Goal: Information Seeking & Learning: Check status

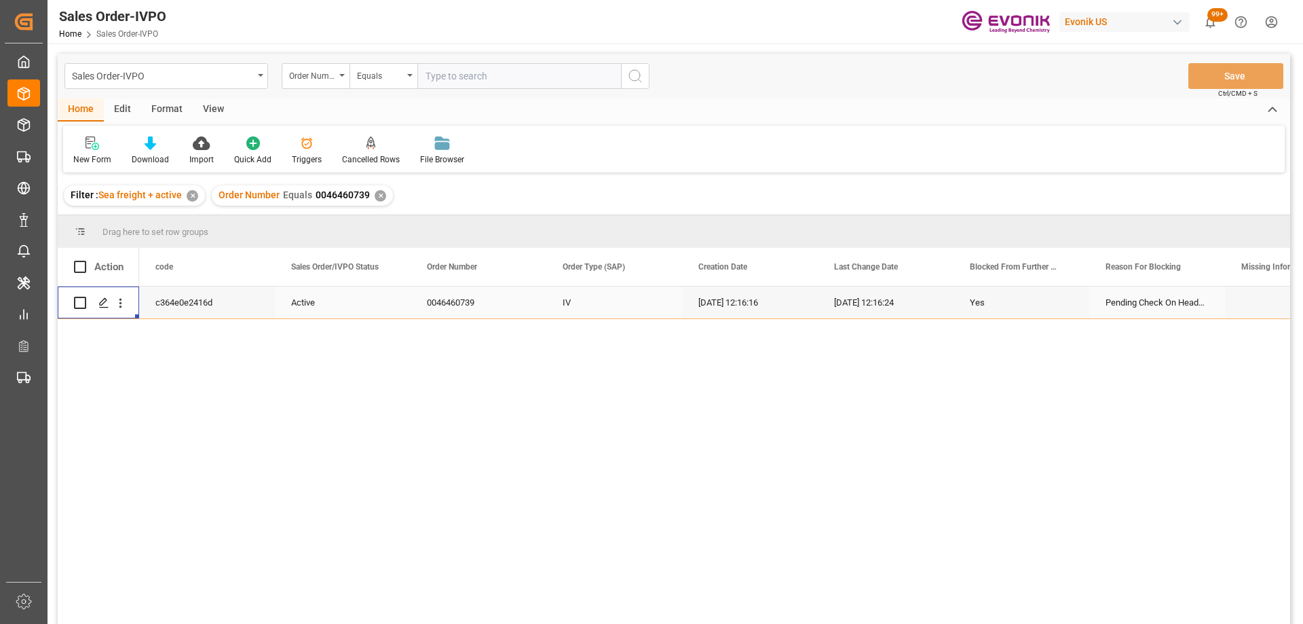
click at [444, 76] on input "text" at bounding box center [519, 76] width 204 height 26
paste input "46466103"
type input "0046466103"
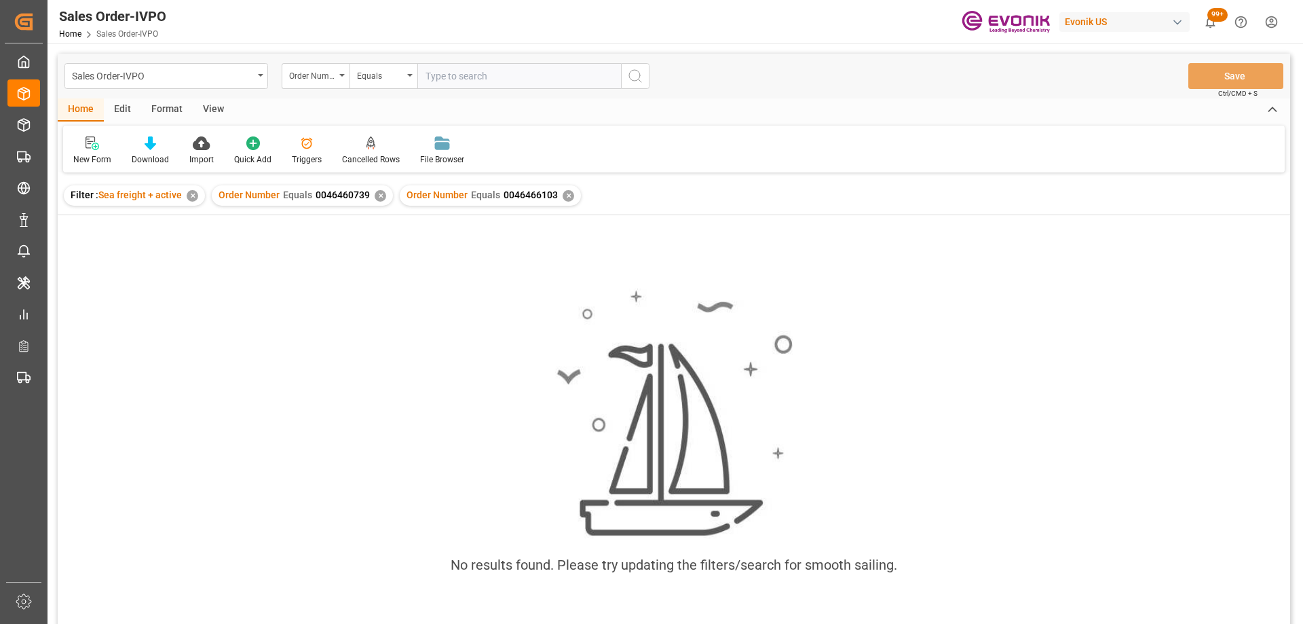
click at [381, 197] on div "✕" at bounding box center [381, 196] width 12 height 12
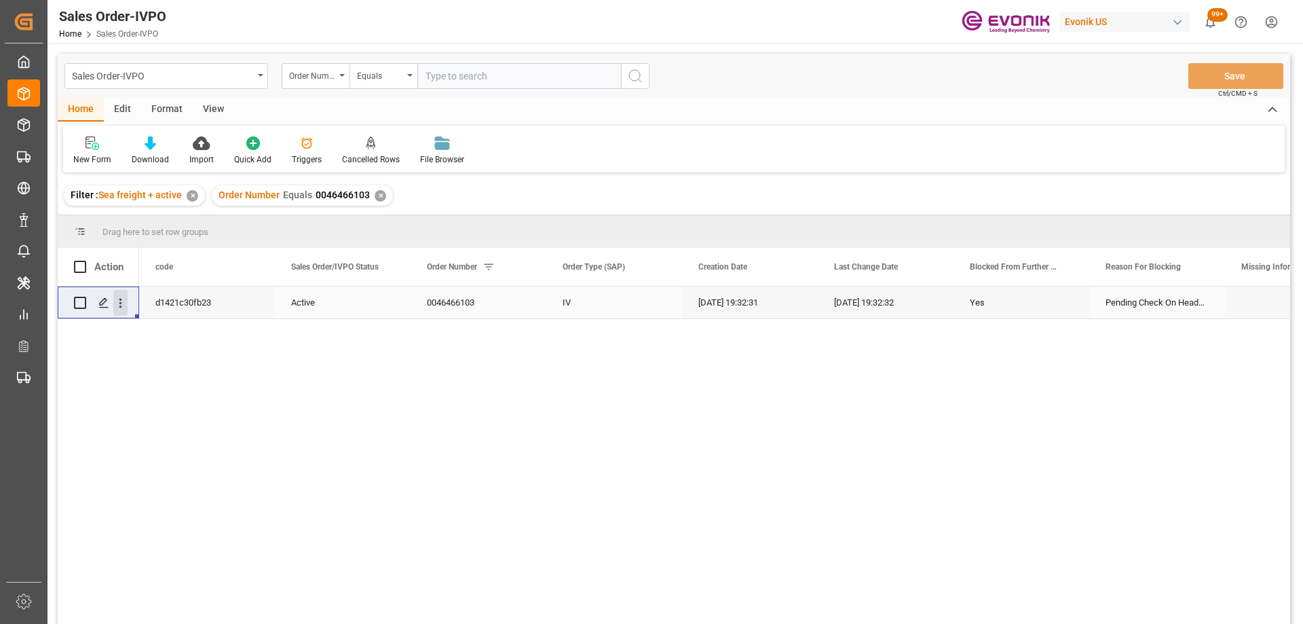
click at [119, 307] on icon "open menu" at bounding box center [120, 303] width 14 height 14
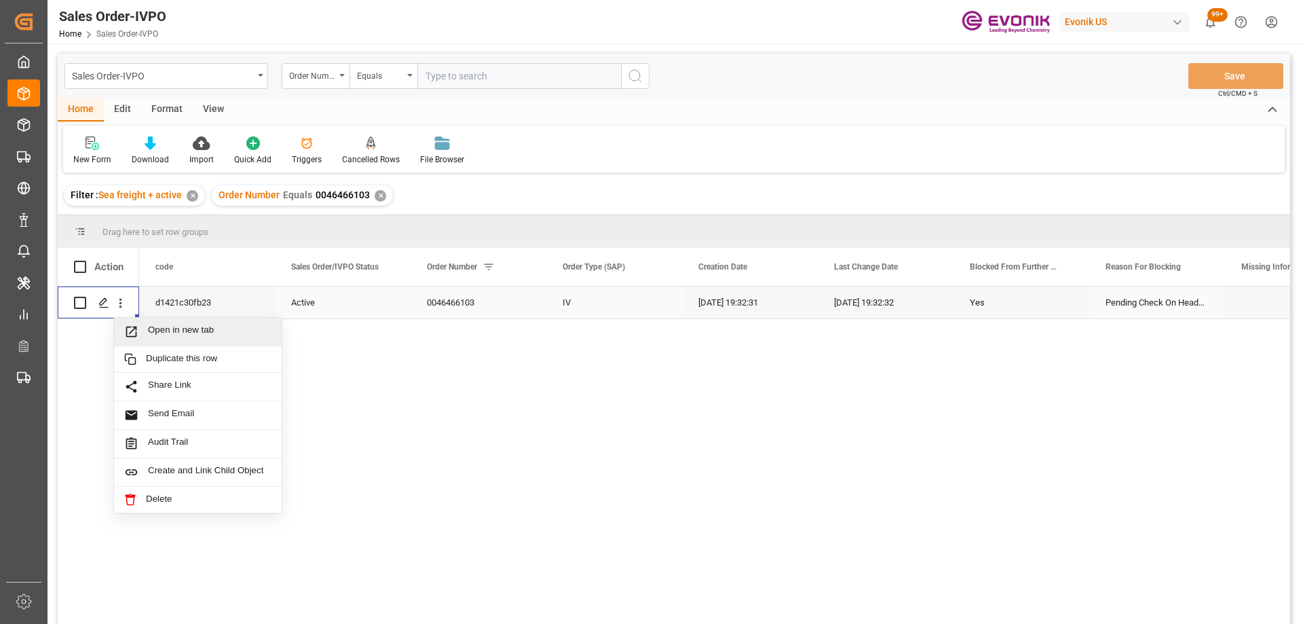
click at [151, 326] on span "Open in new tab" at bounding box center [210, 331] width 124 height 14
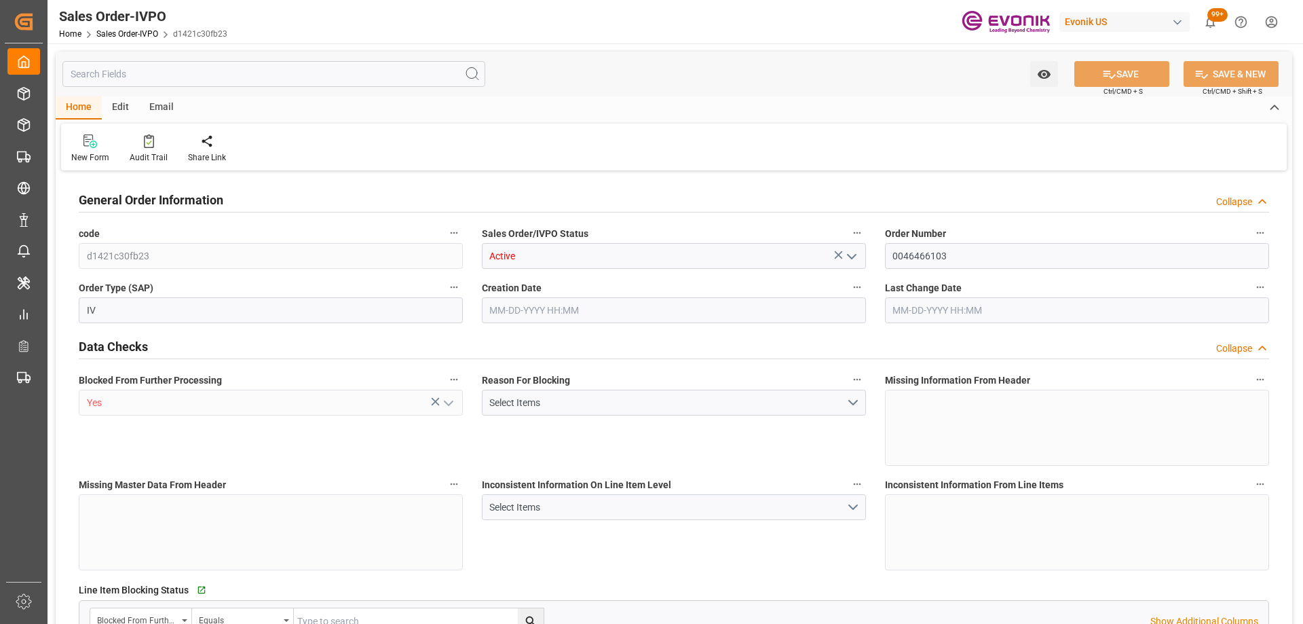
type input "DEHAM"
type input "0"
type input "1"
type input "1059"
type input "08-20-2025 19:32"
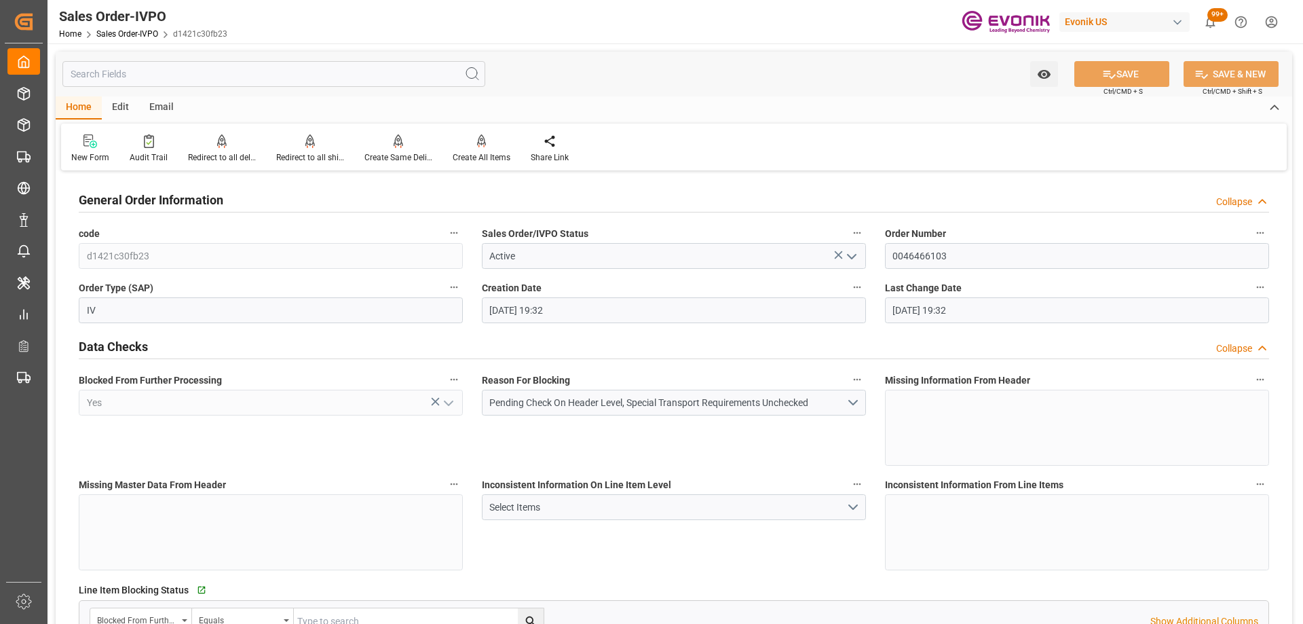
type input "08-20-2025 19:32"
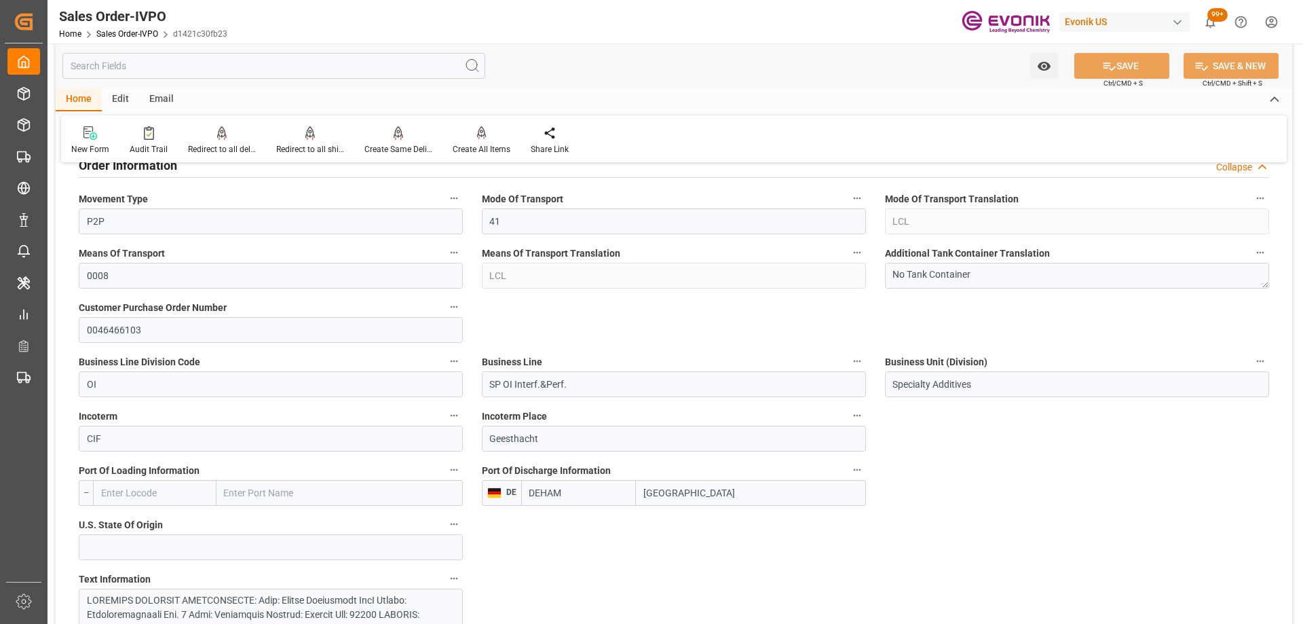
scroll to position [543, 0]
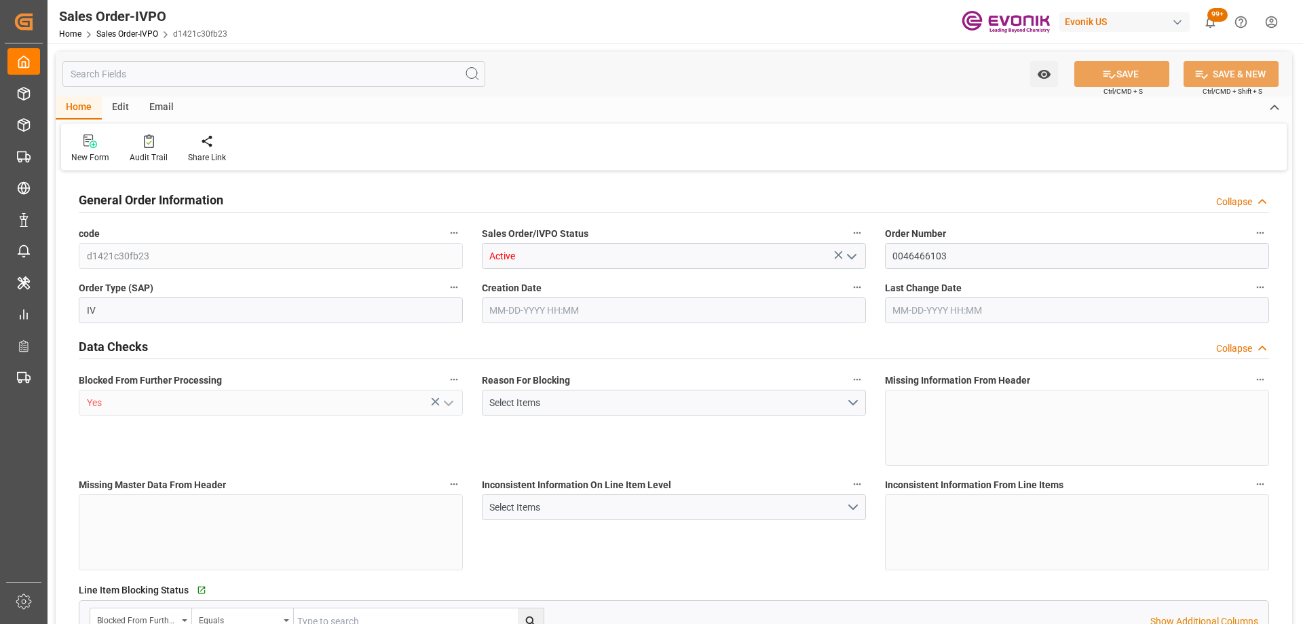
type input "DEHAM"
type input "0"
type input "1"
type input "1059"
type input "08-20-2025 19:32"
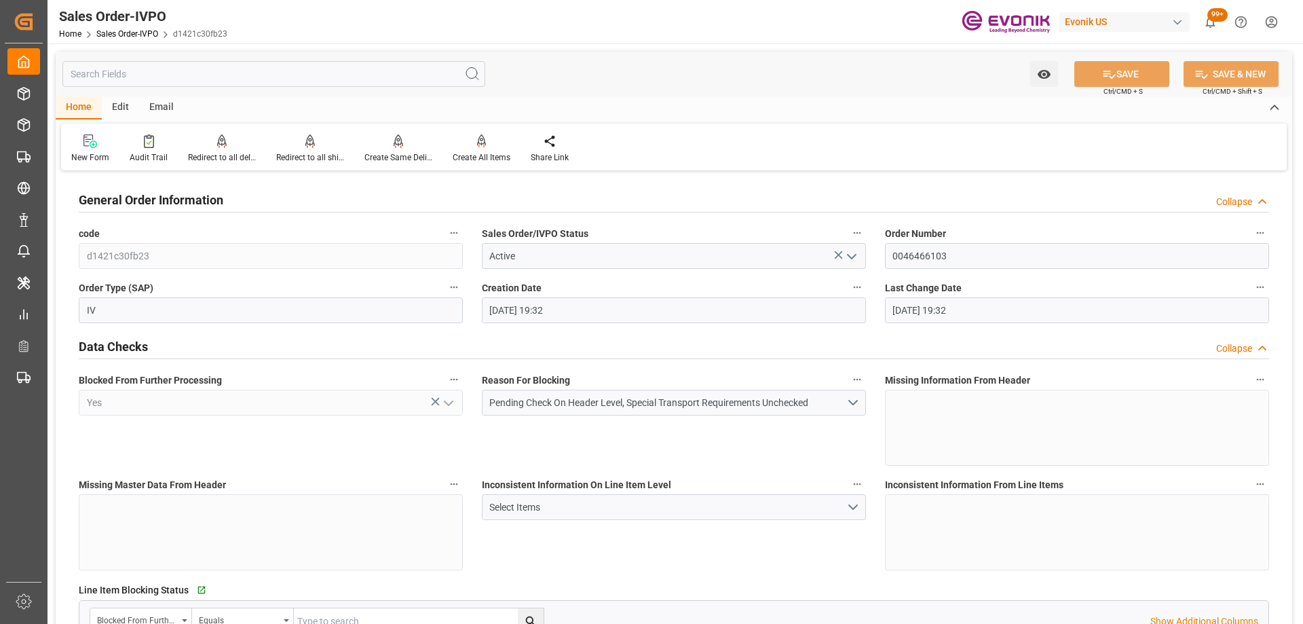
type input "[DATE] 19:32"
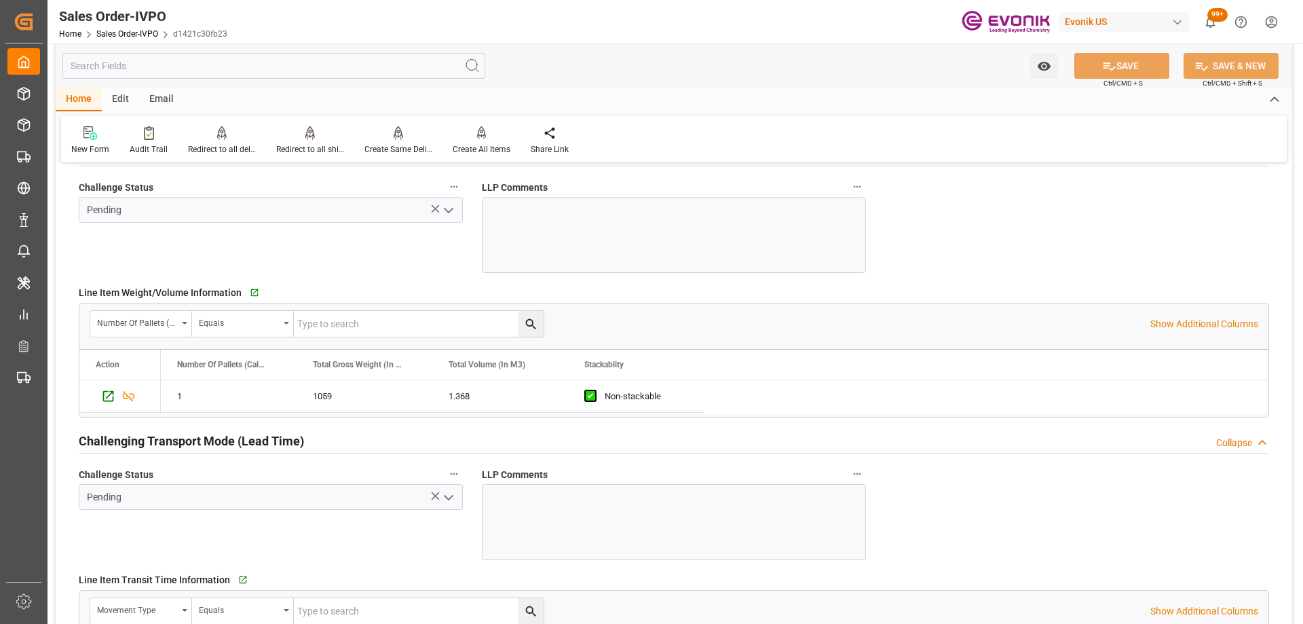
scroll to position [2240, 0]
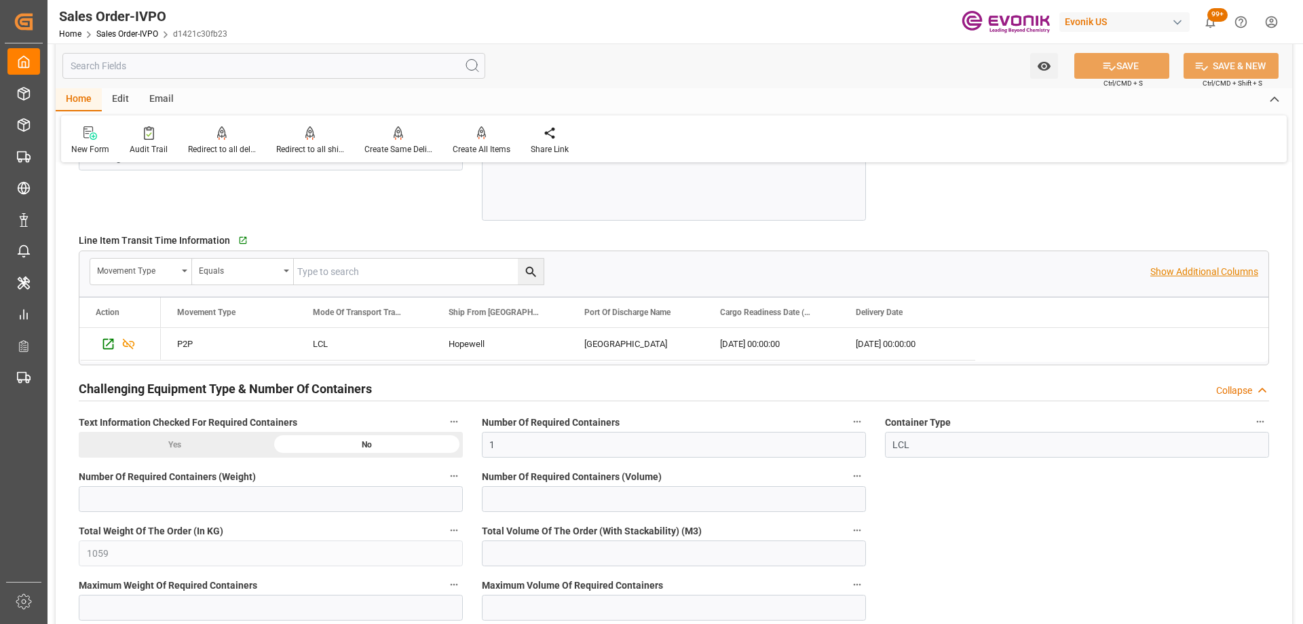
click at [1176, 273] on p "Show Additional Columns" at bounding box center [1204, 272] width 108 height 14
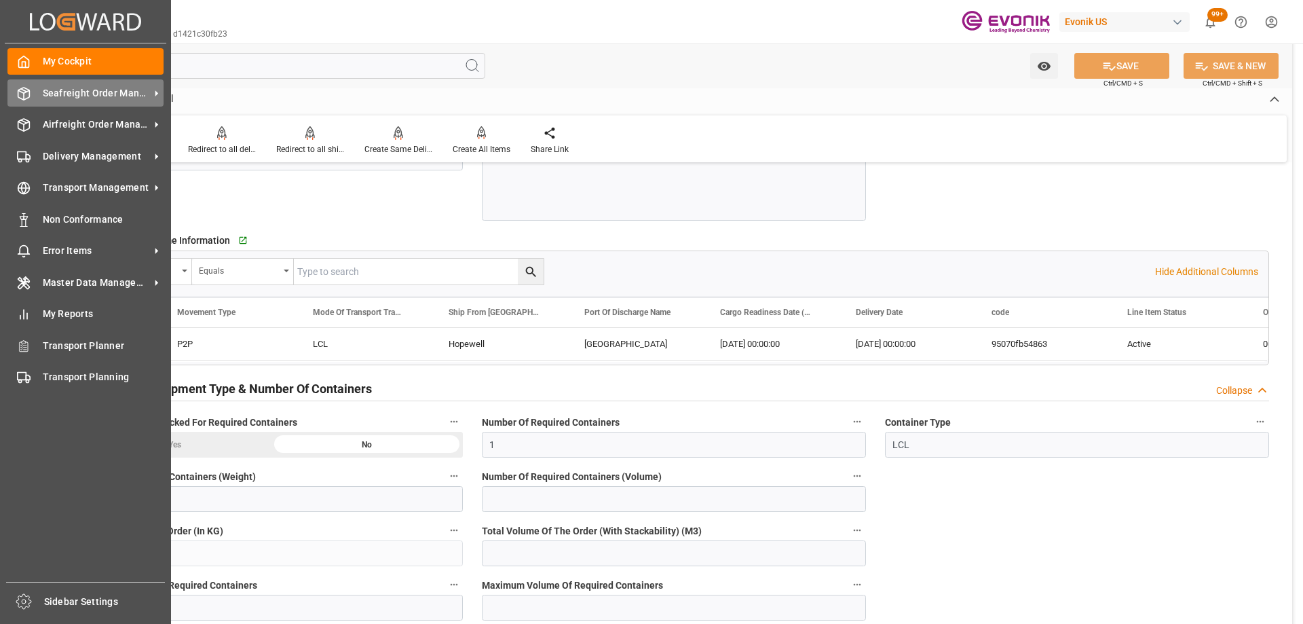
click at [39, 87] on div "Seafreight Order Management Seafreight Order Management" at bounding box center [85, 92] width 156 height 26
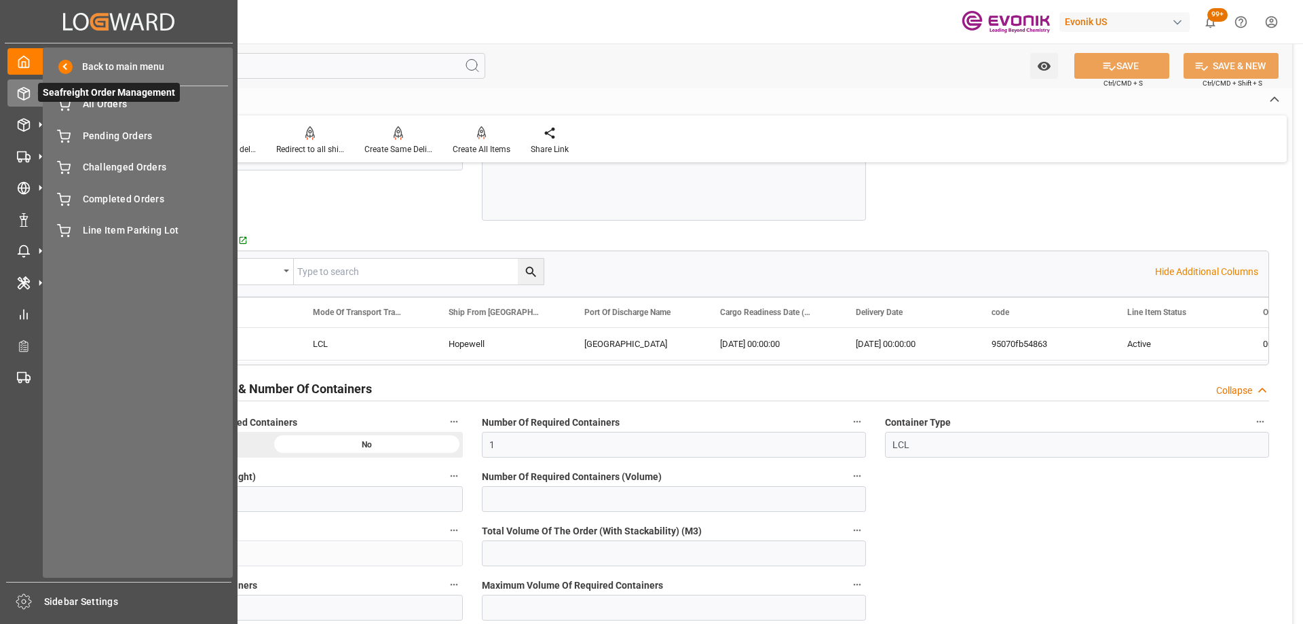
click at [148, 94] on span "Seafreight Order Management" at bounding box center [109, 92] width 142 height 19
click at [149, 108] on span "All Orders" at bounding box center [156, 104] width 146 height 14
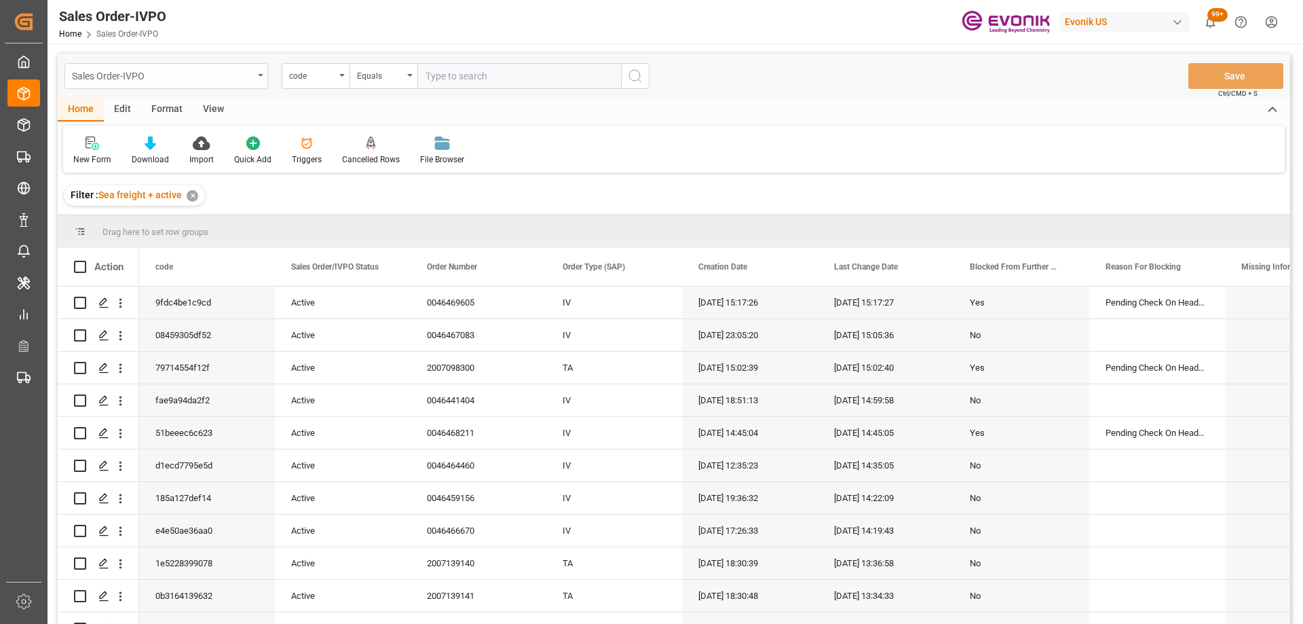
click at [187, 81] on div "Sales Order-IVPO" at bounding box center [162, 75] width 181 height 17
type input "shi"
click at [149, 166] on div "Shipment" at bounding box center [166, 167] width 202 height 29
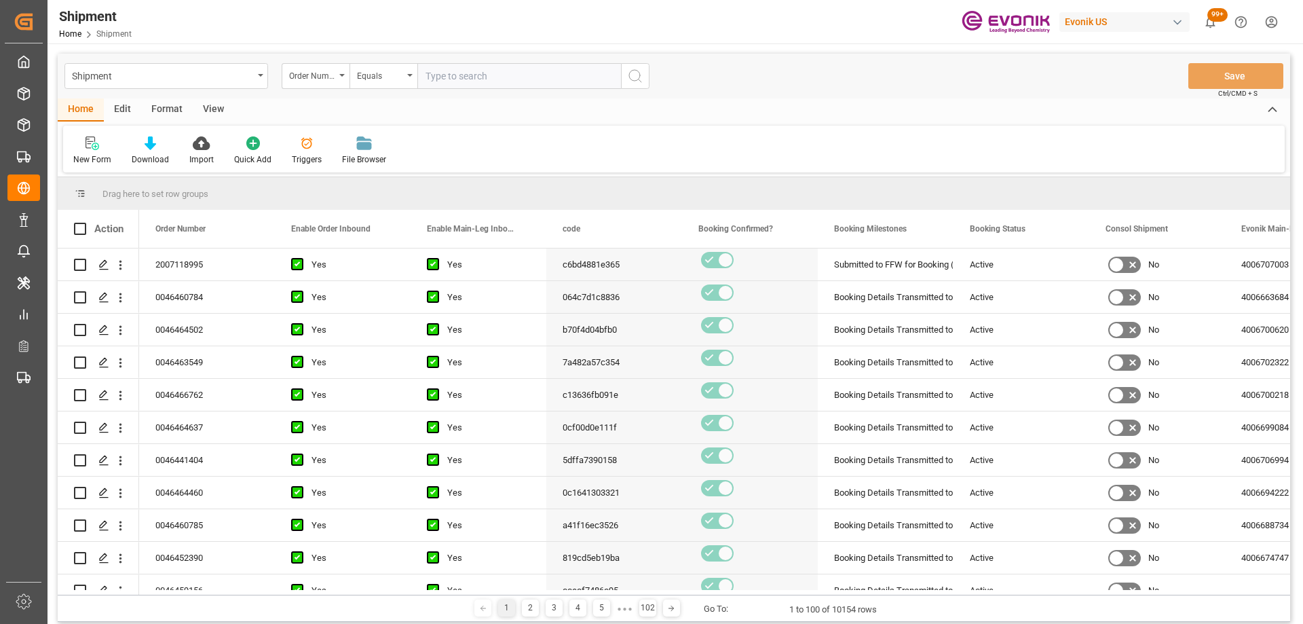
click at [428, 75] on input "text" at bounding box center [519, 76] width 204 height 26
paste input "250905000259"
type input "250905000259"
click at [309, 83] on div "Order Number" at bounding box center [316, 76] width 68 height 26
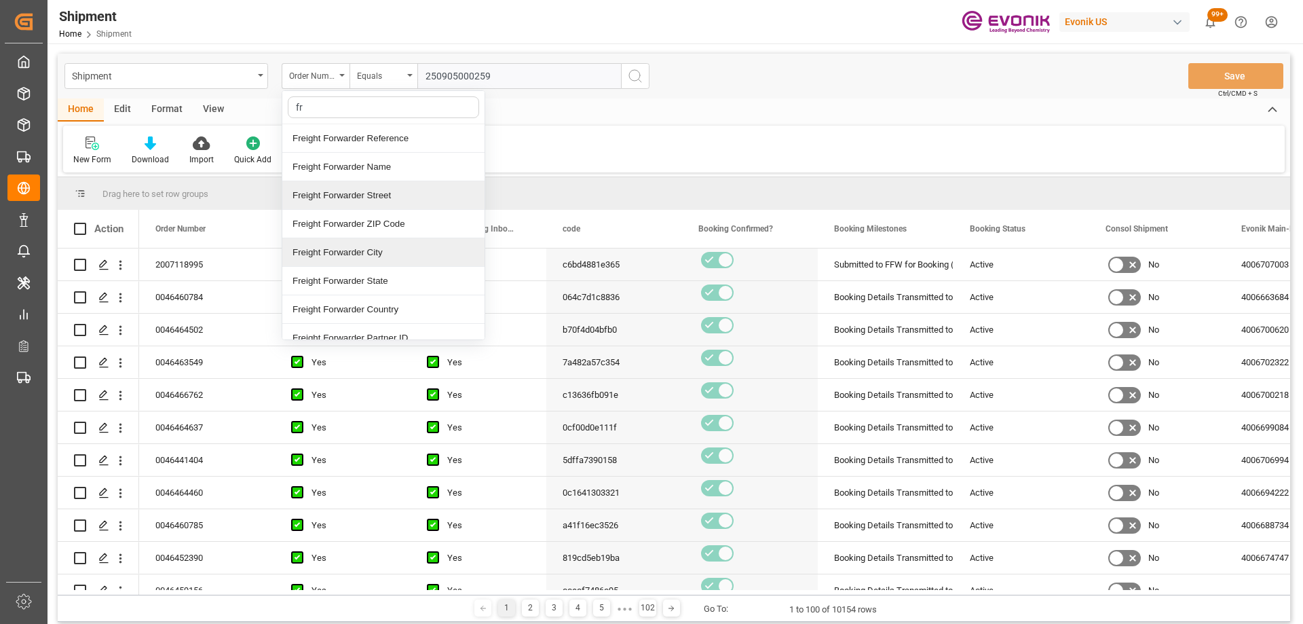
type input "fre"
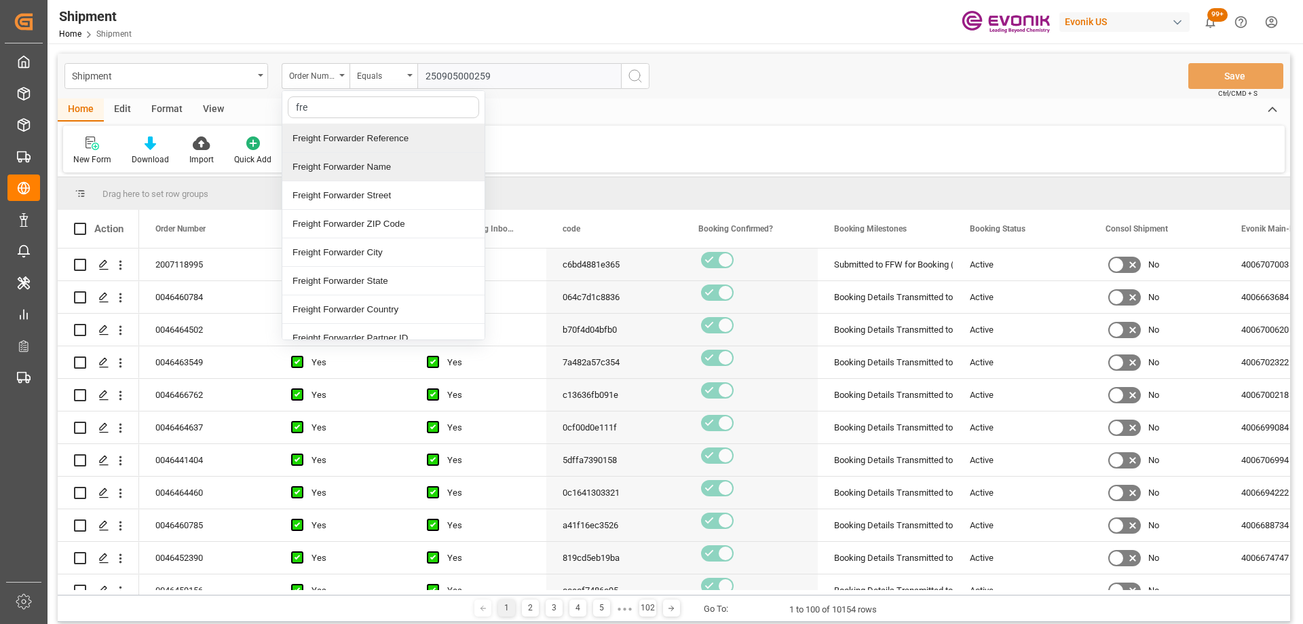
click at [343, 136] on div "Freight Forwarder Reference" at bounding box center [383, 138] width 202 height 29
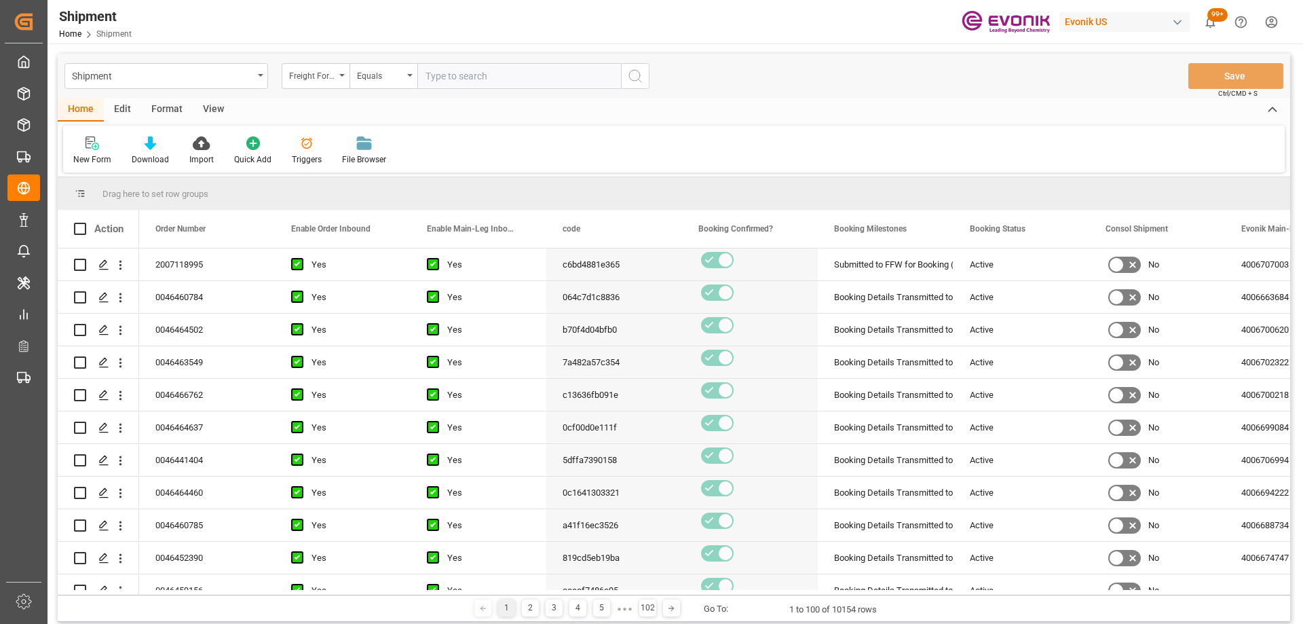
click at [567, 78] on input "text" at bounding box center [519, 76] width 204 height 26
paste input "250905000259"
type input "250905000259"
click at [632, 73] on icon "search button" at bounding box center [635, 76] width 16 height 16
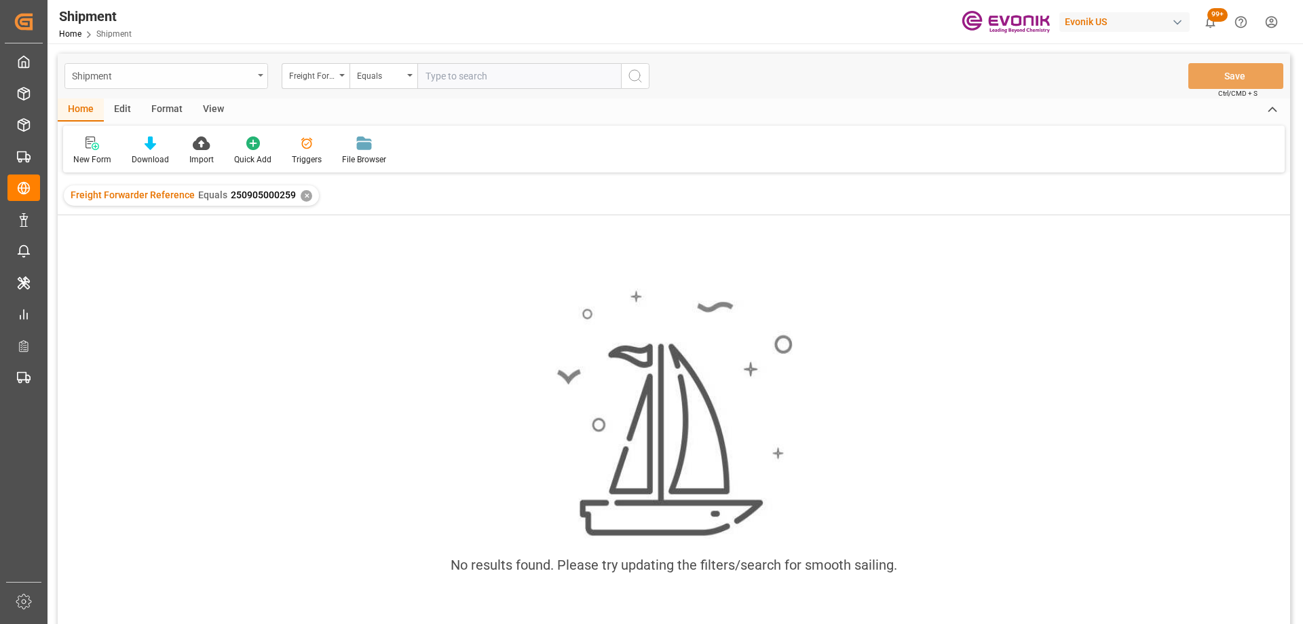
click at [162, 82] on div "Shipment" at bounding box center [162, 75] width 181 height 17
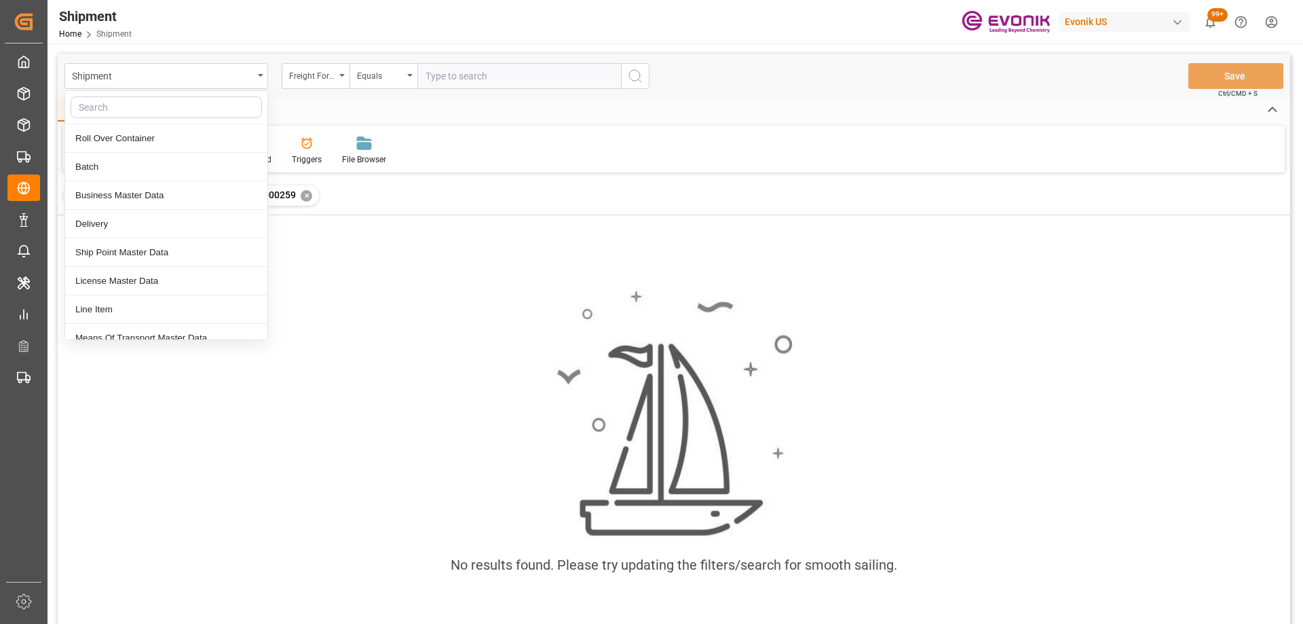
click at [123, 110] on input "text" at bounding box center [166, 107] width 191 height 22
type input "r"
type input "or"
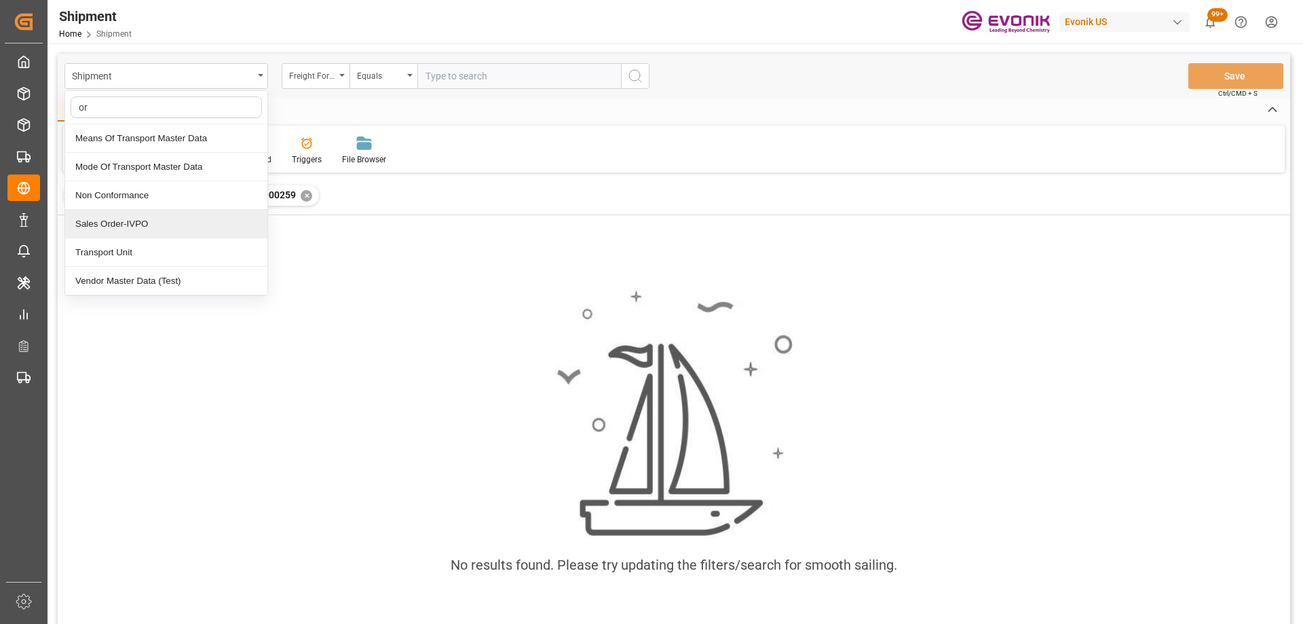
click at [130, 227] on div "Sales Order-IVPO" at bounding box center [166, 224] width 202 height 29
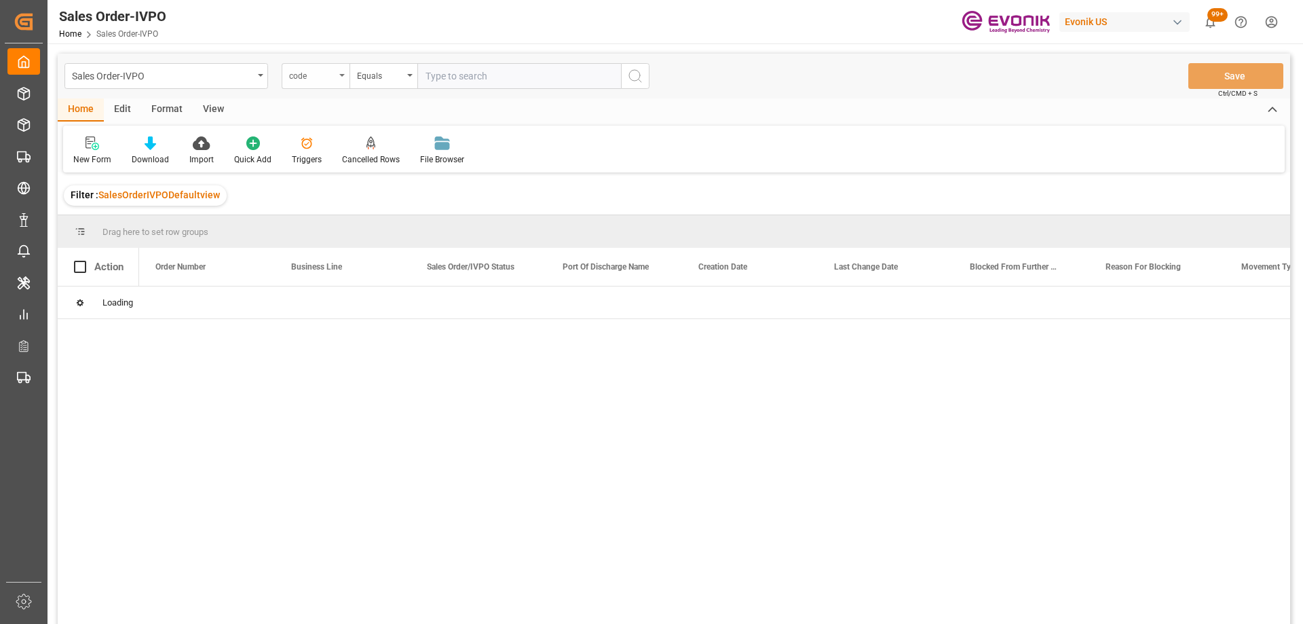
click at [318, 83] on div "code" at bounding box center [316, 76] width 68 height 26
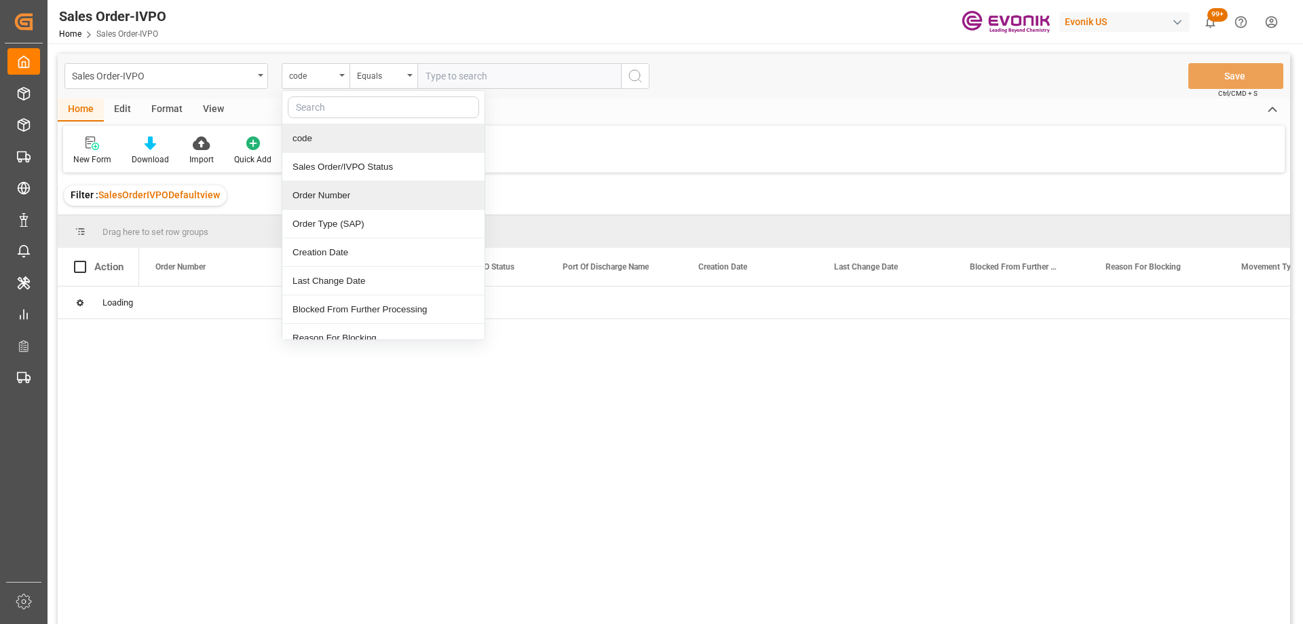
click at [326, 194] on div "Order Number" at bounding box center [383, 195] width 202 height 29
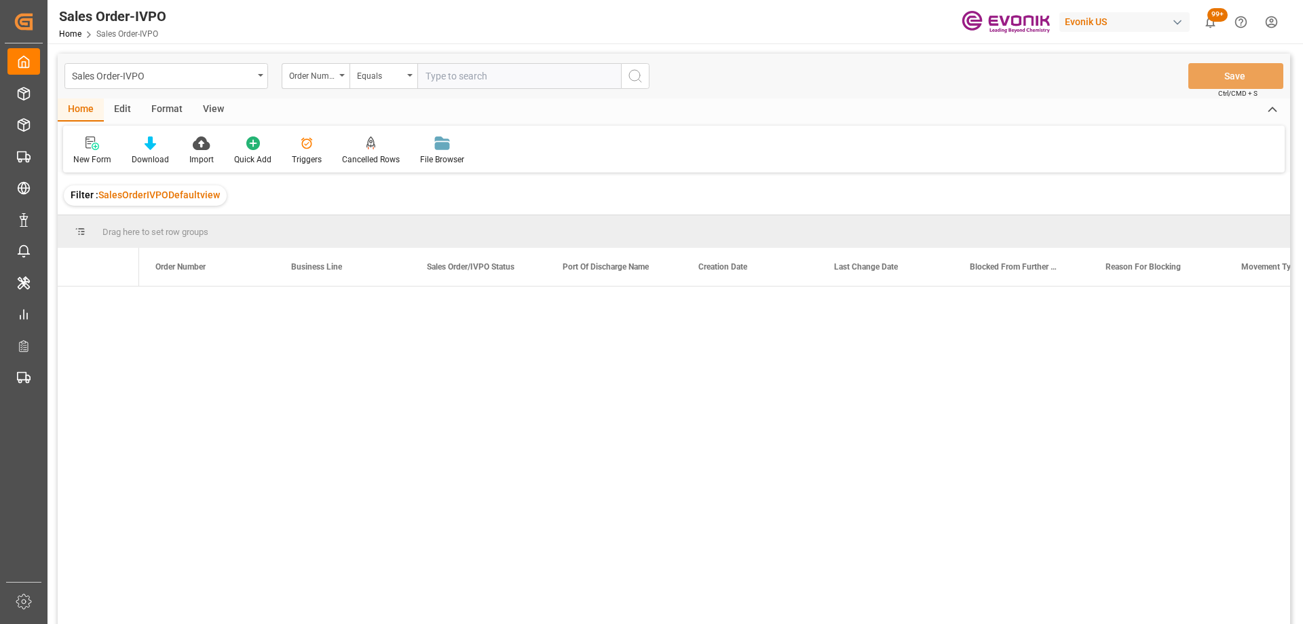
click at [438, 77] on input "text" at bounding box center [519, 76] width 204 height 26
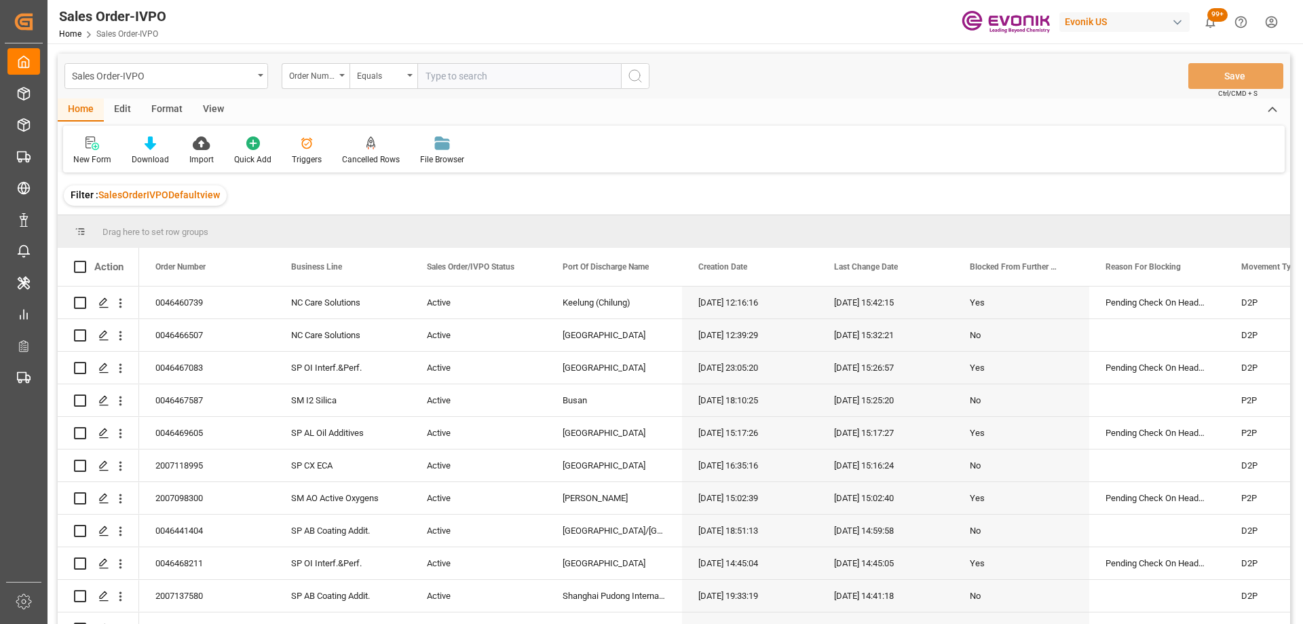
paste input "0046466670"
type input "0046466670"
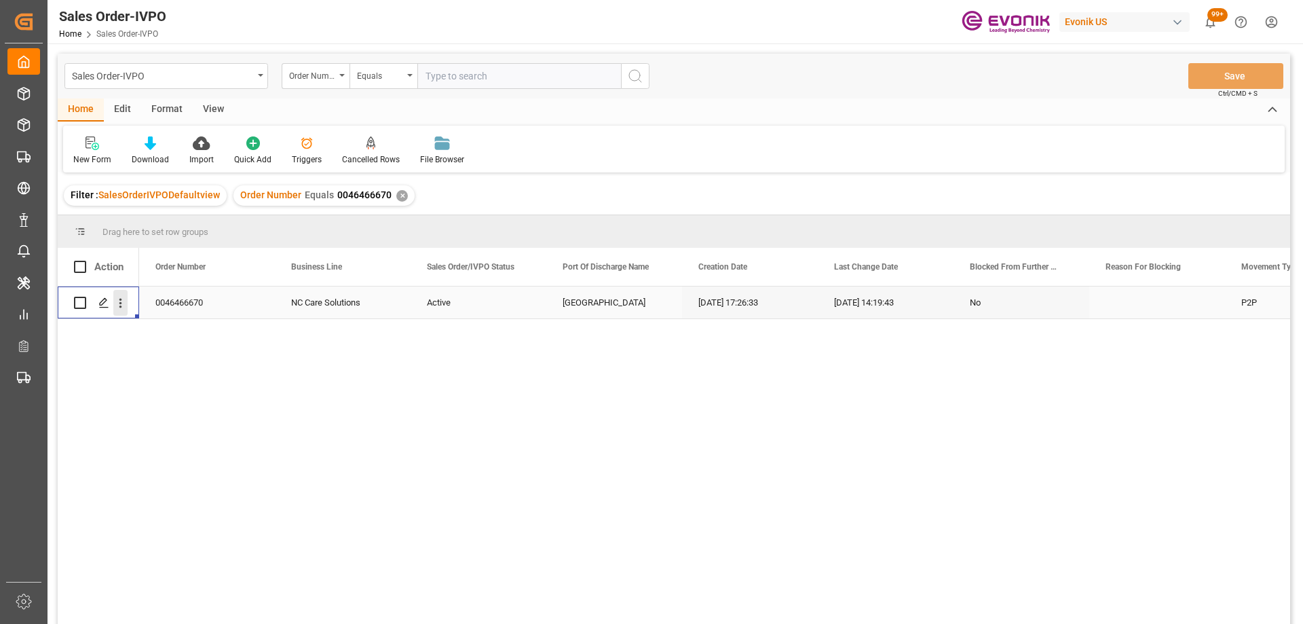
click at [121, 299] on icon "open menu" at bounding box center [120, 303] width 14 height 14
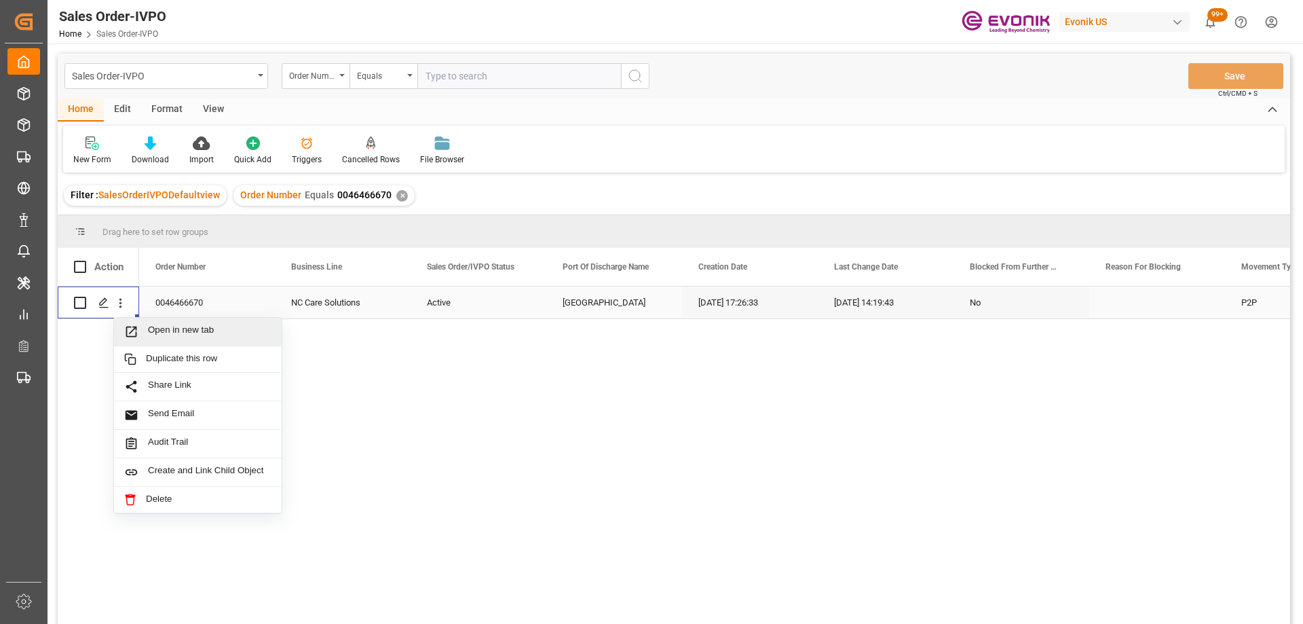
click at [138, 334] on icon "Press SPACE to select this row." at bounding box center [131, 331] width 14 height 14
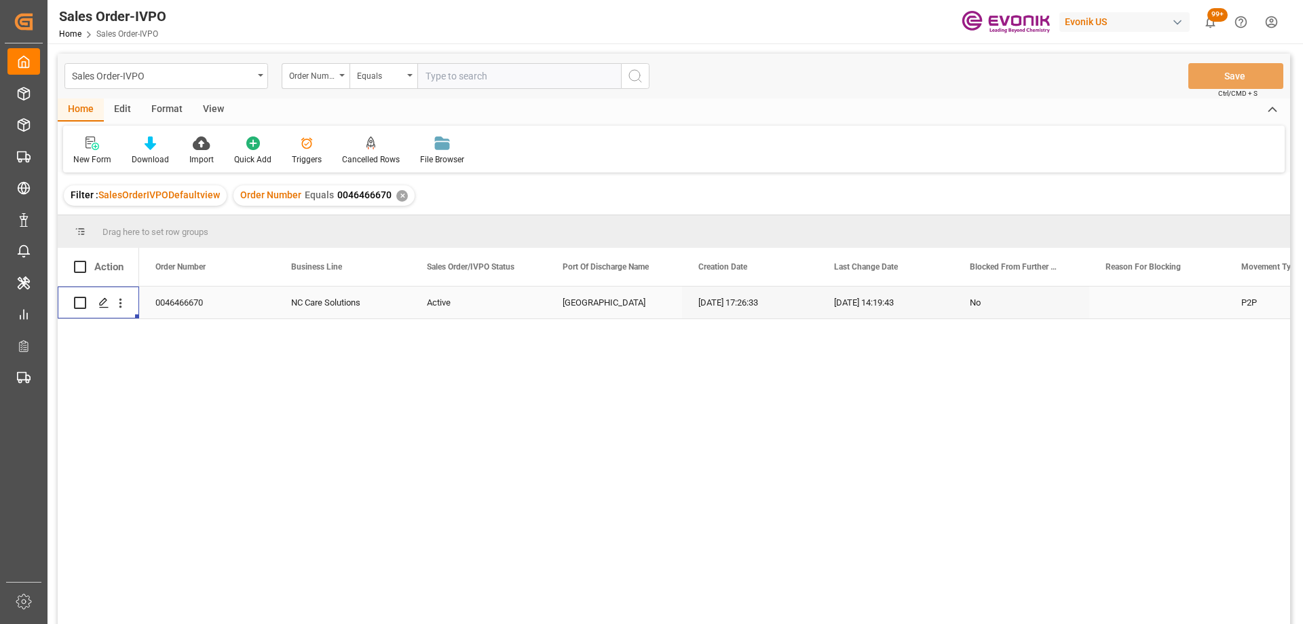
click at [461, 76] on input "text" at bounding box center [519, 76] width 204 height 26
paste input "46464919"
type input "0046464919"
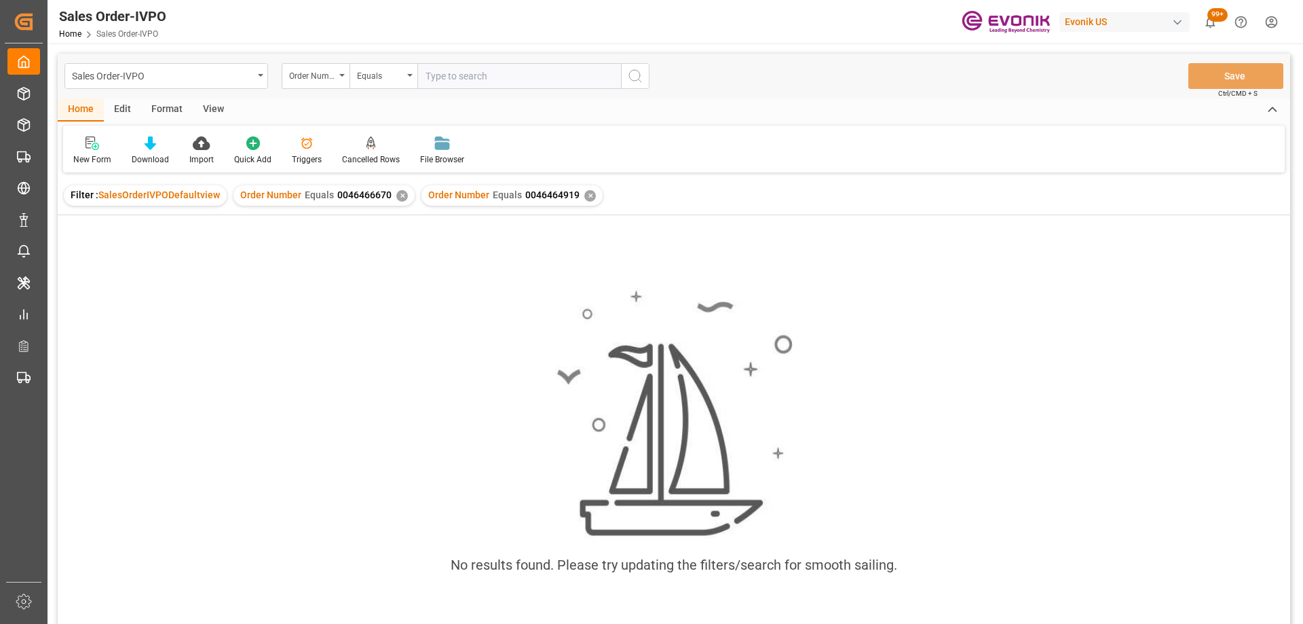
click at [397, 199] on div "✕" at bounding box center [402, 196] width 12 height 12
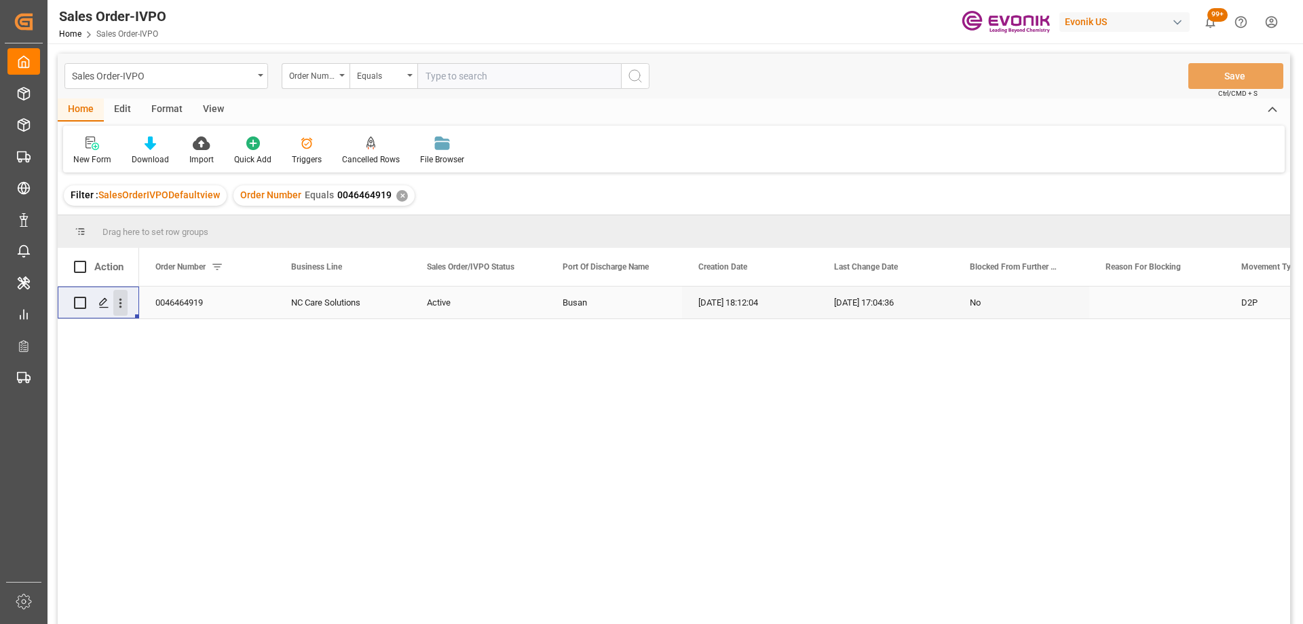
click at [117, 306] on icon "open menu" at bounding box center [120, 303] width 14 height 14
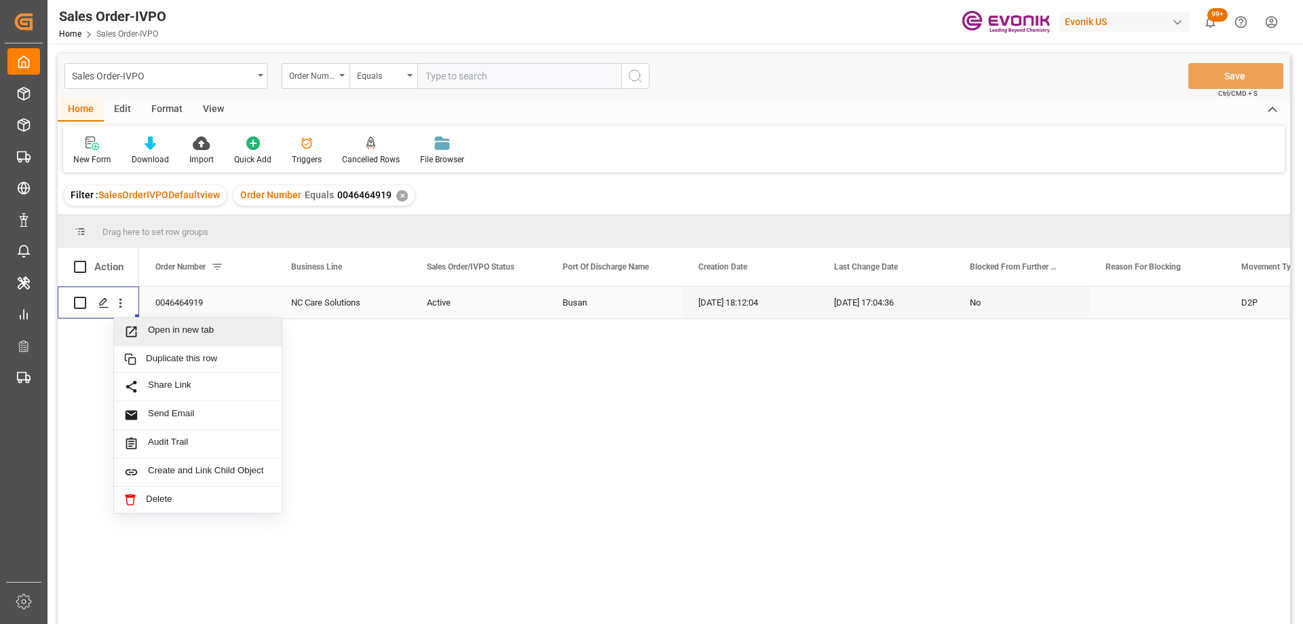
click at [140, 336] on span "Press SPACE to select this row." at bounding box center [136, 331] width 24 height 14
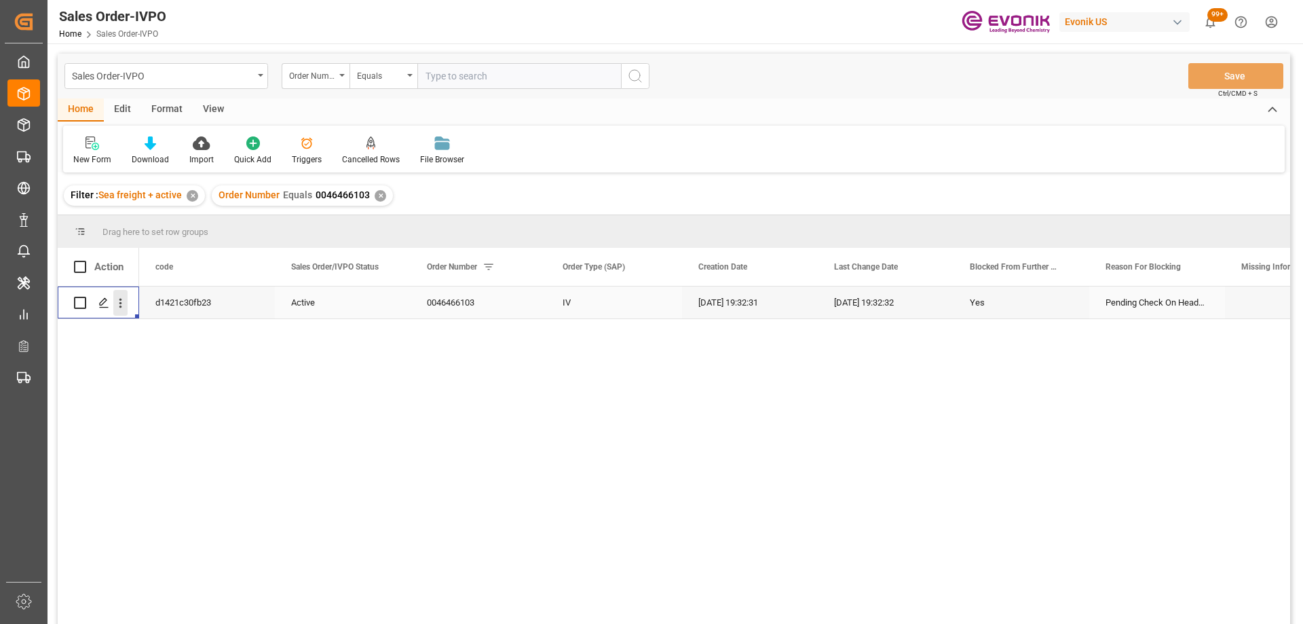
click at [122, 307] on icon "open menu" at bounding box center [120, 303] width 14 height 14
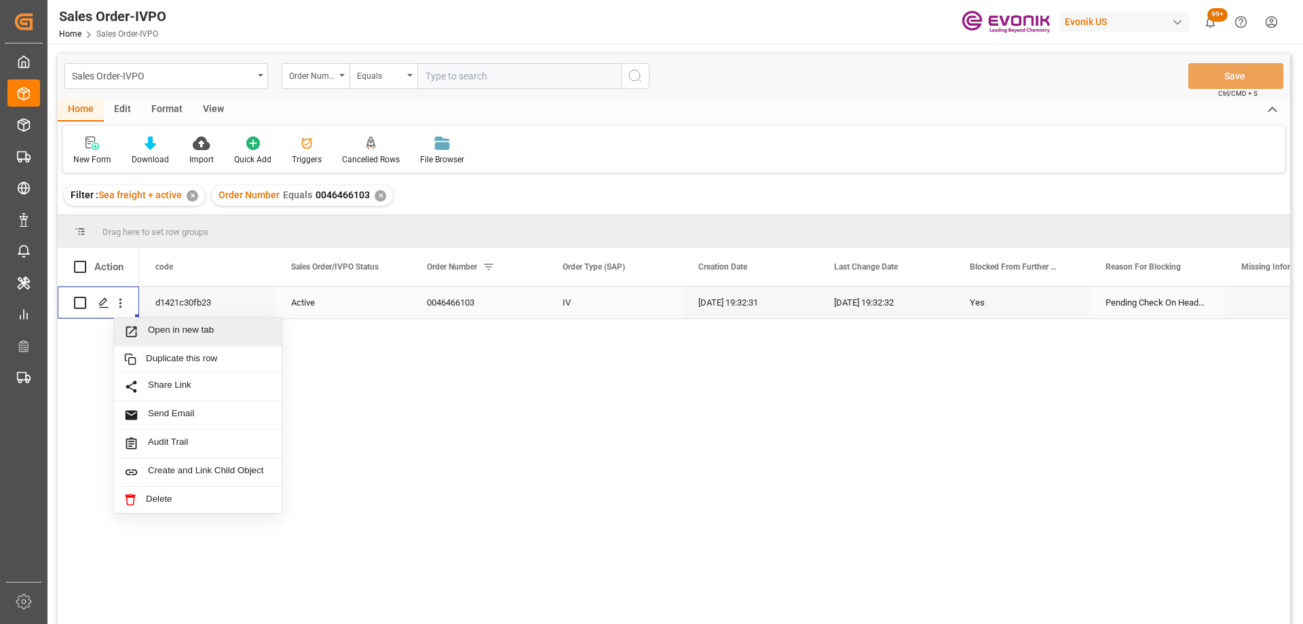
click at [155, 325] on span "Open in new tab" at bounding box center [210, 331] width 124 height 14
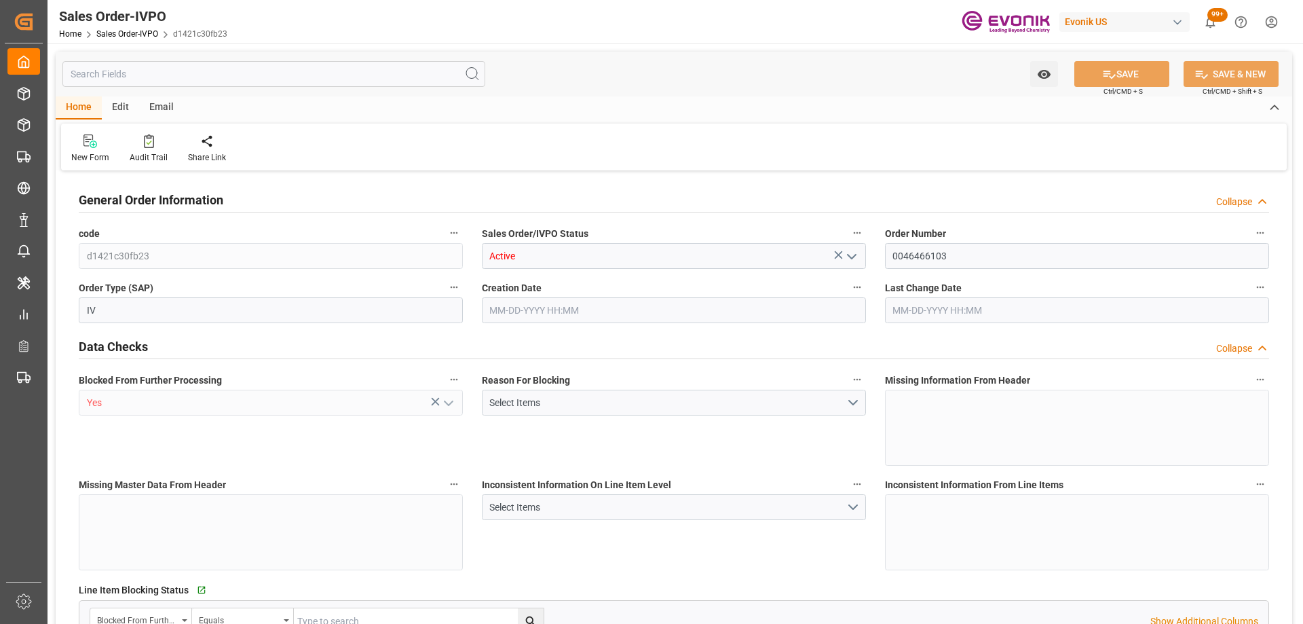
type input "DEHAM"
type input "0"
type input "1"
type input "1059"
type input "08-20-2025 19:32"
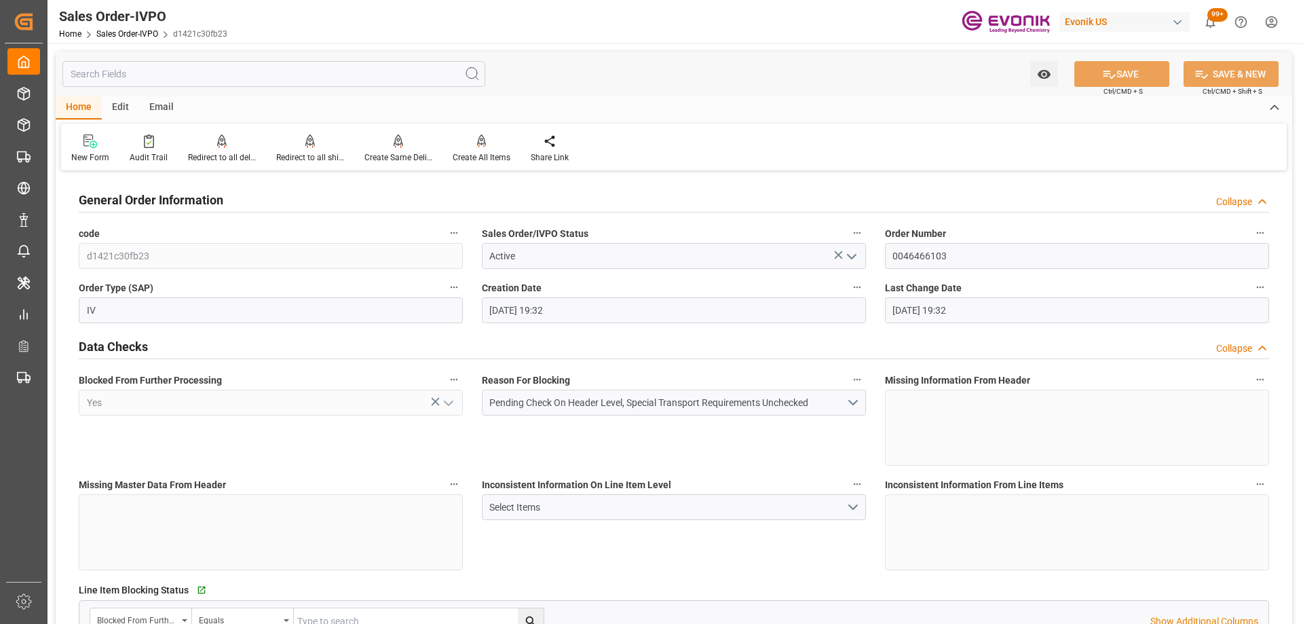
type input "08-20-2025 19:32"
click at [149, 30] on link "Sales Order-IVPO" at bounding box center [127, 34] width 62 height 10
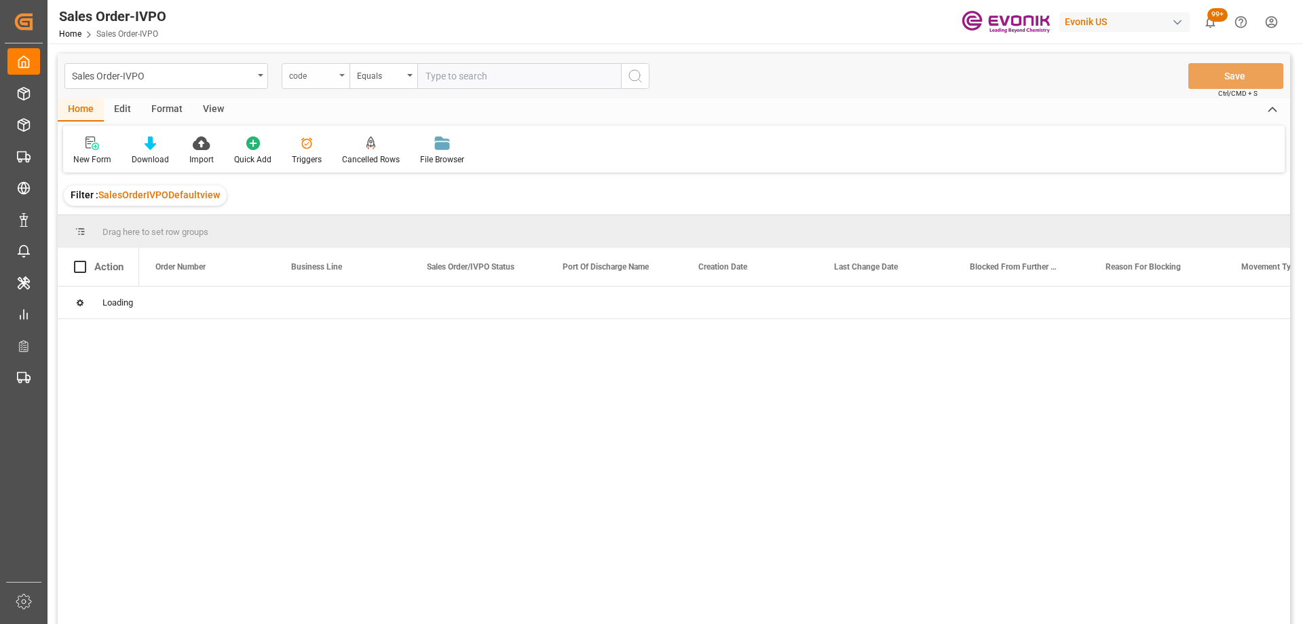
click at [335, 73] on div "code" at bounding box center [316, 76] width 68 height 26
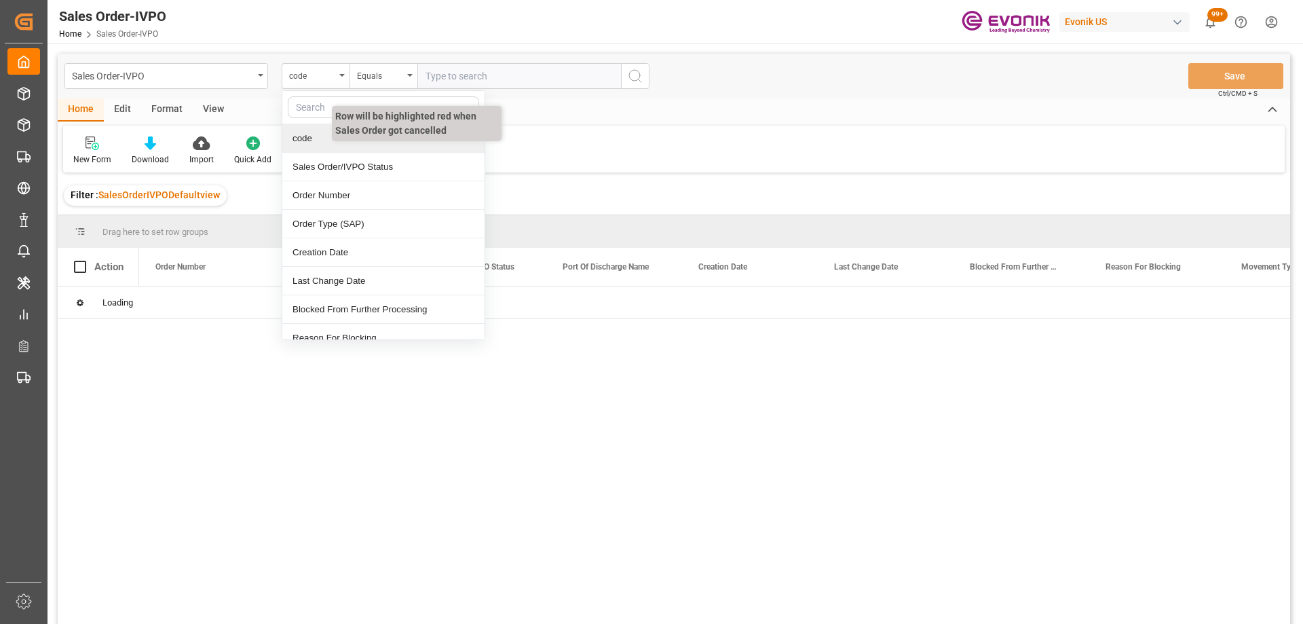
click at [350, 189] on div "Order Number" at bounding box center [383, 195] width 202 height 29
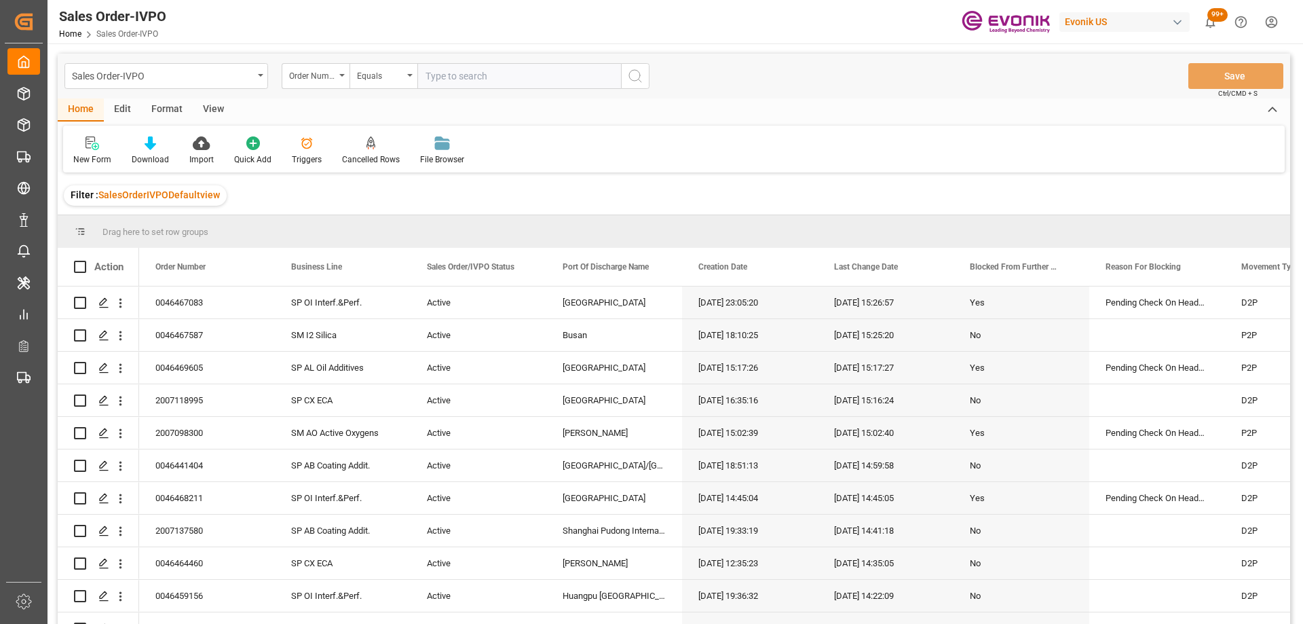
click at [474, 82] on input "text" at bounding box center [519, 76] width 204 height 26
paste input "46465543"
type input "0046465543"
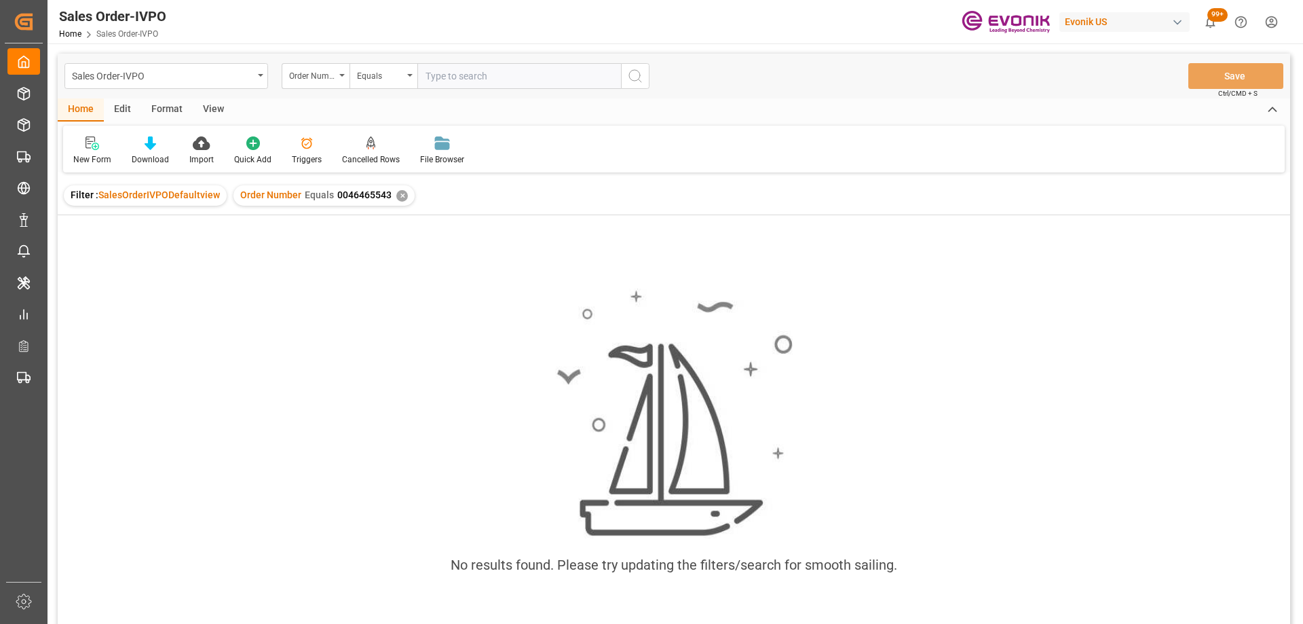
click at [493, 75] on input "text" at bounding box center [519, 76] width 204 height 26
paste input "46467083"
type input "0046467083"
click at [493, 75] on input "text" at bounding box center [519, 76] width 204 height 26
type input "0046467083"
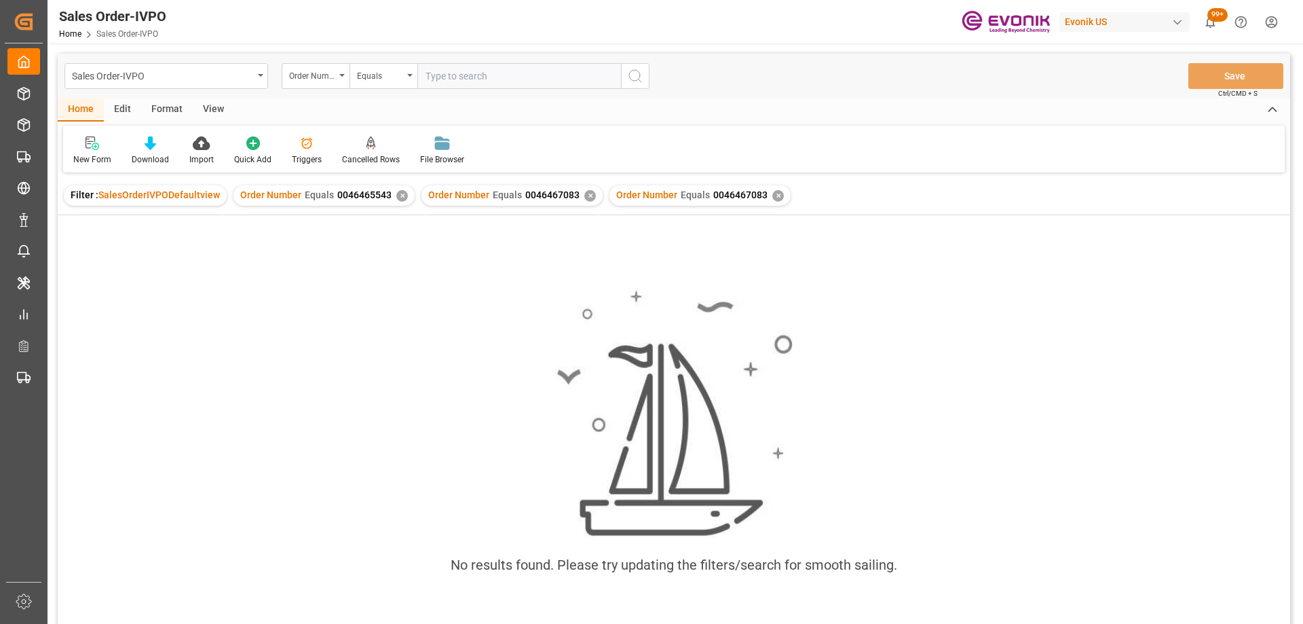
click at [584, 197] on div "✕" at bounding box center [590, 196] width 12 height 12
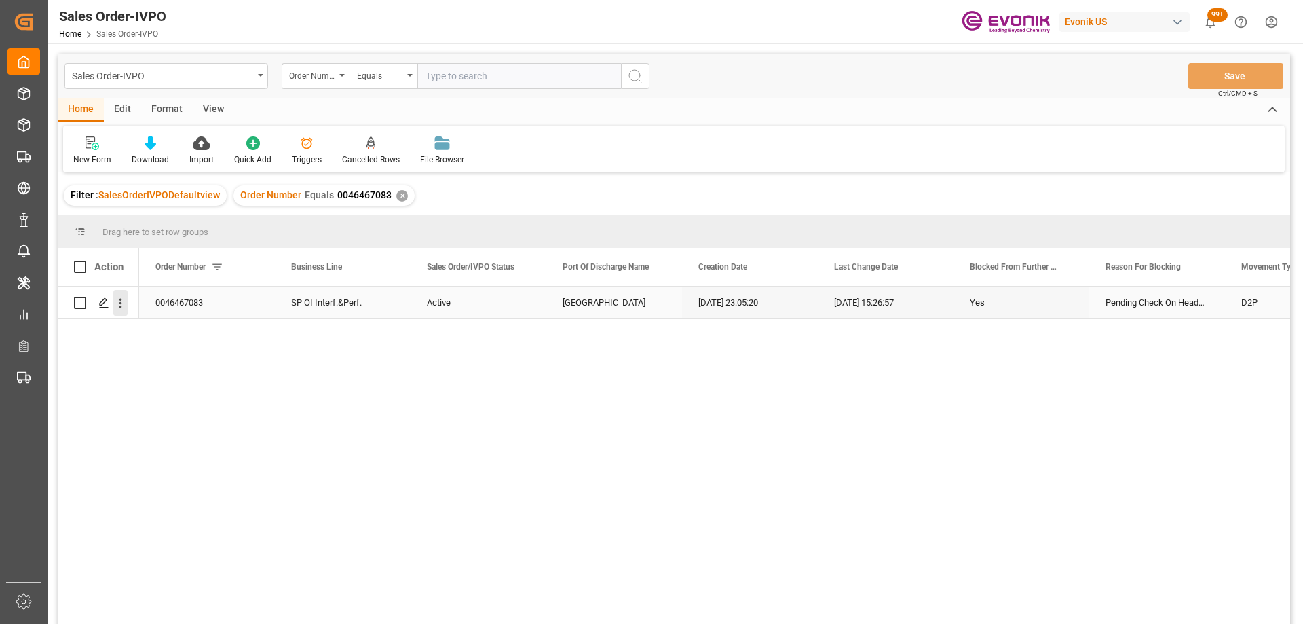
click at [123, 309] on icon "open menu" at bounding box center [120, 303] width 14 height 14
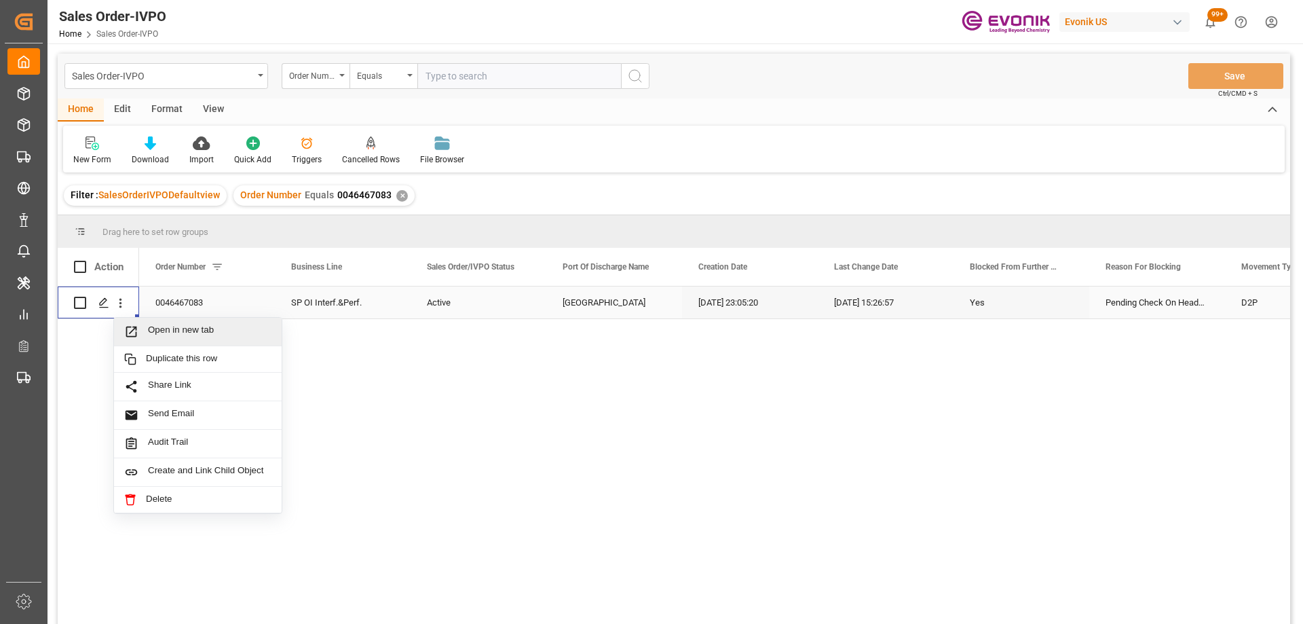
click at [162, 331] on span "Open in new tab" at bounding box center [210, 331] width 124 height 14
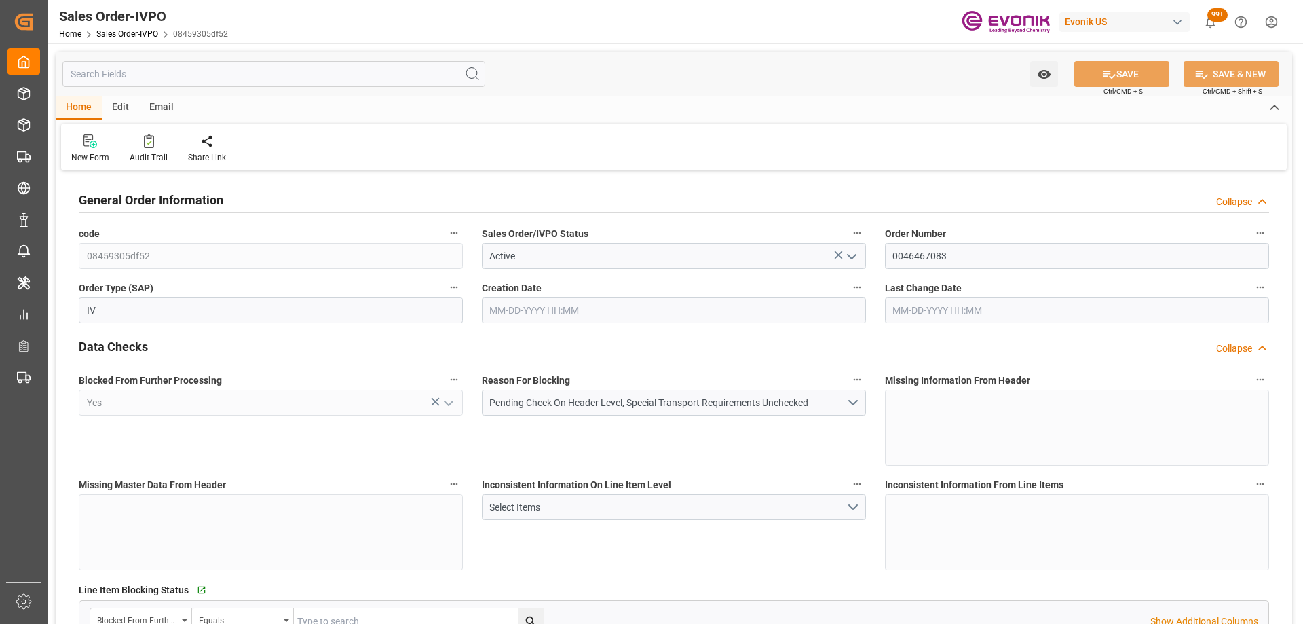
type input "CNSHA"
type input "0"
type input "1"
type input "2"
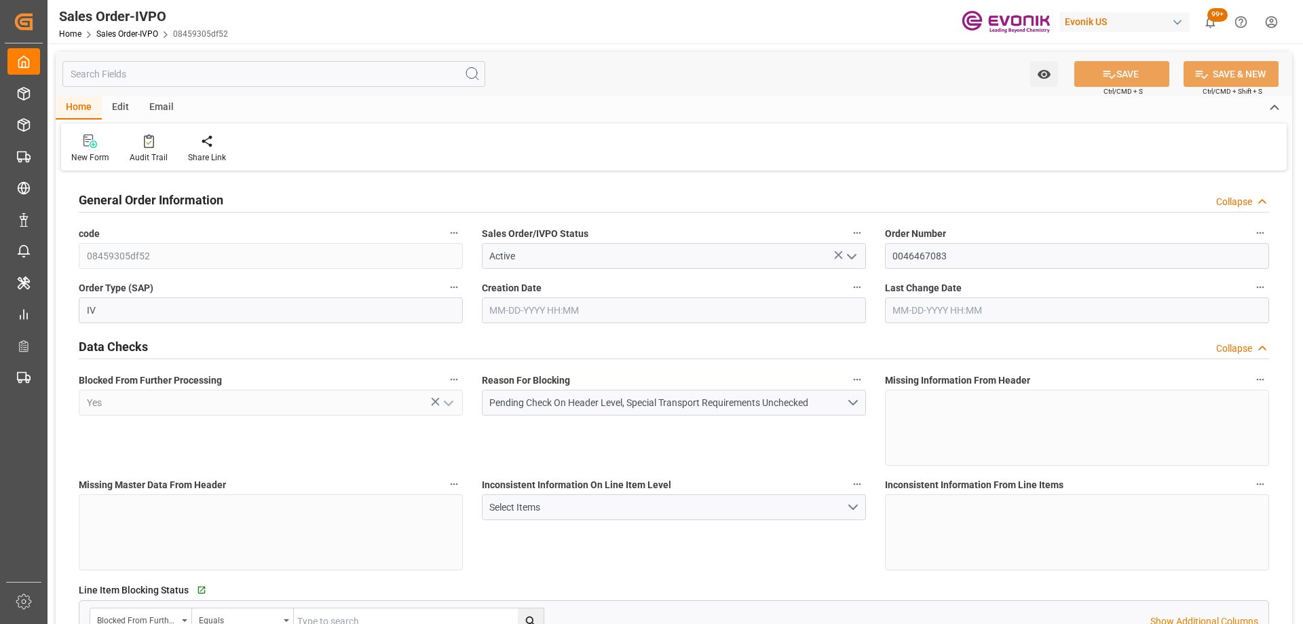
type input "17108.9"
type input "50.3442"
type input "17000"
type input "30"
type input "08-20-2025 23:05"
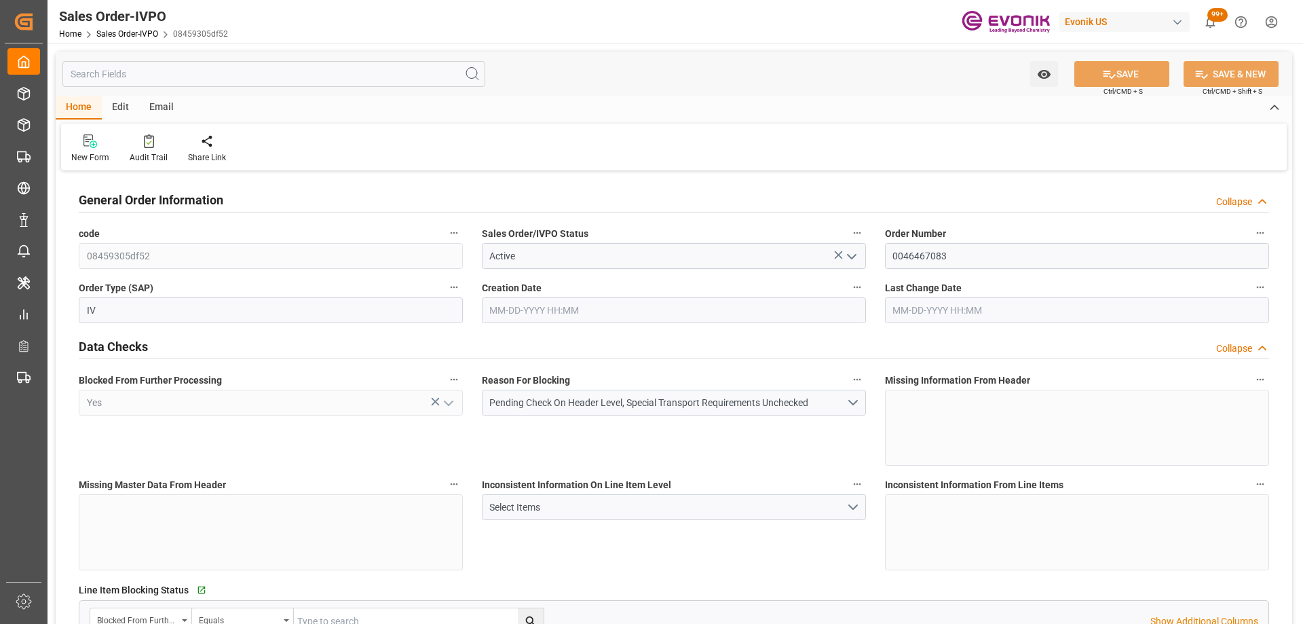
type input "08-21-2025 15:26"
type input "CNSHA"
type input "0"
type input "1"
type input "2"
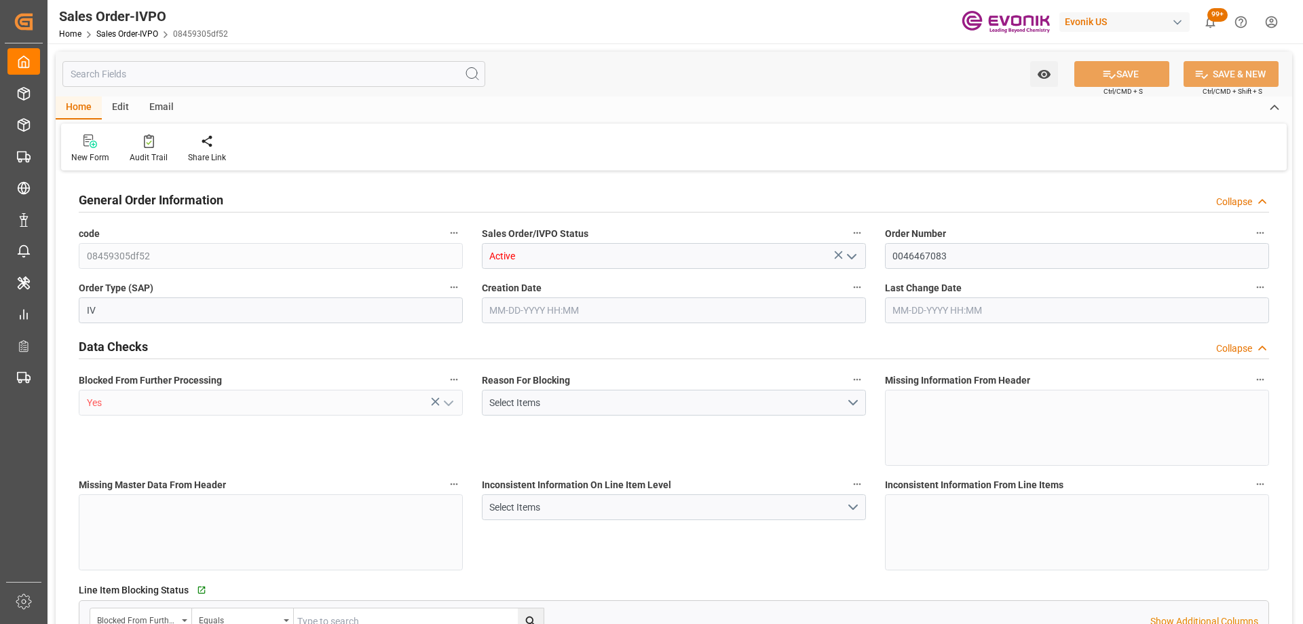
type input "2"
type input "17108.9"
type input "50.3442"
type input "17000"
type input "30"
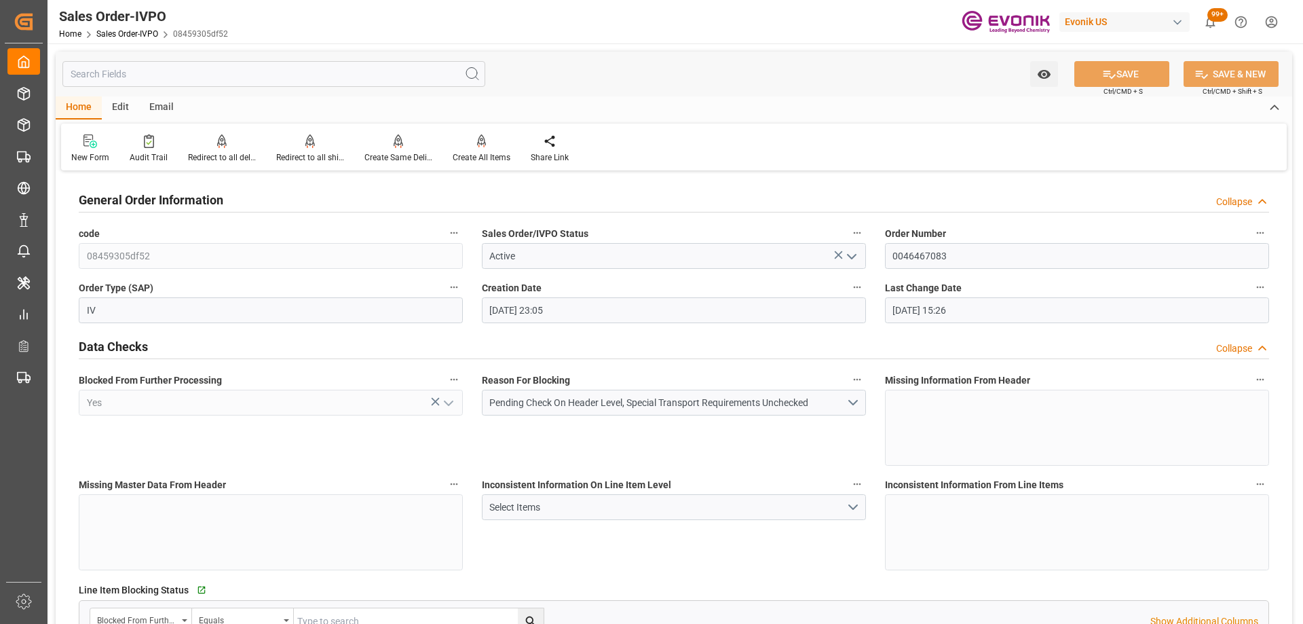
type input "[DATE] 23:05"
type input "[DATE] 15:26"
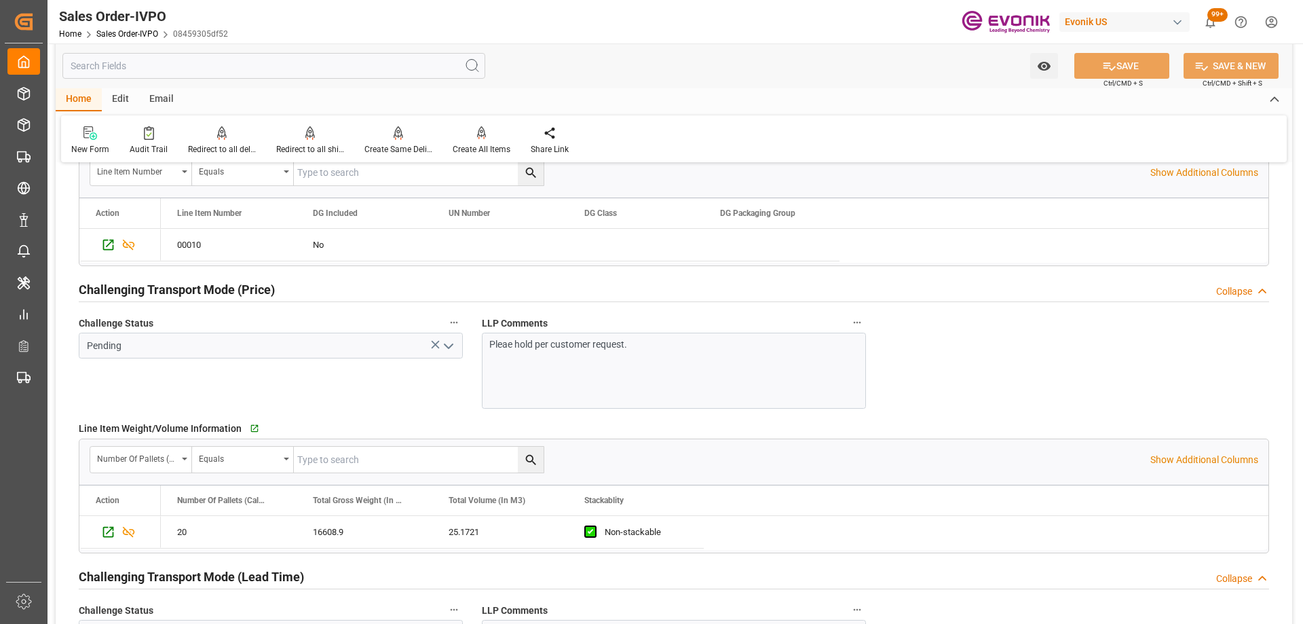
scroll to position [1832, 0]
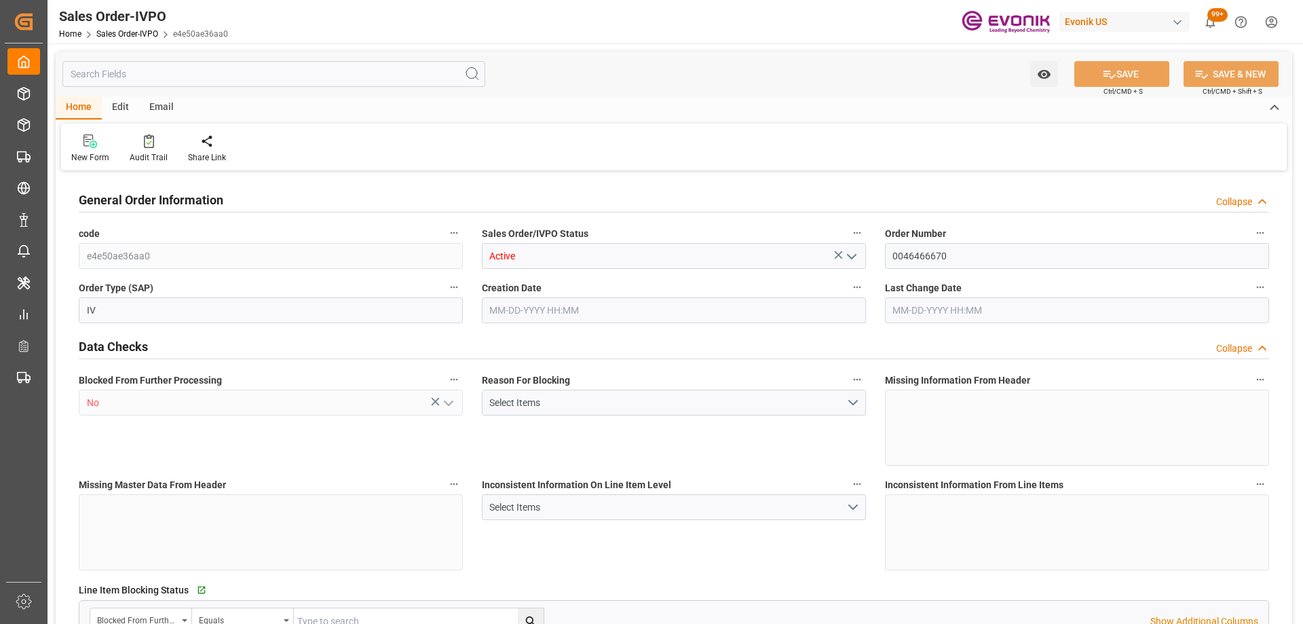
type input "JPYOK"
type input "0"
type input "1"
type input "1062.6"
type input "[DATE] 17:26"
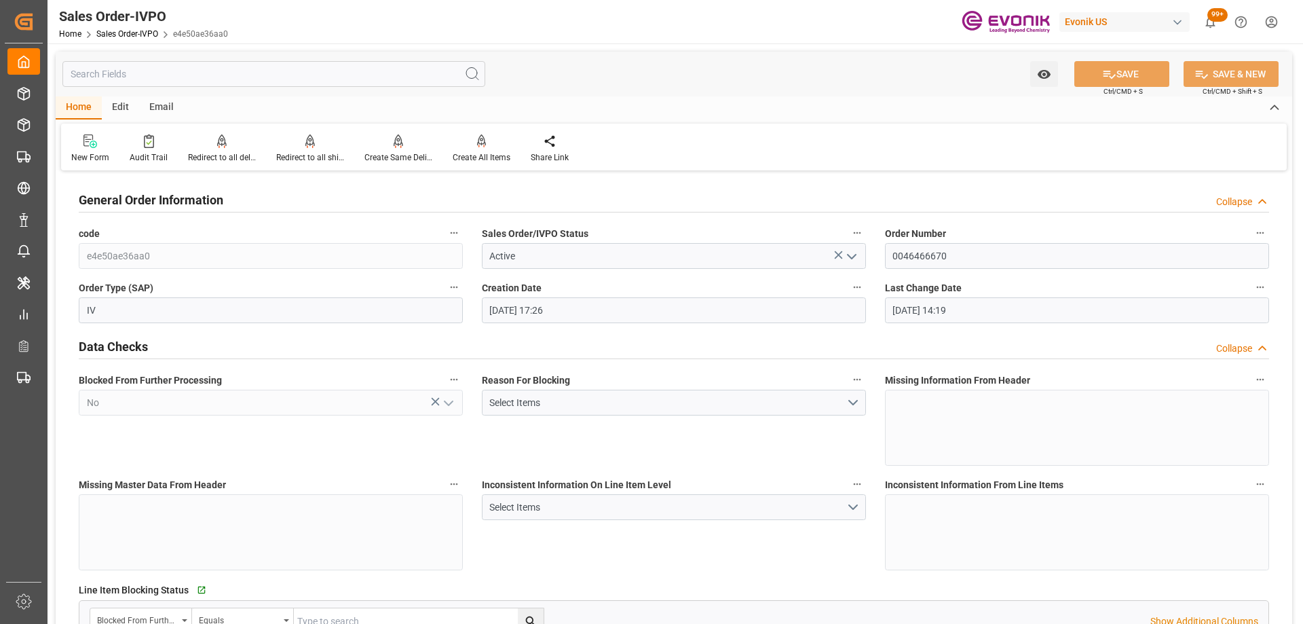
type input "[DATE] 14:19"
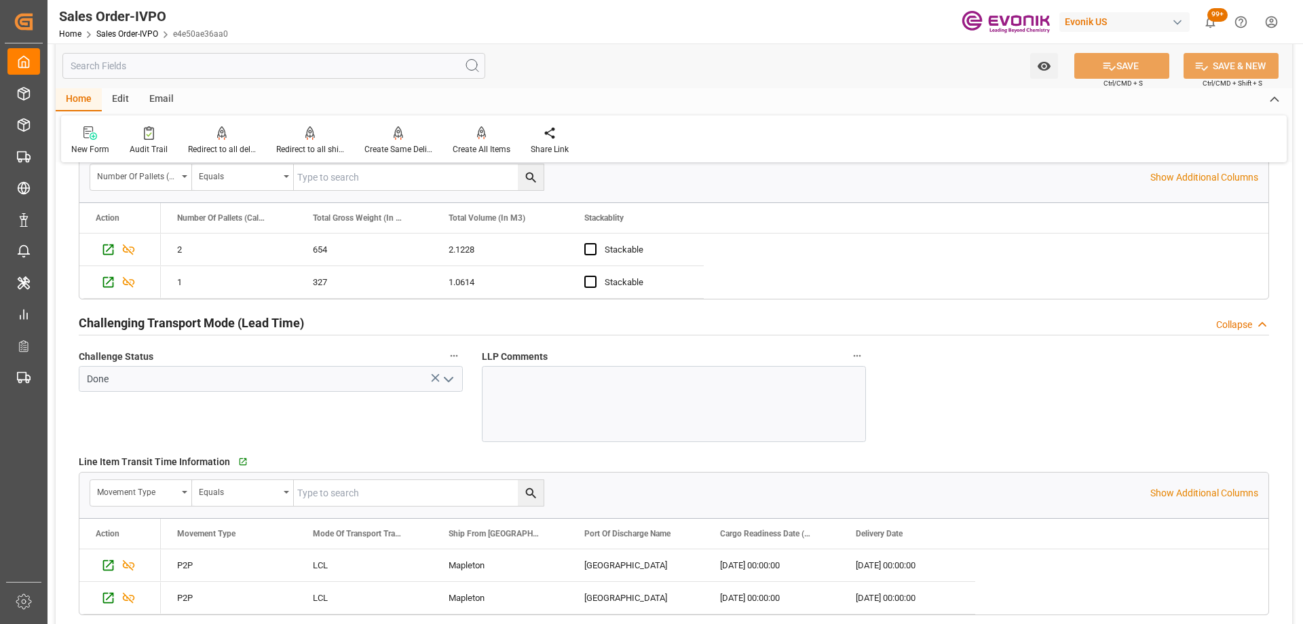
scroll to position [2375, 0]
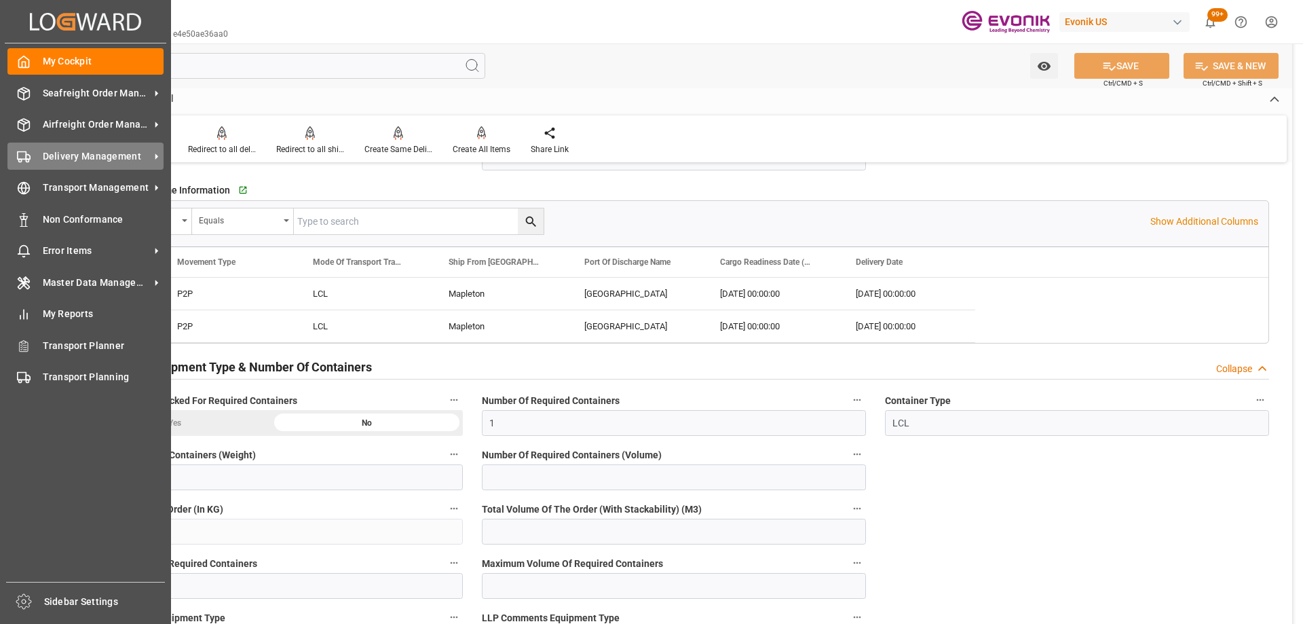
click at [52, 155] on span "Delivery Management" at bounding box center [96, 156] width 107 height 14
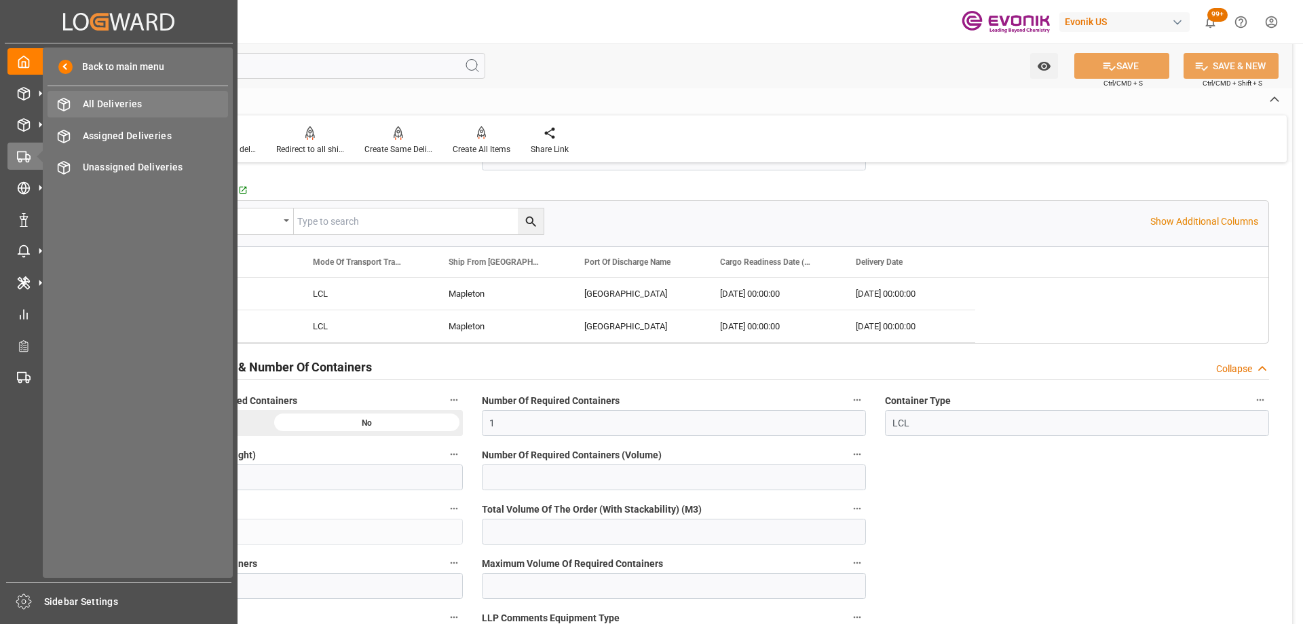
click at [142, 100] on span "All Deliveries" at bounding box center [156, 104] width 146 height 14
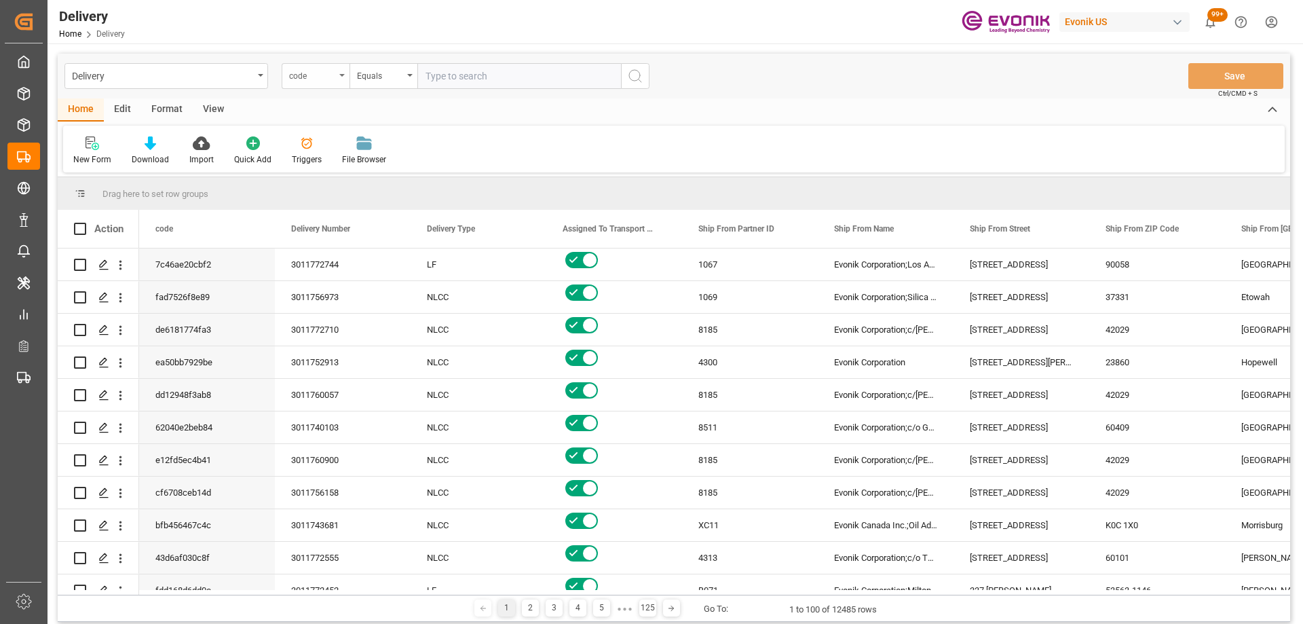
click at [312, 80] on div "code" at bounding box center [312, 75] width 46 height 16
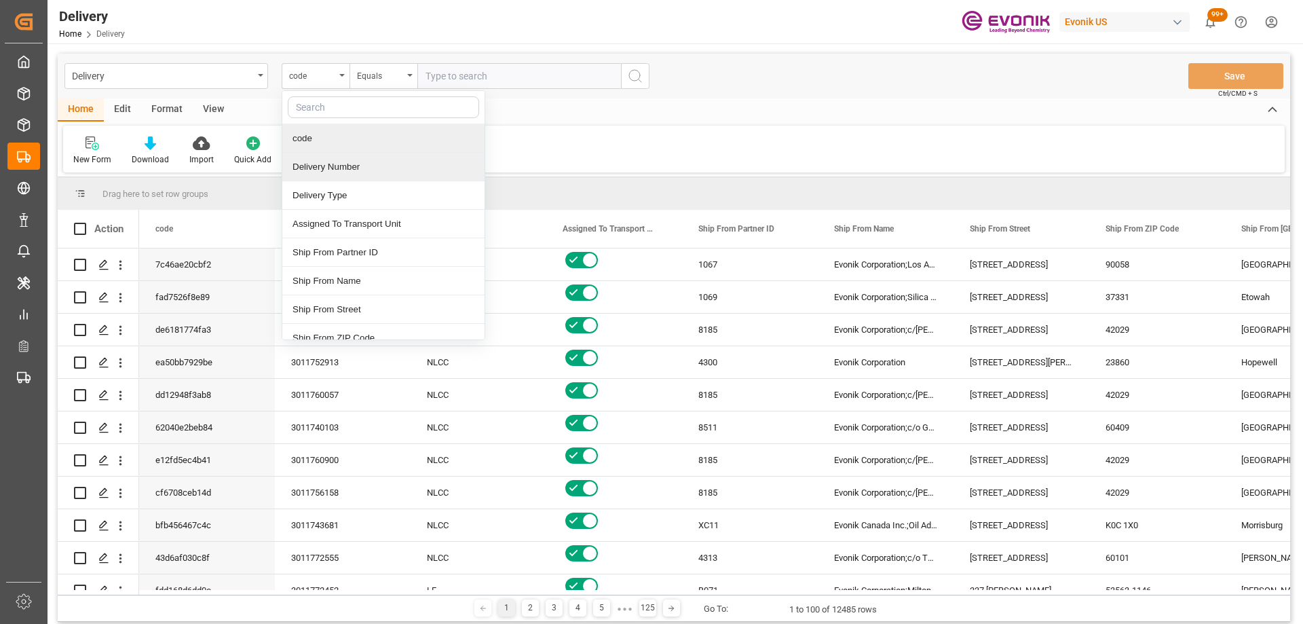
click at [339, 166] on div "Delivery Number" at bounding box center [383, 167] width 202 height 29
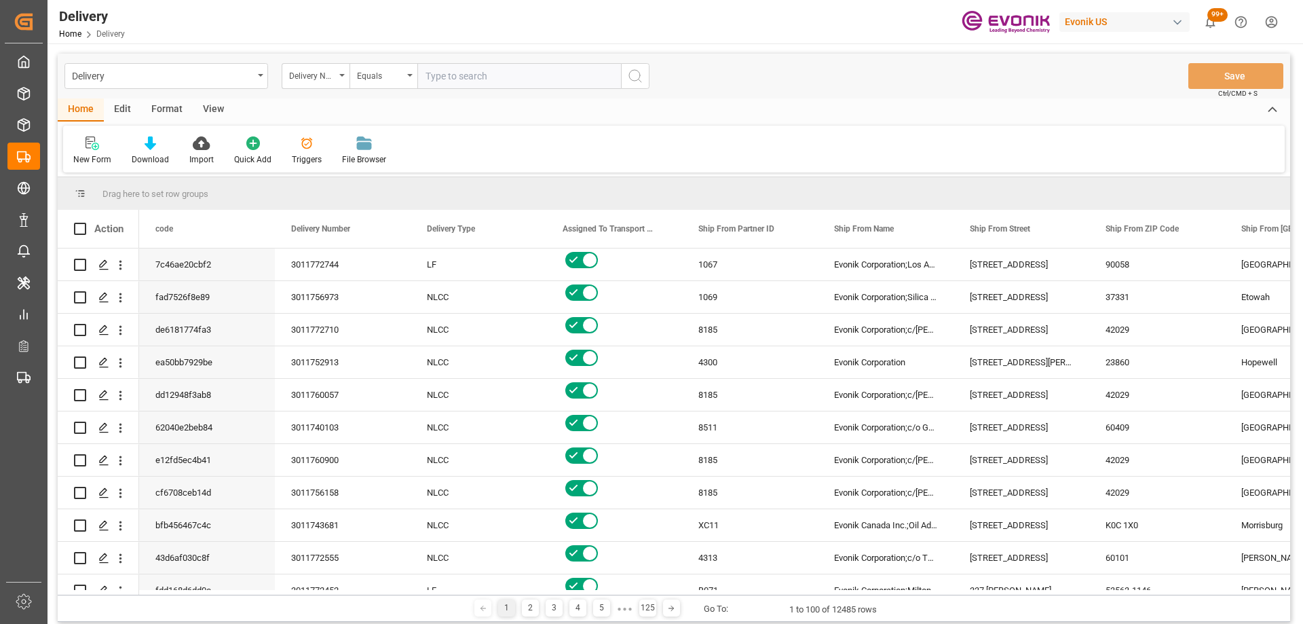
click at [474, 71] on input "text" at bounding box center [519, 76] width 204 height 26
paste input "3011760897"
type input "3011760897"
click at [640, 79] on icon "search button" at bounding box center [635, 76] width 16 height 16
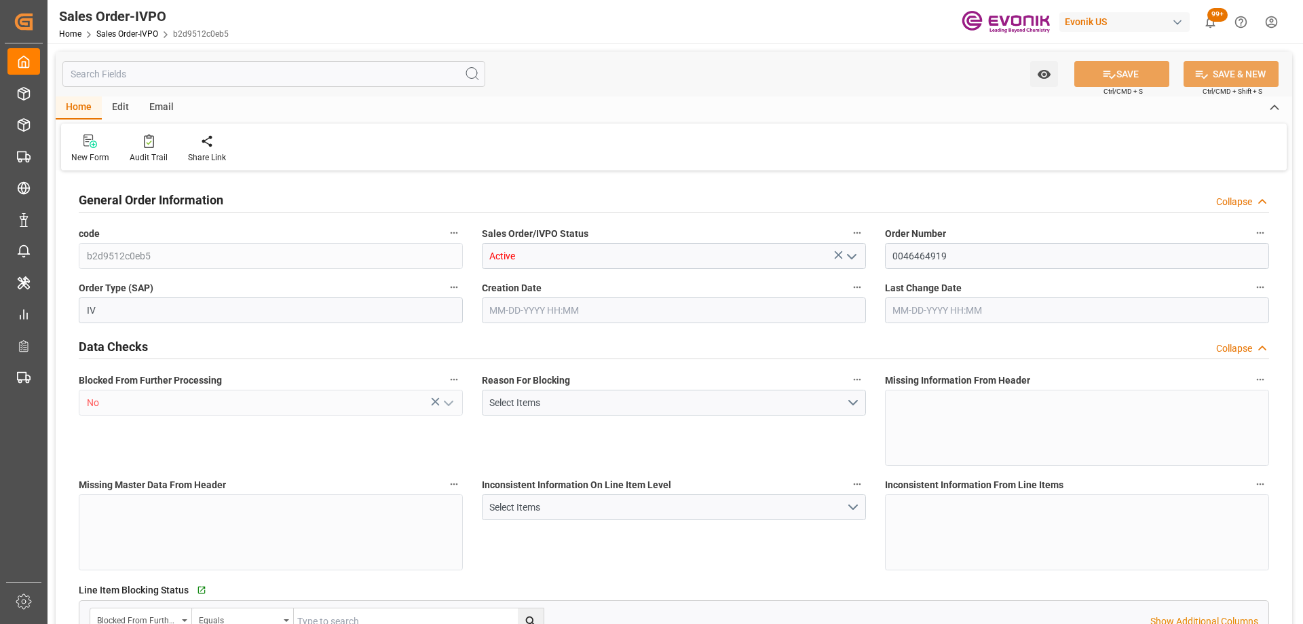
type input "KRPUS"
type input "0"
type input "1"
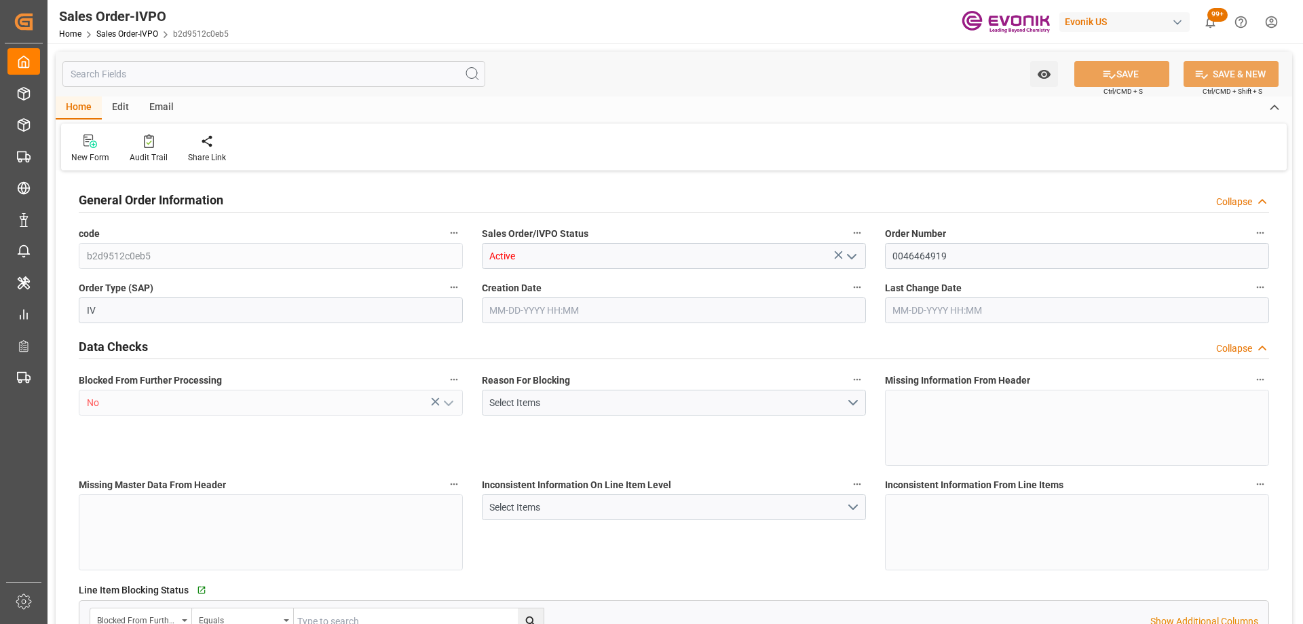
type input "6801.496"
type input "16.0939"
type input "17000"
type input "30"
type input "[DATE] 18:12"
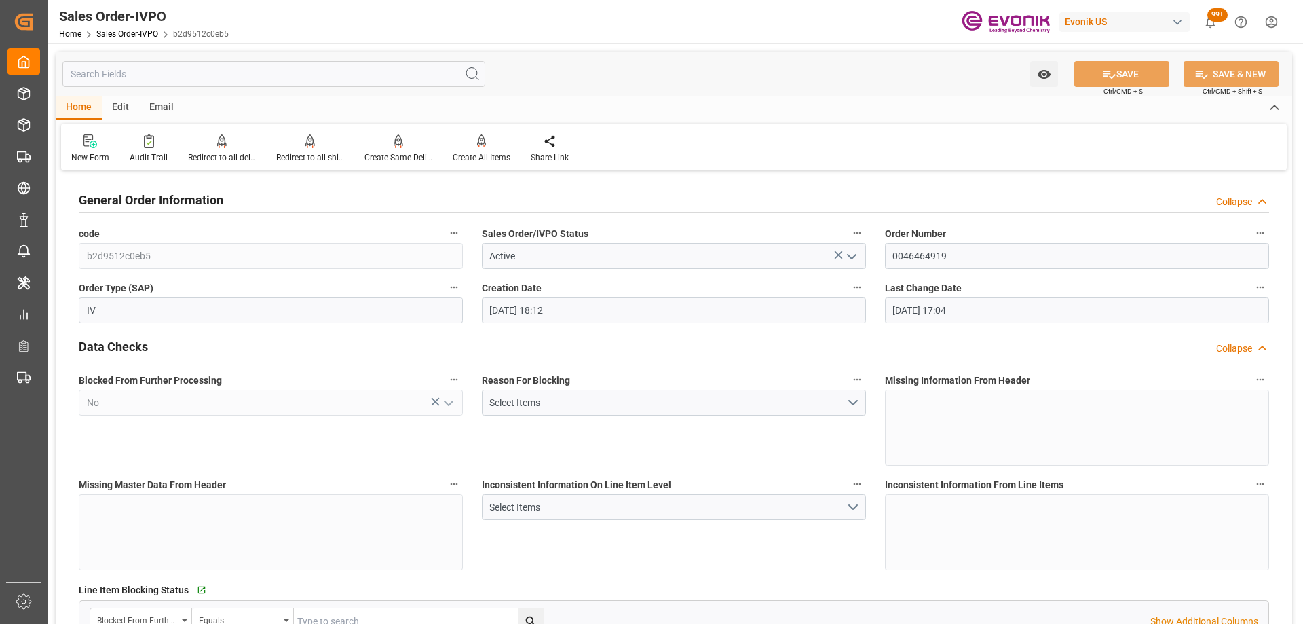
type input "[DATE] 17:04"
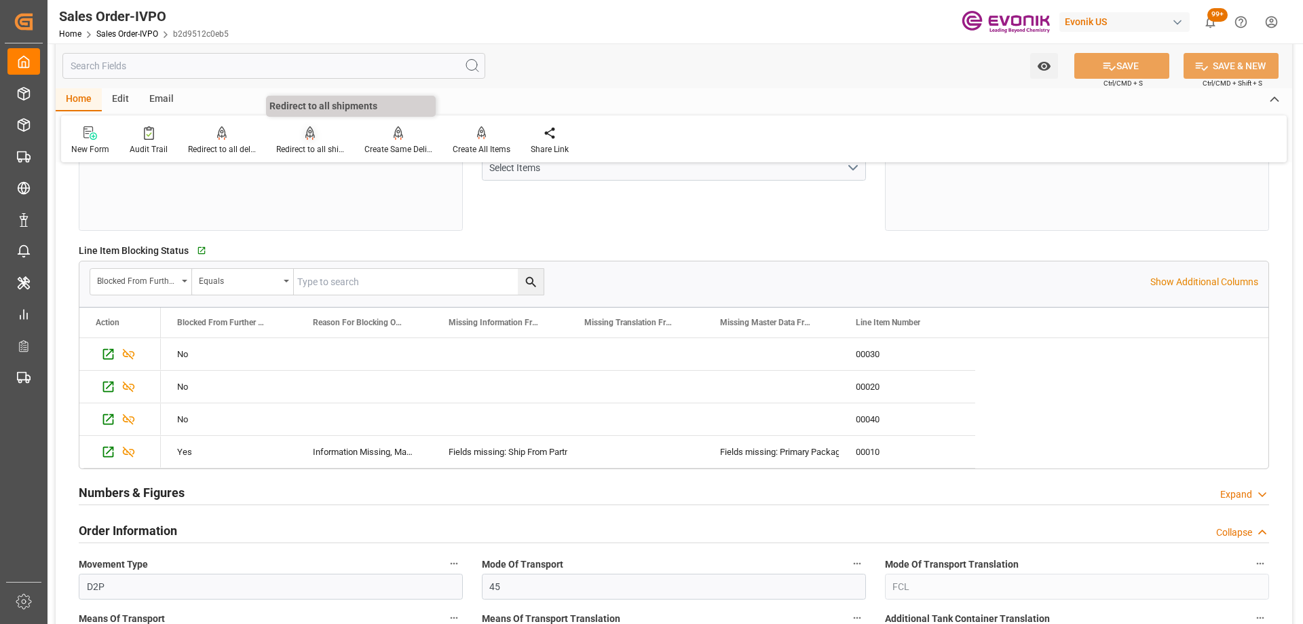
click at [286, 138] on div at bounding box center [310, 133] width 68 height 14
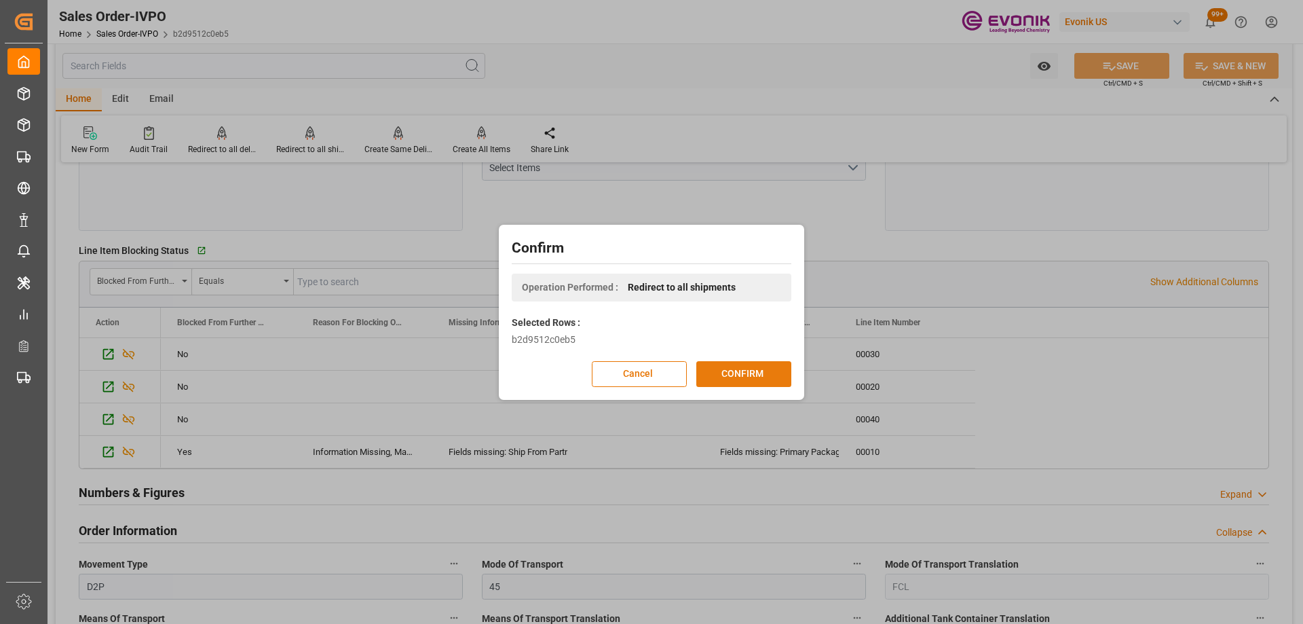
click at [728, 366] on button "CONFIRM" at bounding box center [743, 374] width 95 height 26
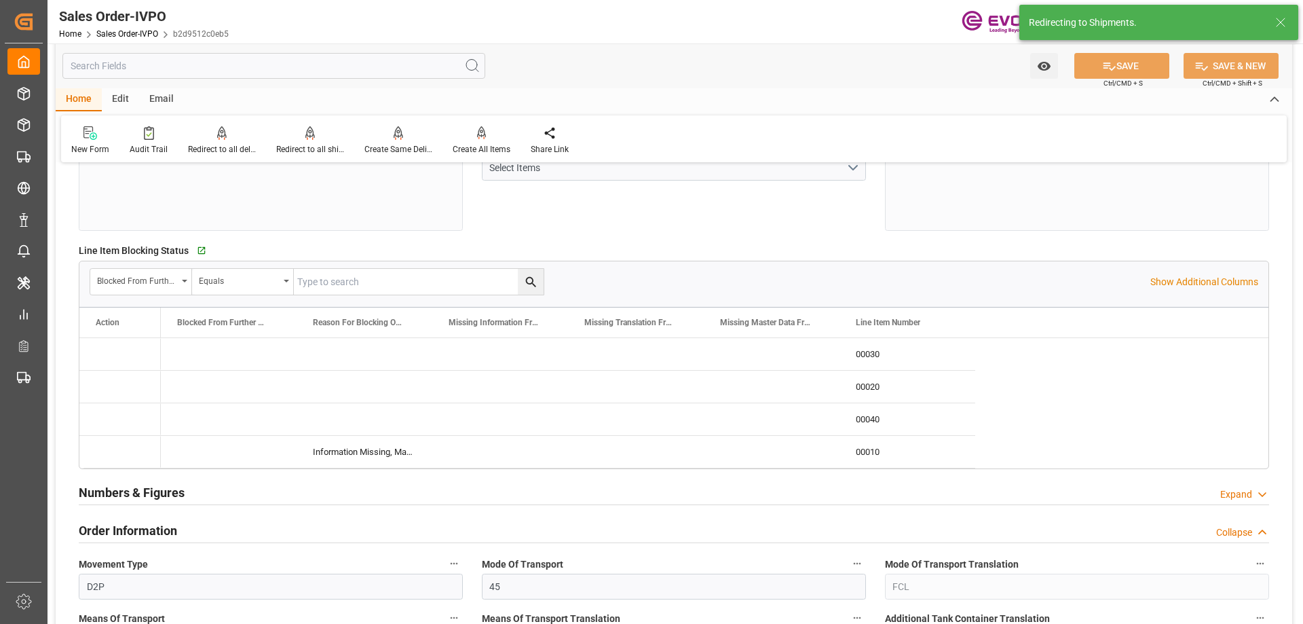
type input "08-08-2025 18:12"
type input "08-18-2025 17:04"
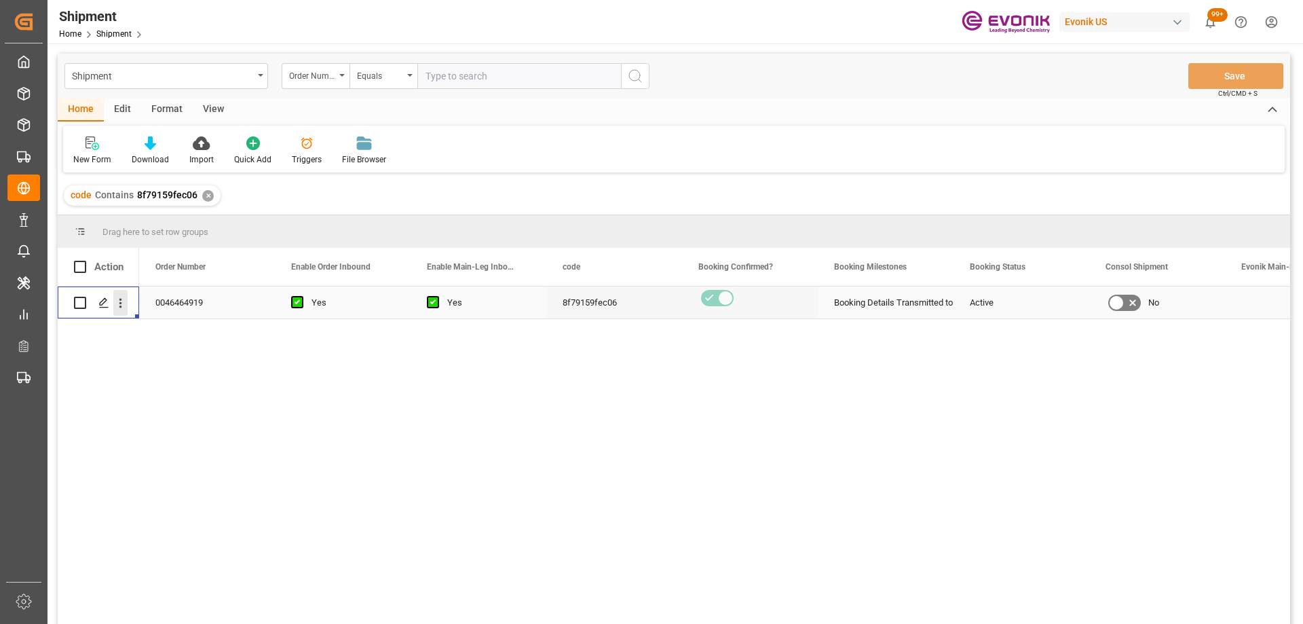
click at [116, 312] on button "open menu" at bounding box center [120, 303] width 14 height 26
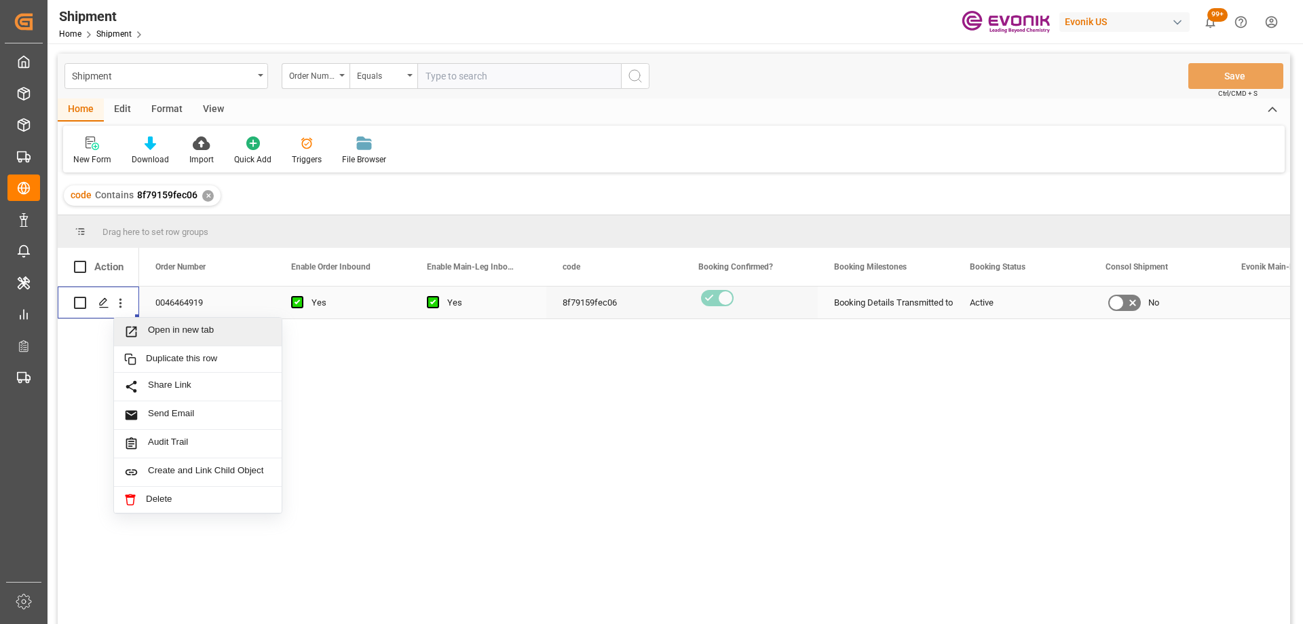
click at [147, 330] on span "Press SPACE to select this row." at bounding box center [136, 331] width 24 height 14
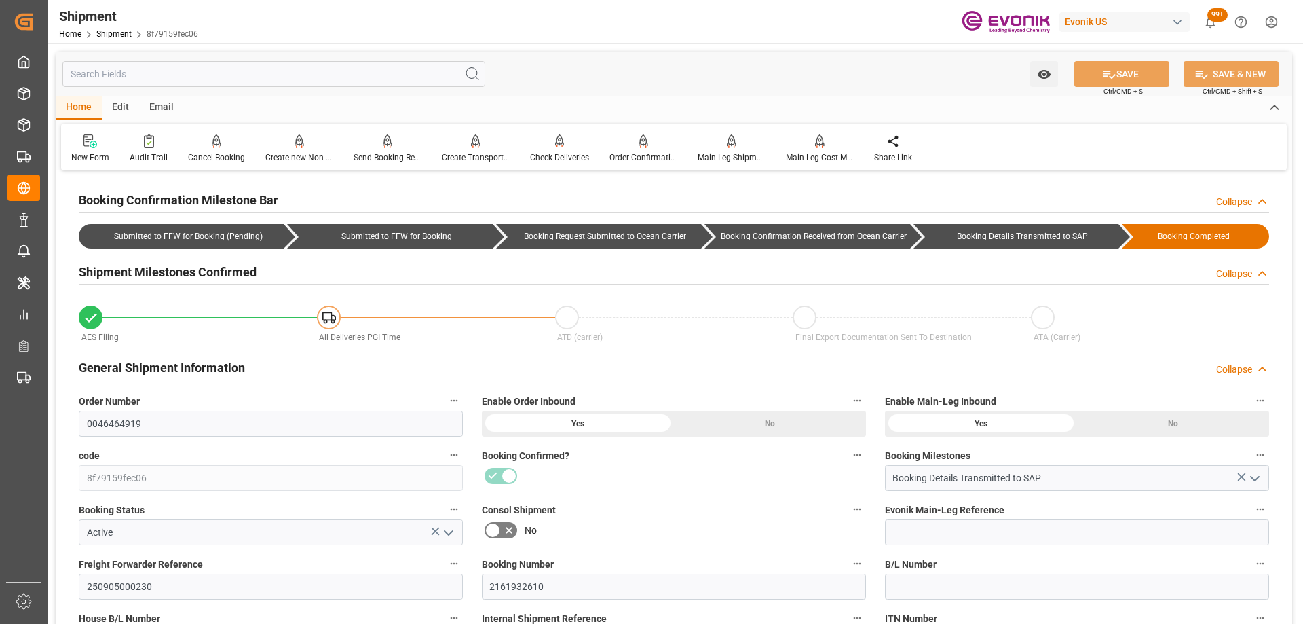
scroll to position [271, 0]
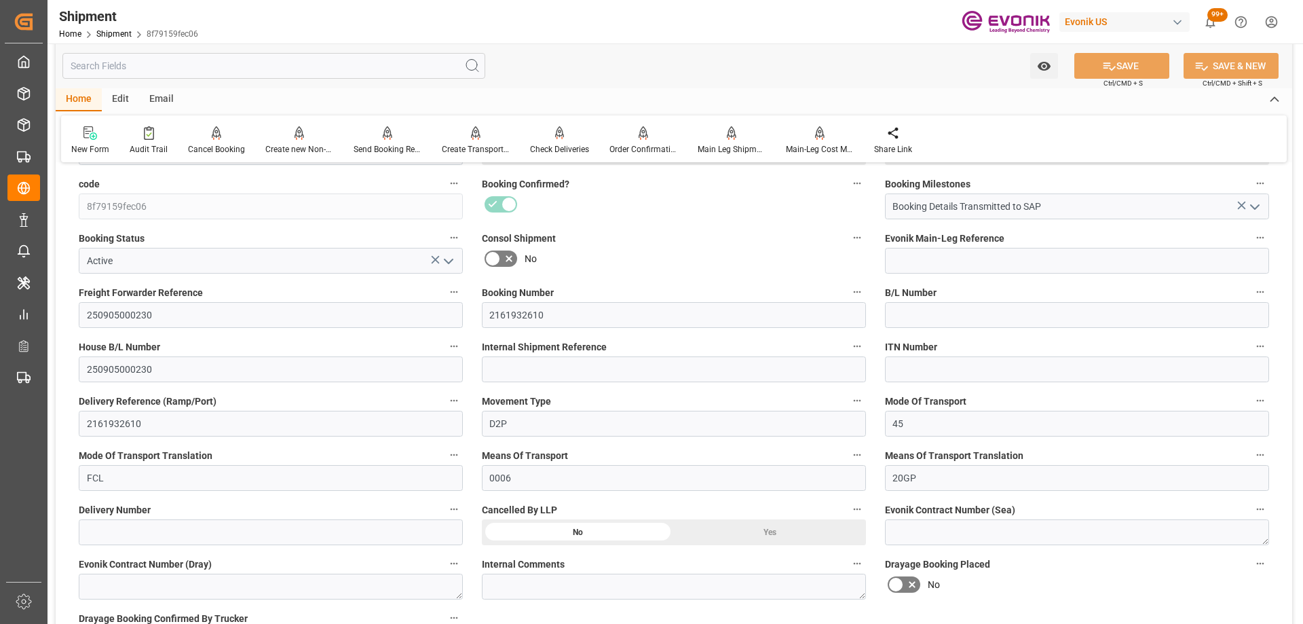
click at [458, 295] on icon "button" at bounding box center [454, 291] width 11 height 11
click at [478, 292] on li "Audits" at bounding box center [479, 291] width 69 height 22
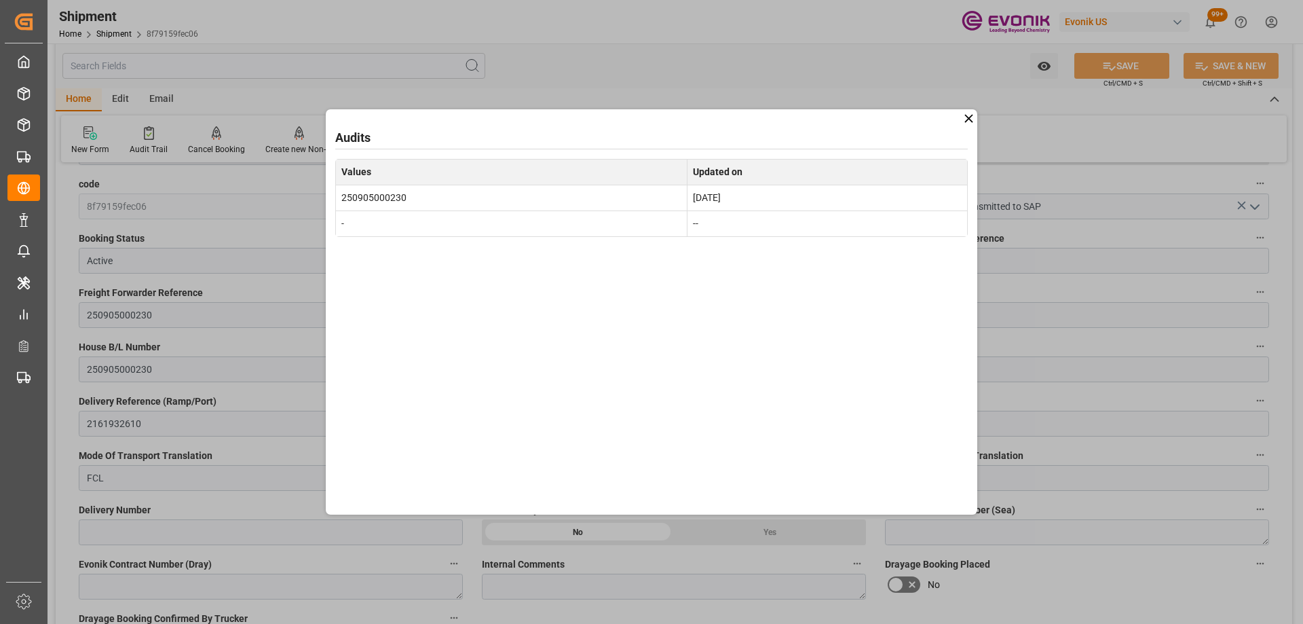
click at [969, 116] on icon at bounding box center [969, 118] width 14 height 14
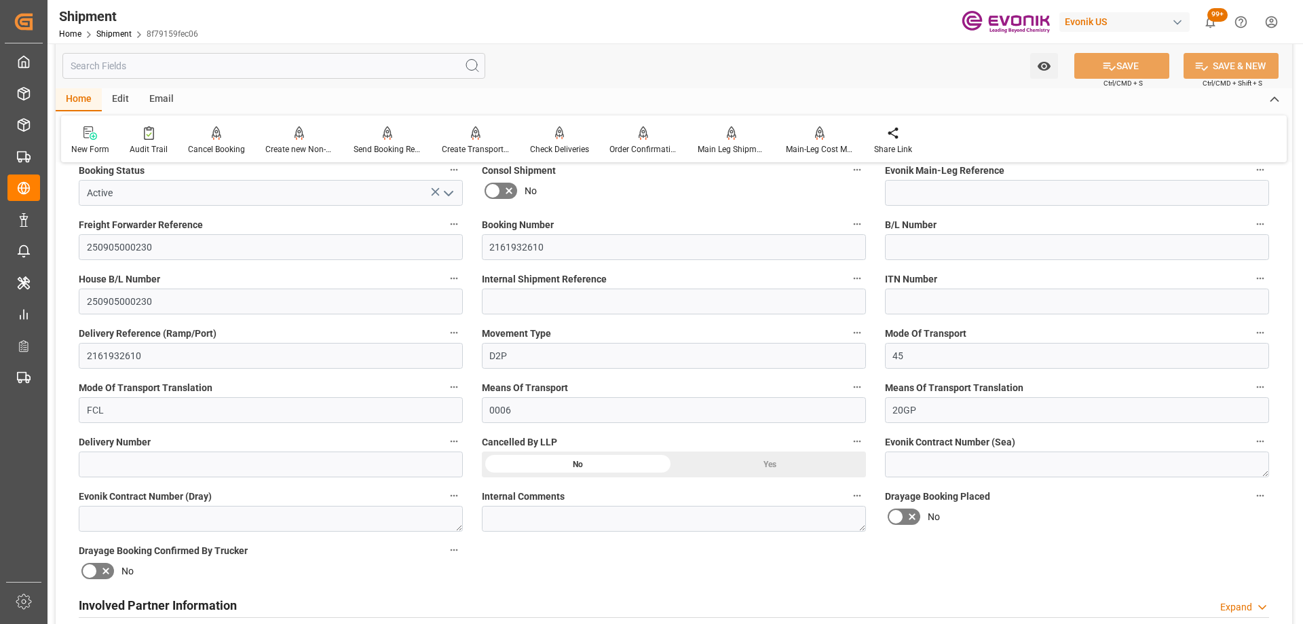
scroll to position [204, 0]
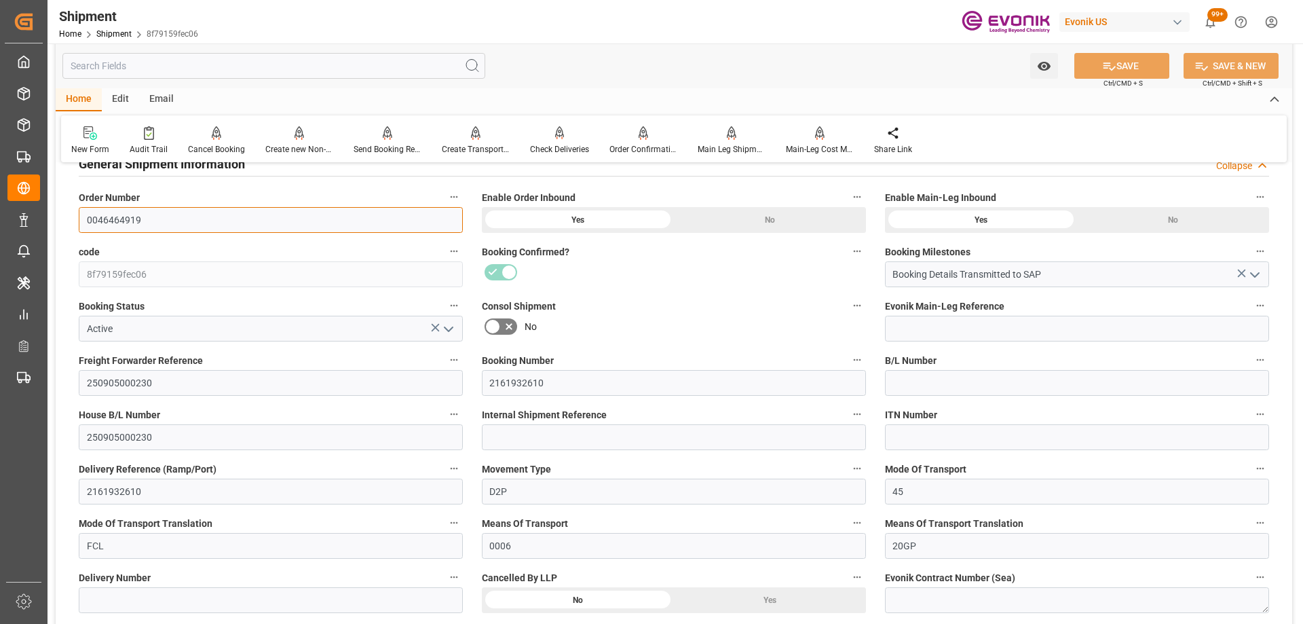
drag, startPoint x: 181, startPoint y: 214, endPoint x: 67, endPoint y: 202, distance: 114.7
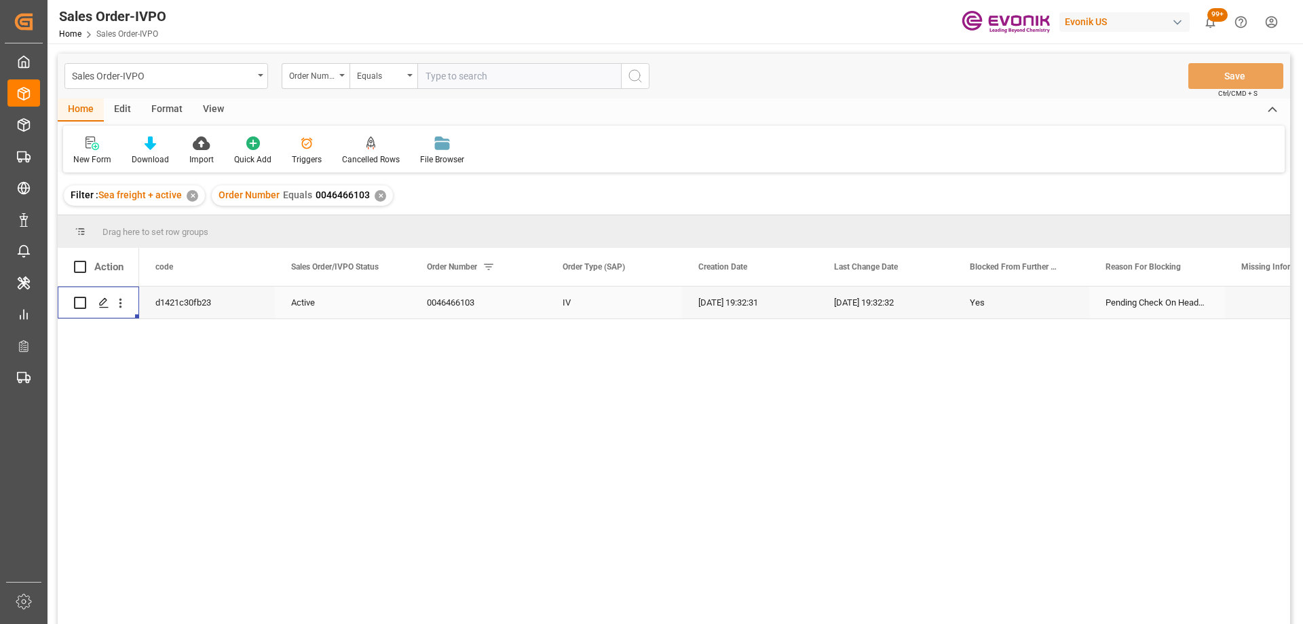
click at [418, 84] on input "text" at bounding box center [519, 76] width 204 height 26
paste input "46466103"
type input "0046466103"
click at [377, 197] on div "✕" at bounding box center [381, 196] width 12 height 12
click at [120, 303] on icon "open menu" at bounding box center [120, 304] width 3 height 10
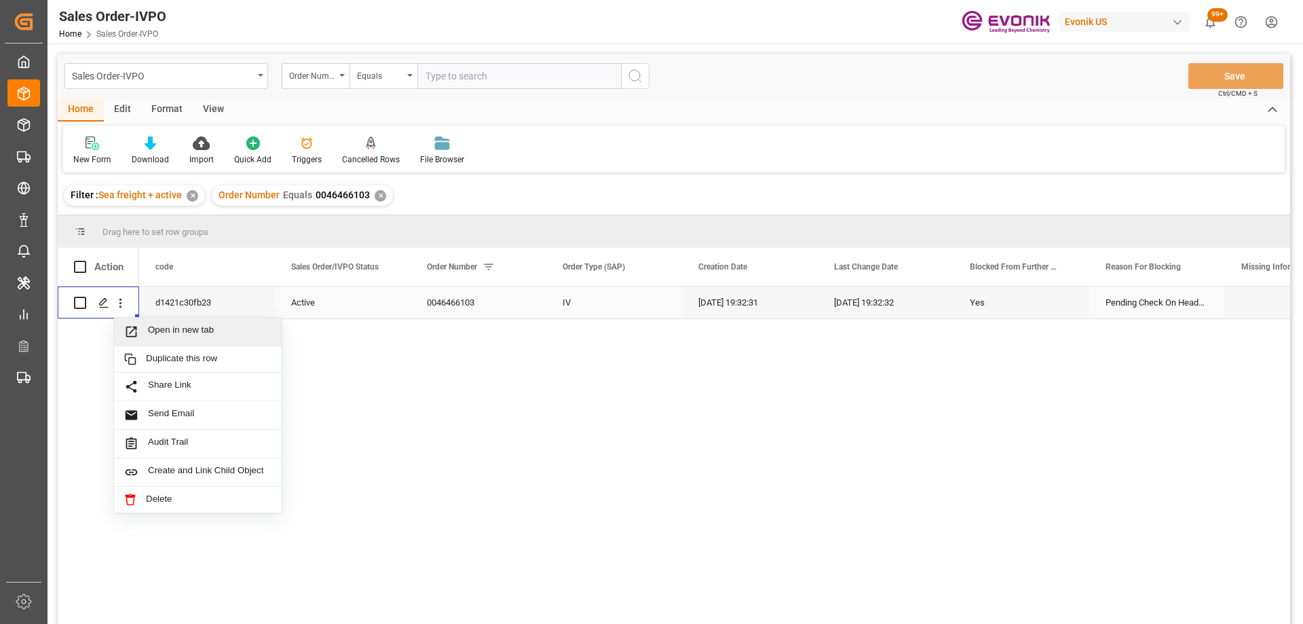
click at [141, 330] on span "Press SPACE to select this row." at bounding box center [136, 331] width 24 height 14
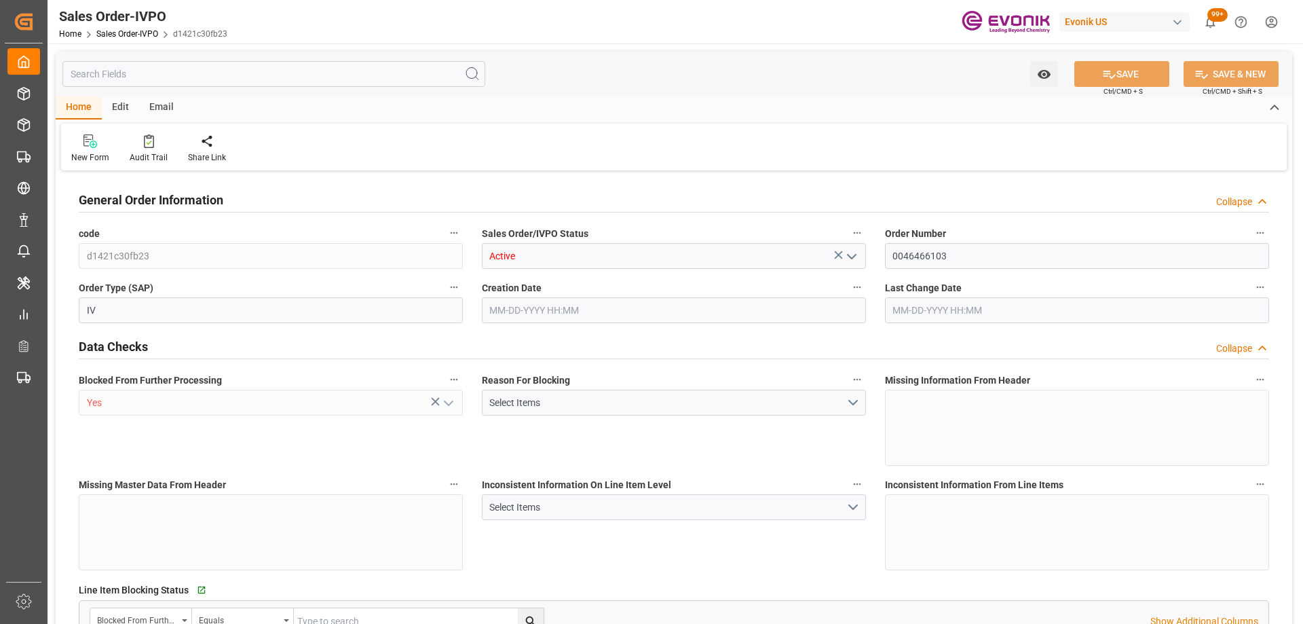
type input "DEHAM"
type input "0"
type input "1"
type input "1059"
type input "[DATE] 19:32"
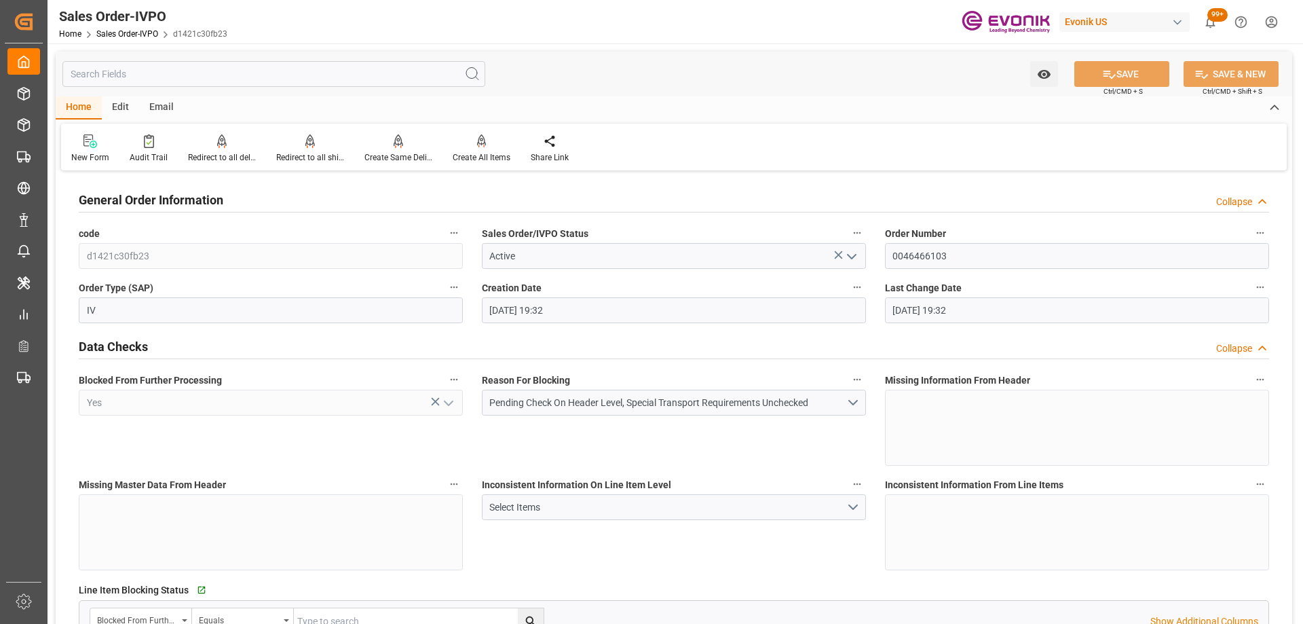
type input "[DATE] 19:32"
click at [135, 32] on link "Sales Order-IVPO" at bounding box center [127, 34] width 62 height 10
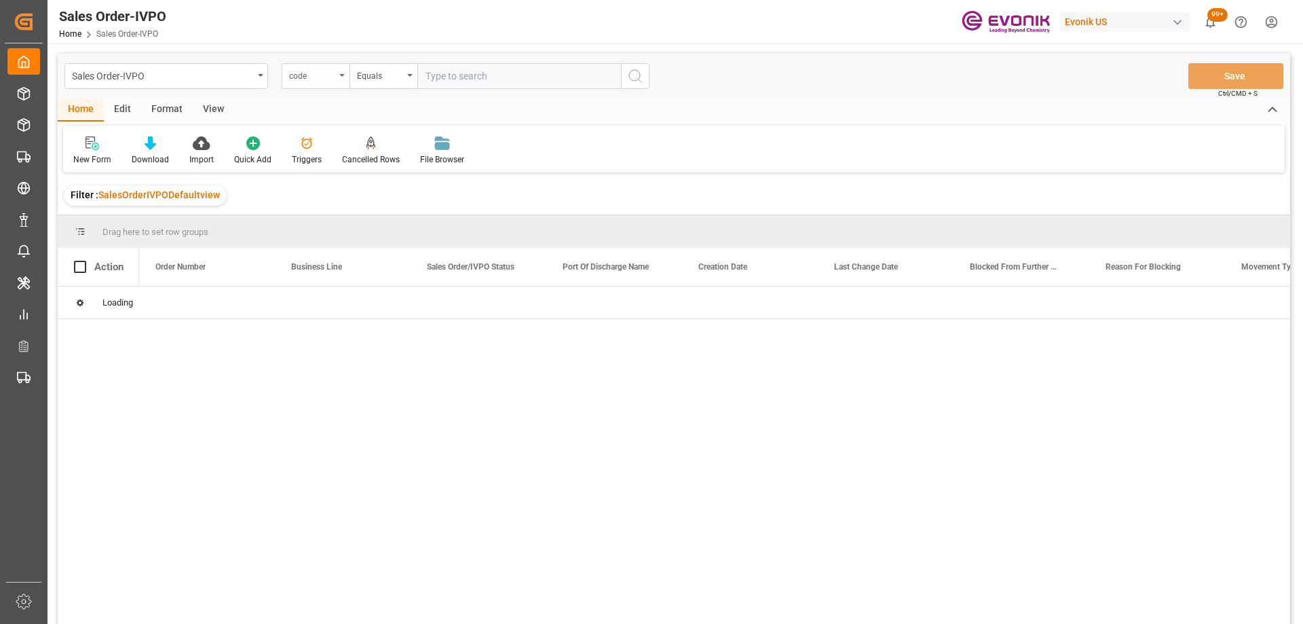
click at [325, 77] on div "code" at bounding box center [312, 75] width 46 height 16
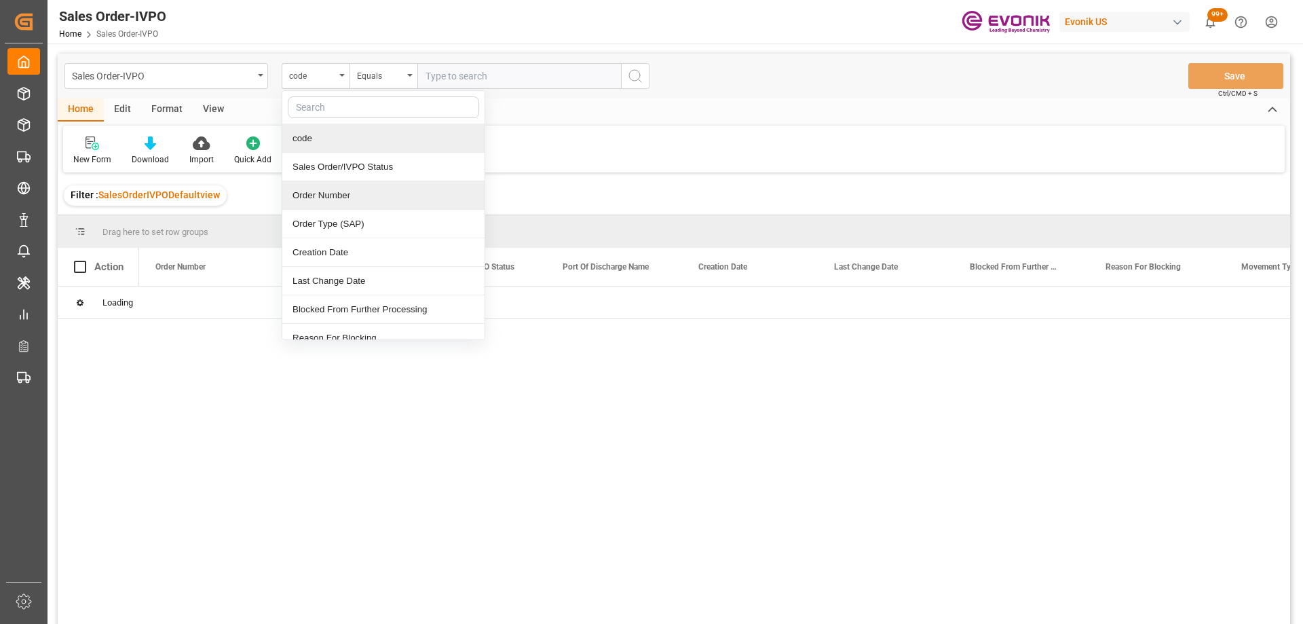
click at [357, 192] on div "Order Number" at bounding box center [383, 195] width 202 height 29
click at [459, 81] on input "text" at bounding box center [519, 76] width 204 height 26
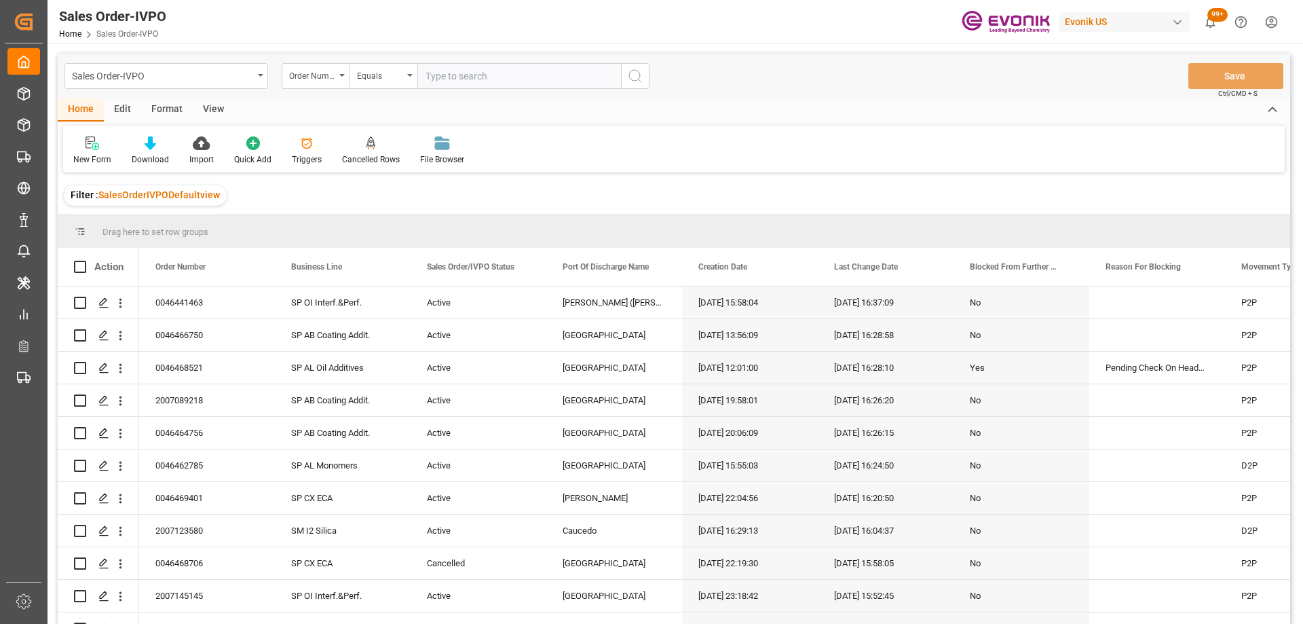
paste input "0046467701"
type input "0046467701"
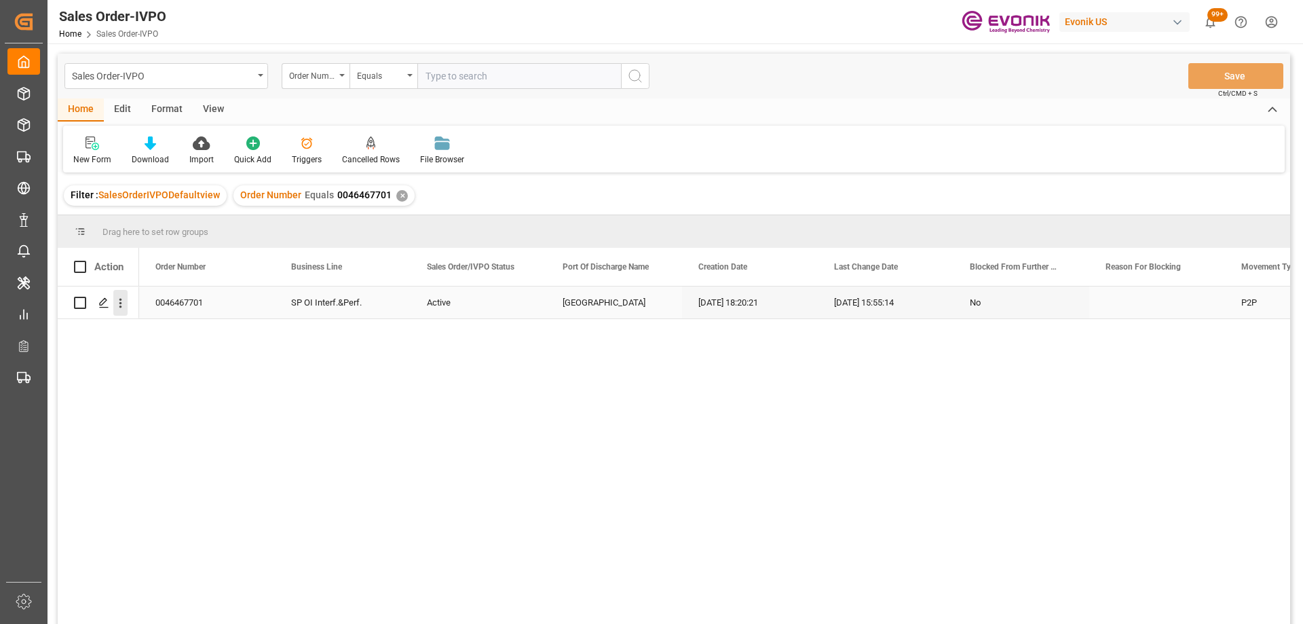
click at [117, 310] on icon "open menu" at bounding box center [120, 303] width 14 height 14
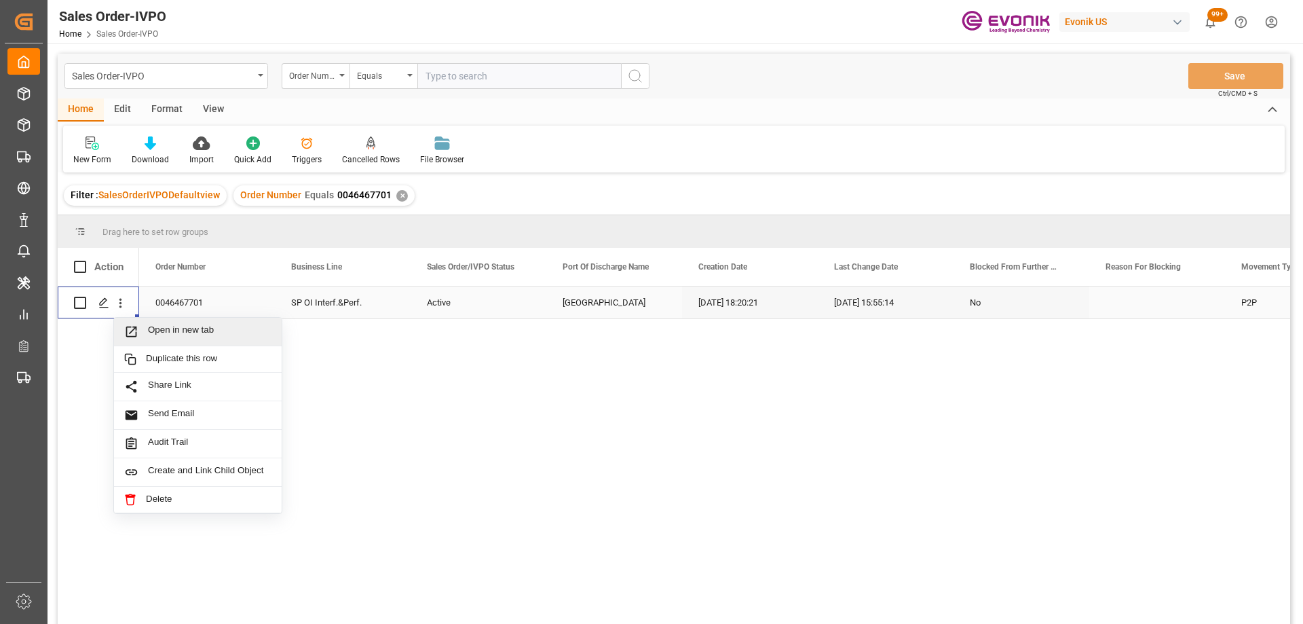
click at [131, 327] on icon "Press SPACE to select this row." at bounding box center [131, 331] width 11 height 11
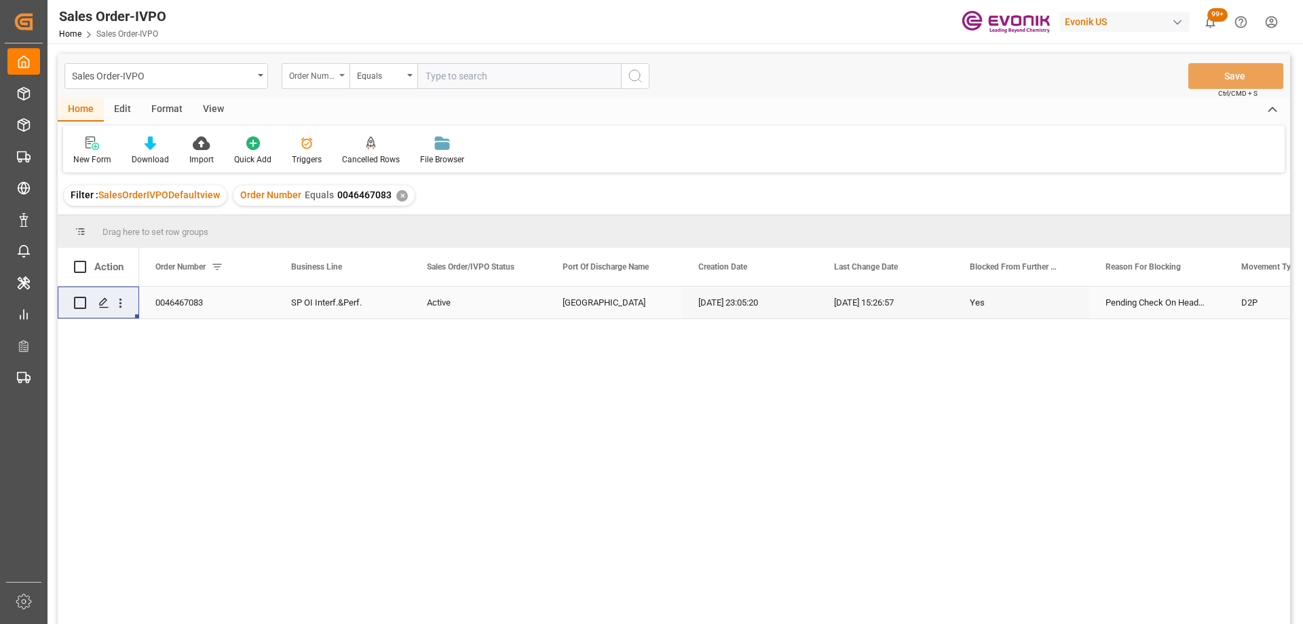
click at [322, 75] on div "Order Number" at bounding box center [312, 75] width 46 height 16
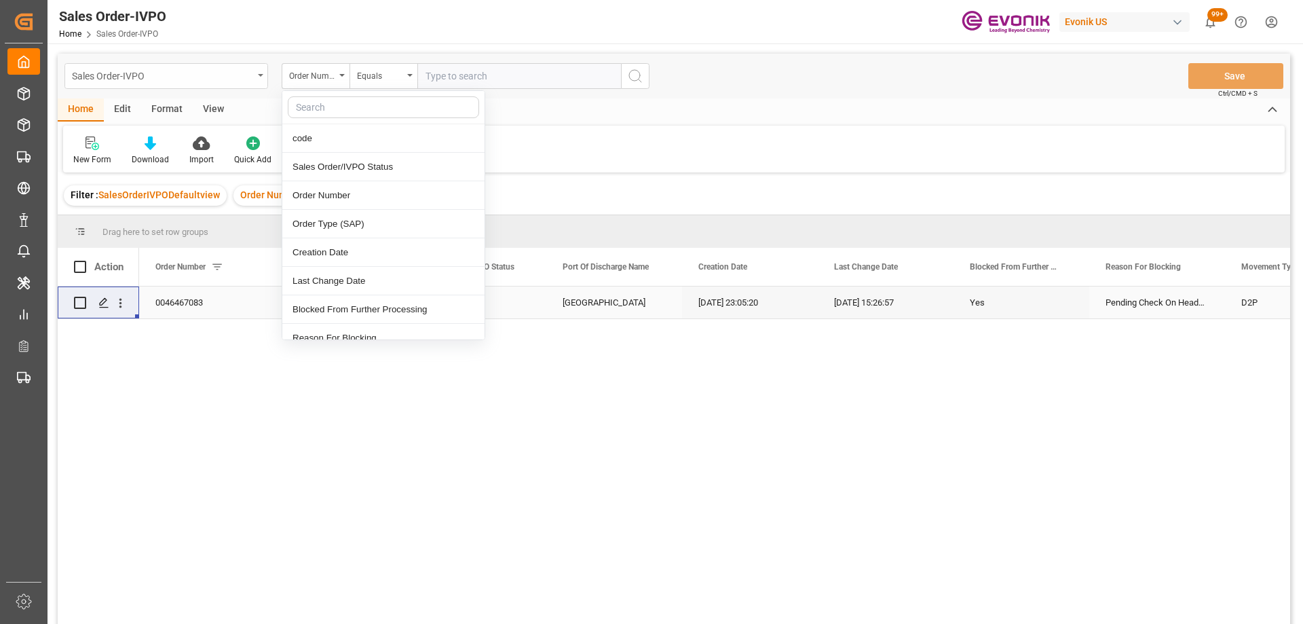
click at [214, 86] on div "Sales Order-IVPO" at bounding box center [166, 76] width 204 height 26
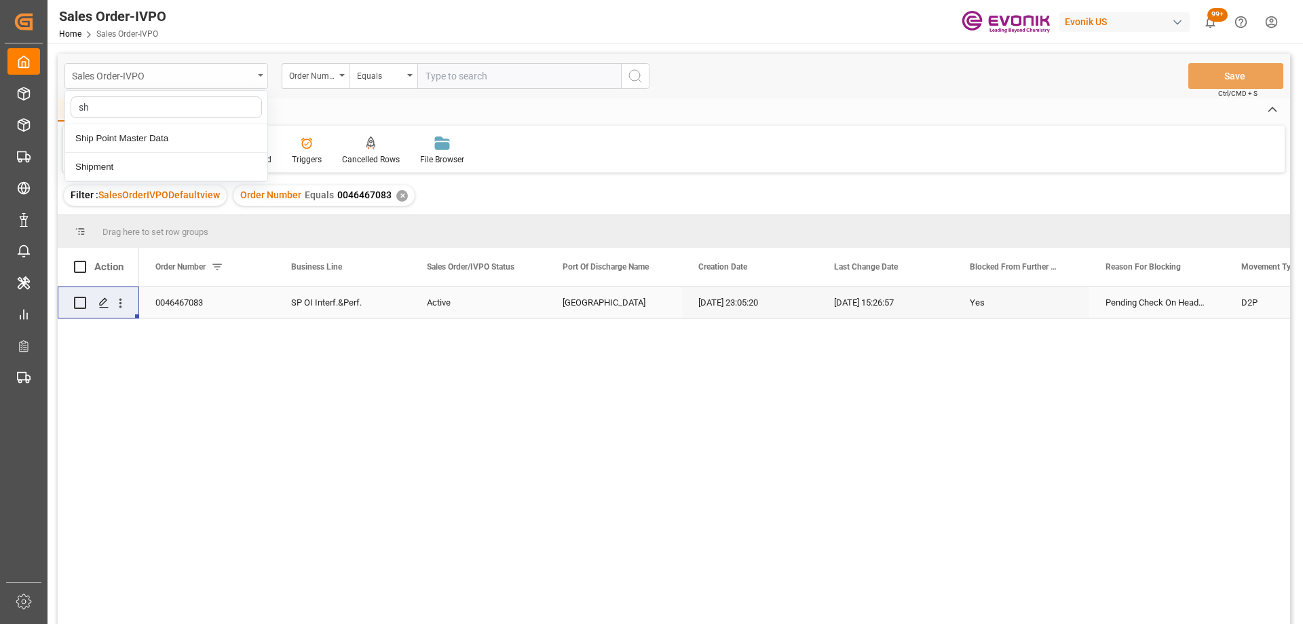
type input "shi"
click at [129, 162] on div "Shipment" at bounding box center [166, 167] width 202 height 29
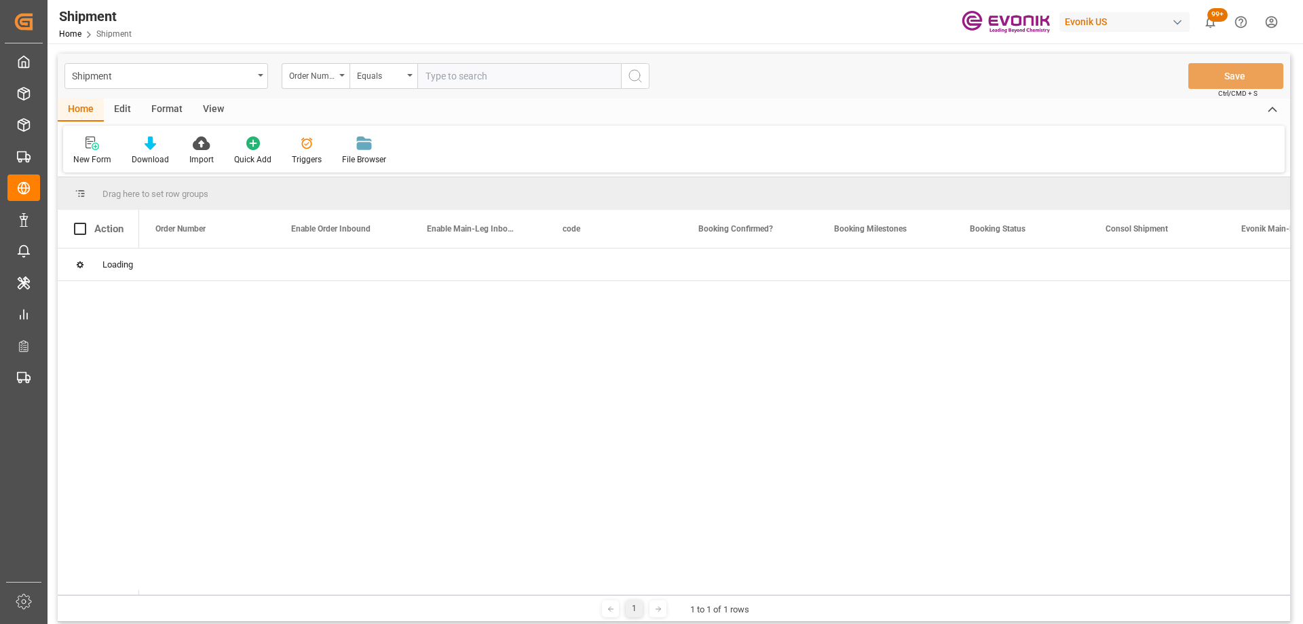
click at [479, 74] on input "text" at bounding box center [519, 76] width 204 height 26
paste input "2007140657"
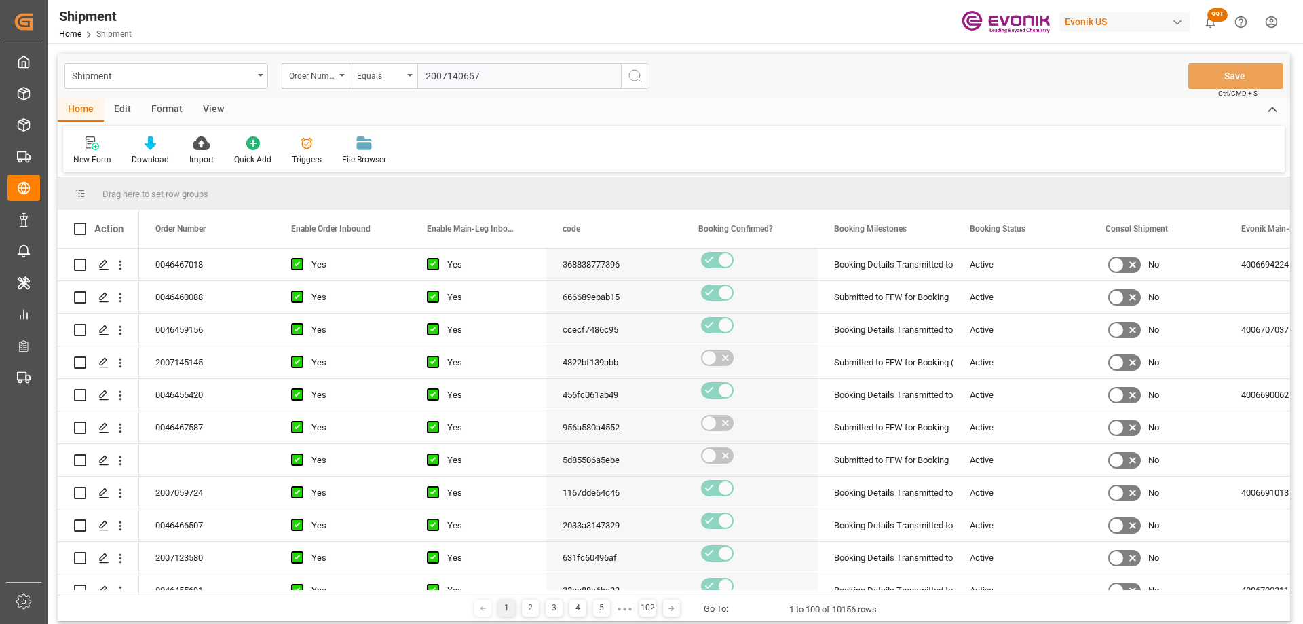
type input "2007140657"
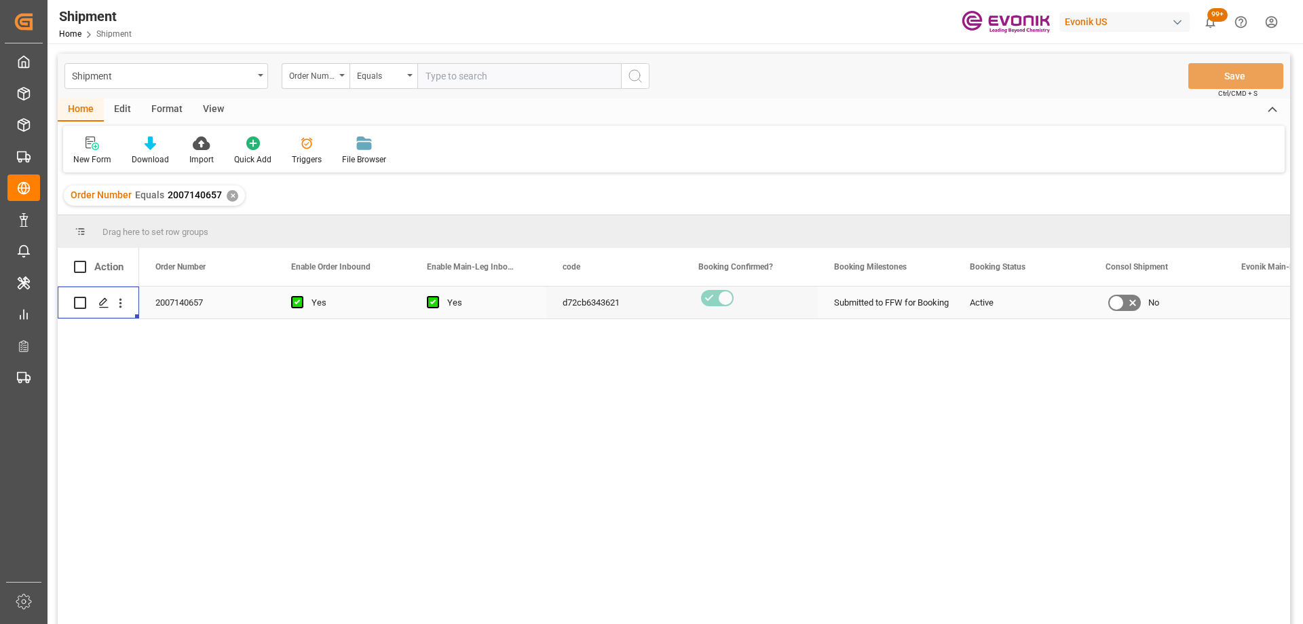
click at [130, 300] on div "Press SPACE to select this row." at bounding box center [120, 303] width 35 height 26
click at [121, 303] on icon "open menu" at bounding box center [120, 304] width 3 height 10
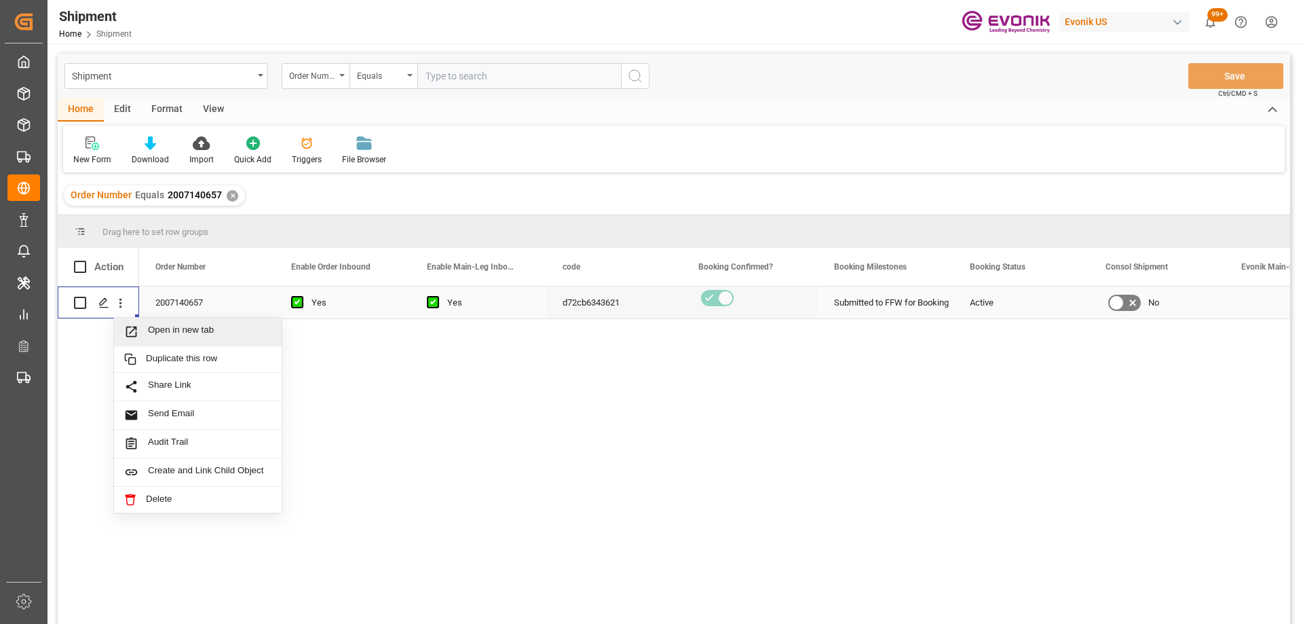
click at [155, 336] on span "Open in new tab" at bounding box center [210, 331] width 124 height 14
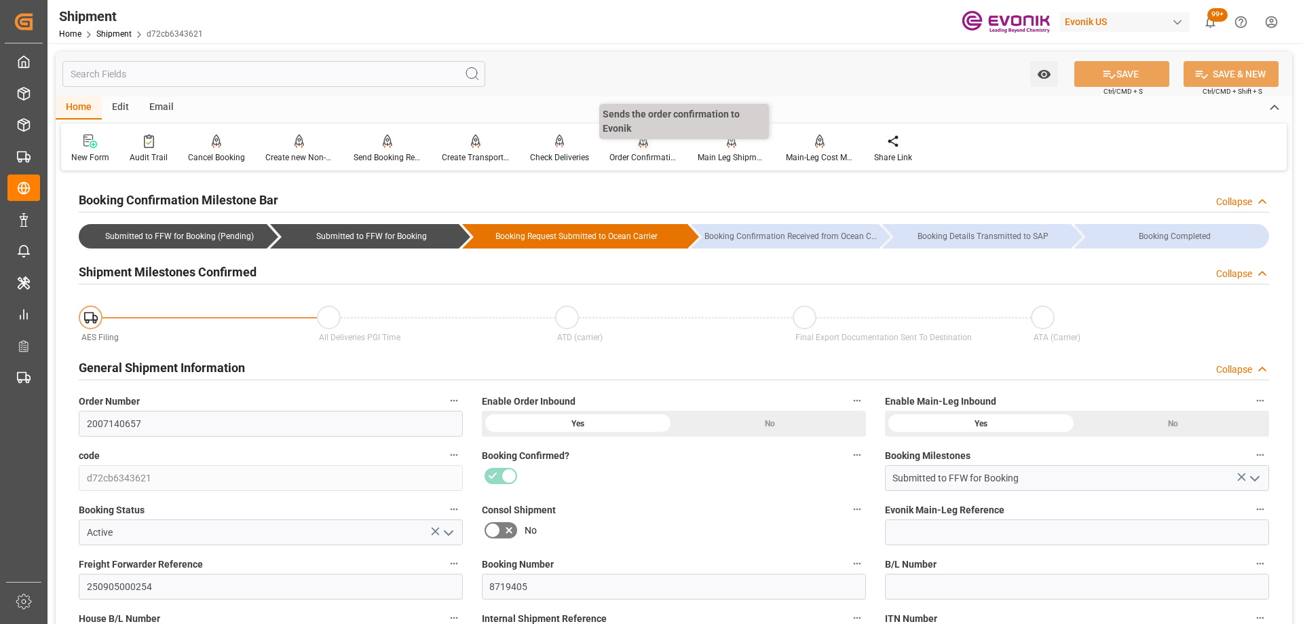
click at [647, 152] on div "Order Confirmation" at bounding box center [643, 157] width 68 height 12
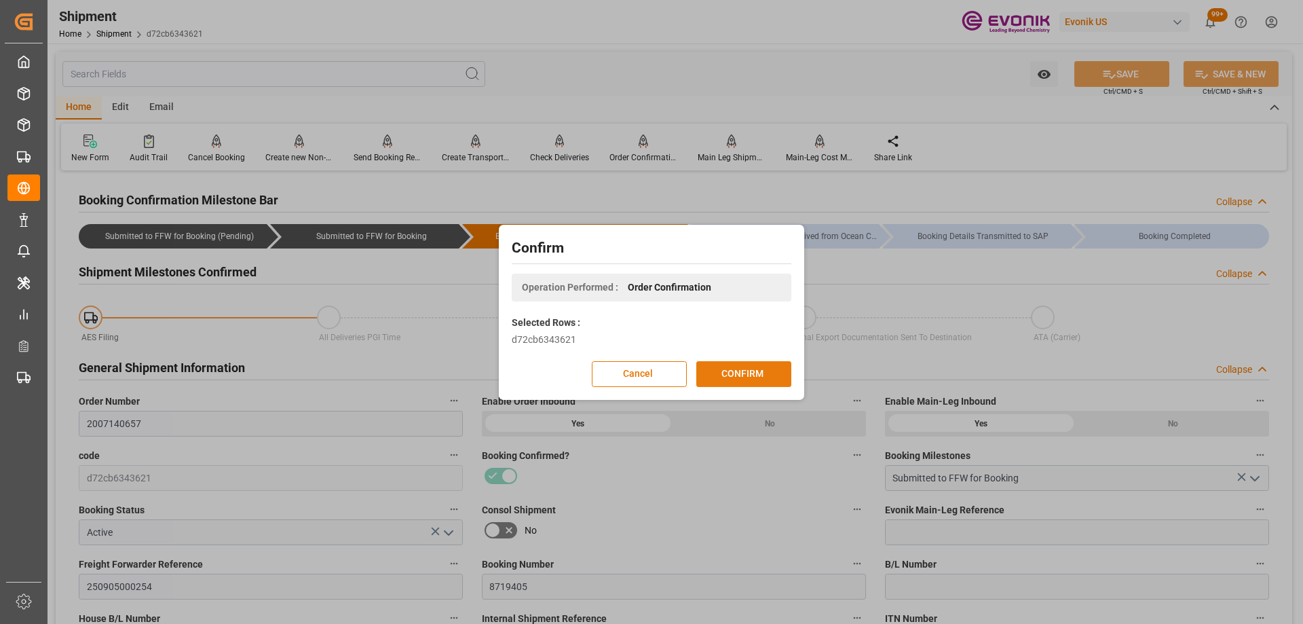
click at [766, 373] on button "CONFIRM" at bounding box center [743, 374] width 95 height 26
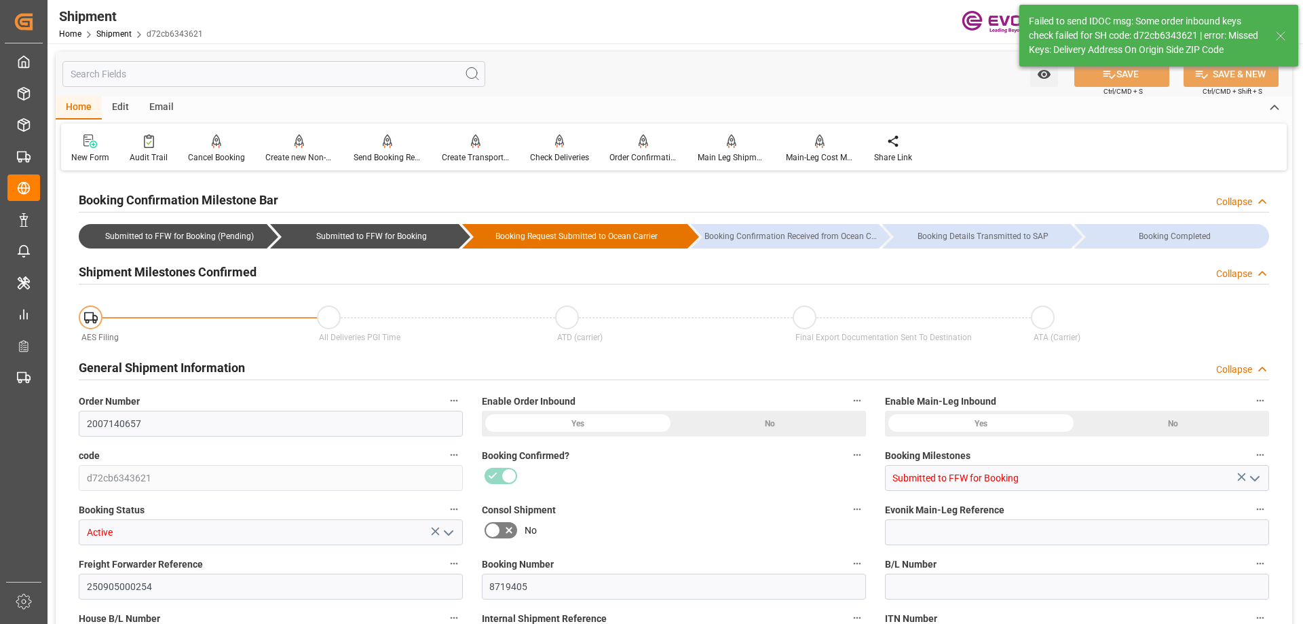
type input "0"
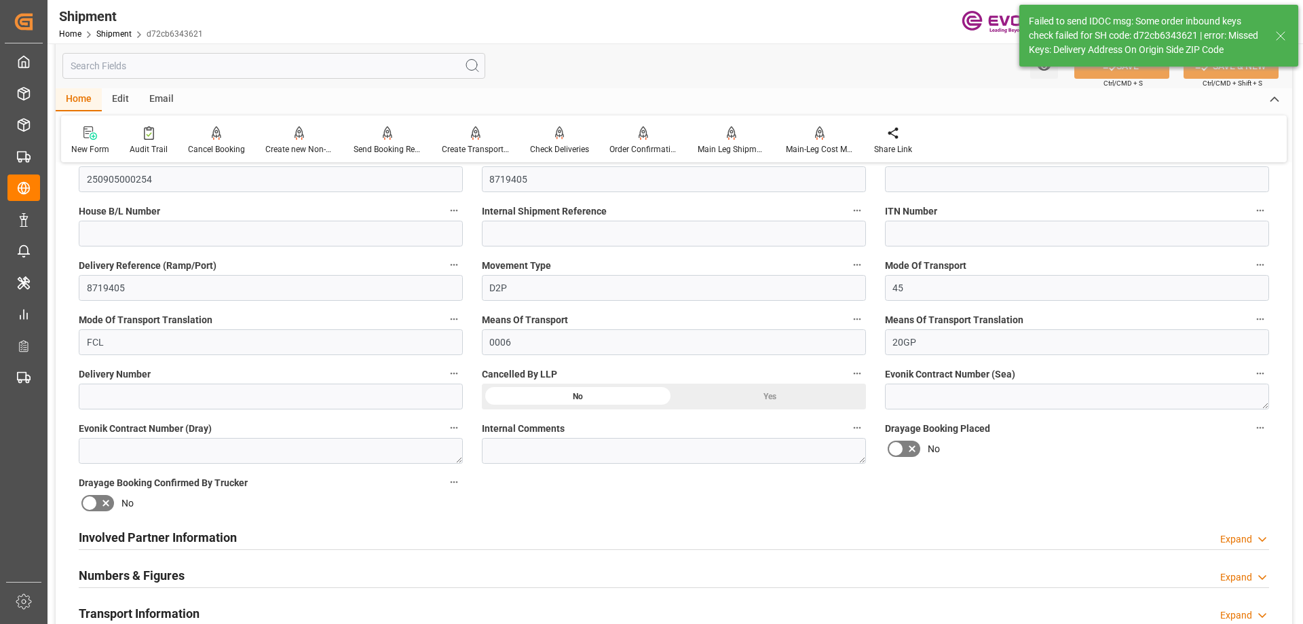
scroll to position [747, 0]
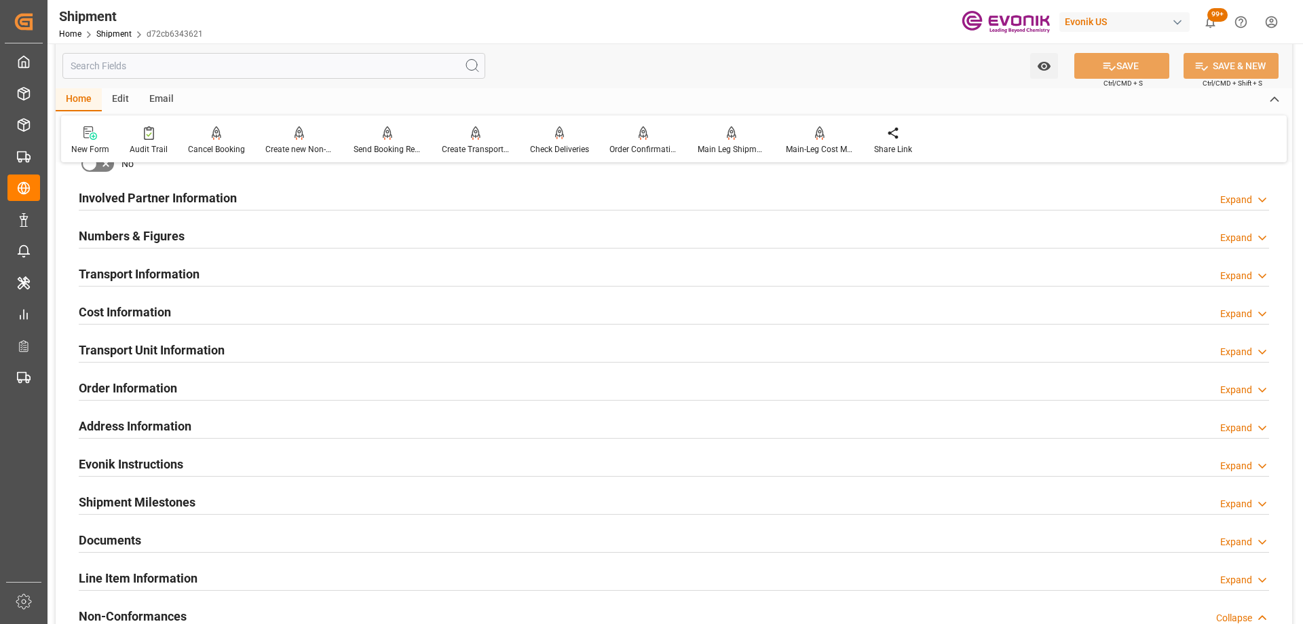
click at [260, 339] on div "Transport Unit Information Expand" at bounding box center [674, 349] width 1190 height 26
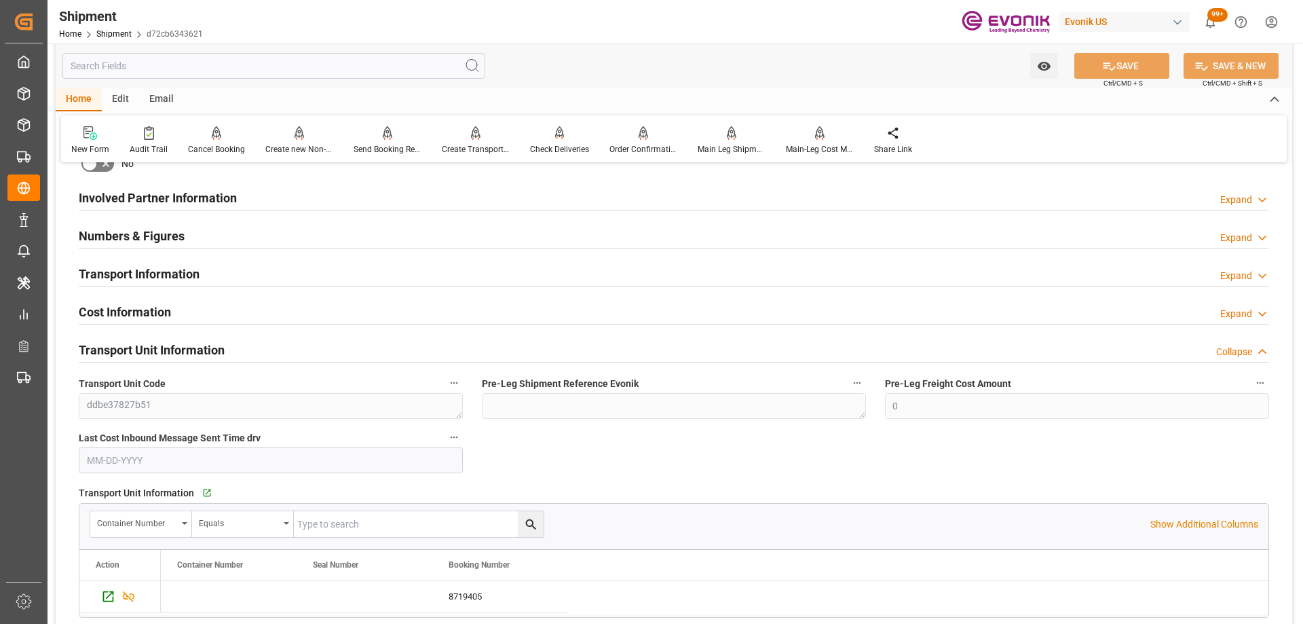
click at [260, 339] on div "Transport Unit Information Collapse" at bounding box center [674, 349] width 1190 height 26
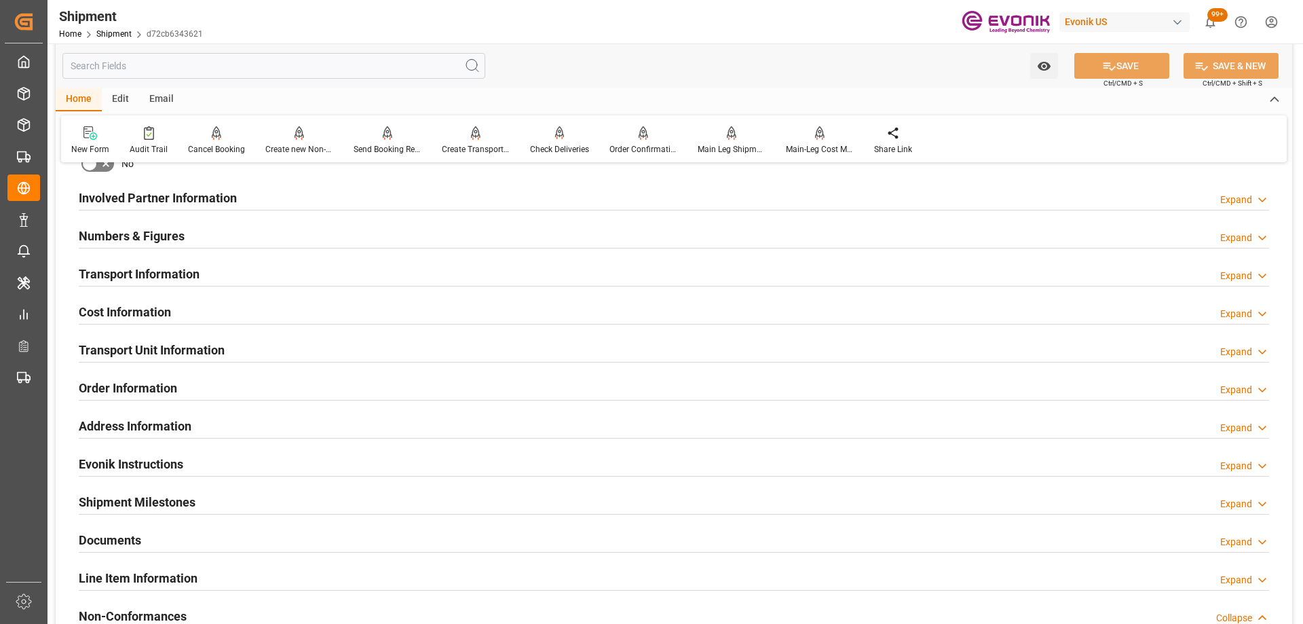
click at [245, 274] on div "Transport Information Expand" at bounding box center [674, 273] width 1190 height 26
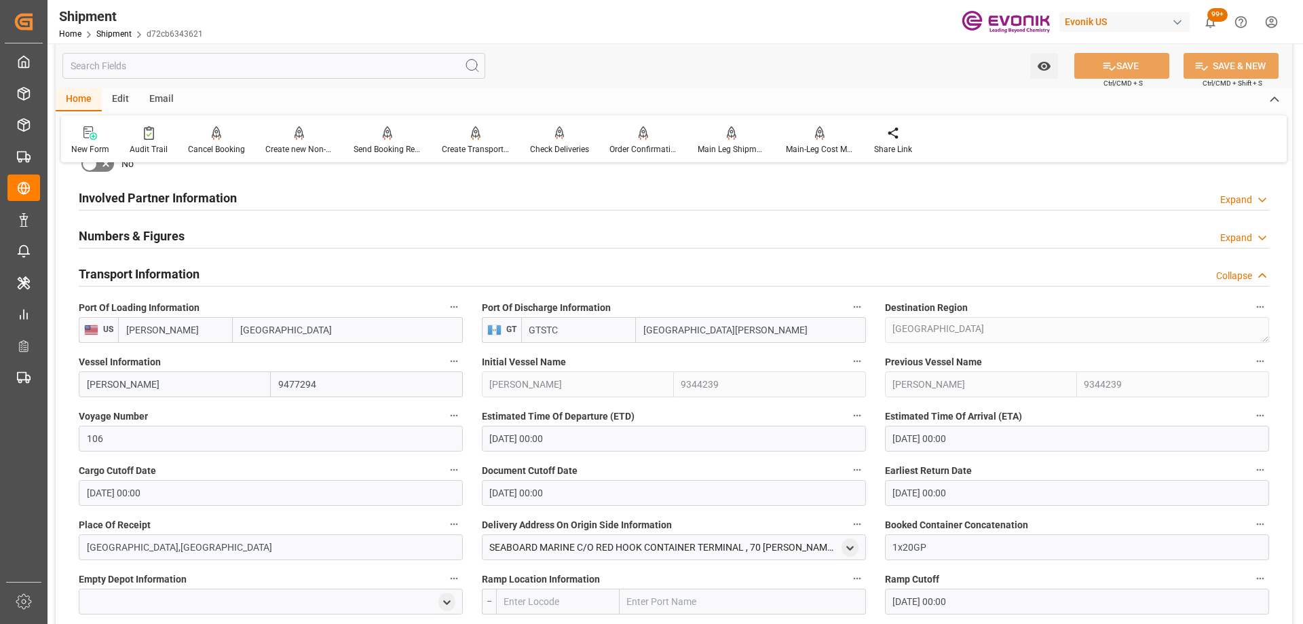
scroll to position [882, 0]
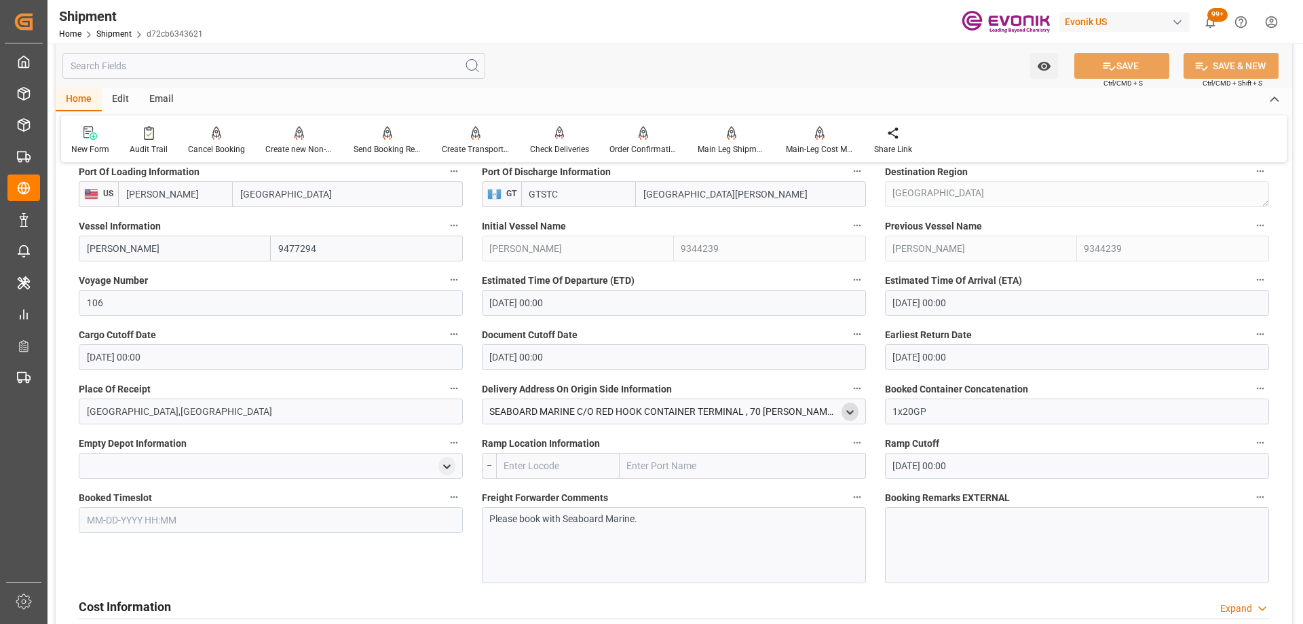
click at [851, 413] on icon "open menu" at bounding box center [850, 413] width 12 height 12
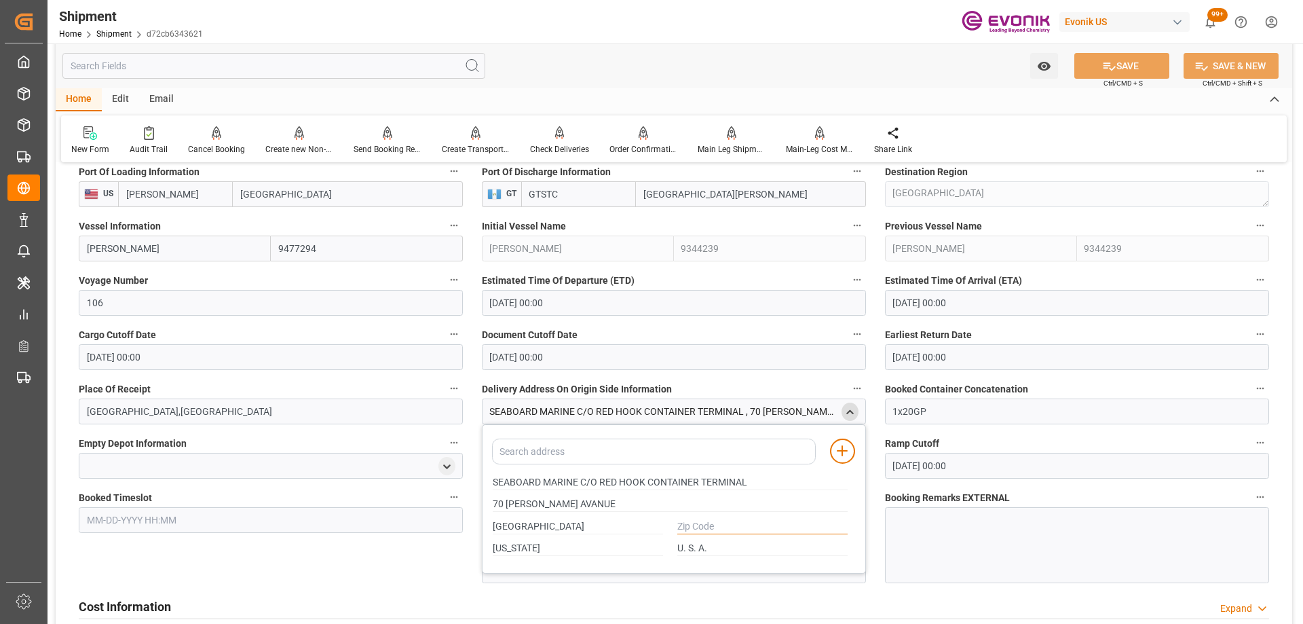
click at [752, 522] on input "text" at bounding box center [762, 526] width 170 height 15
type input "."
click at [1106, 62] on icon at bounding box center [1109, 66] width 14 height 14
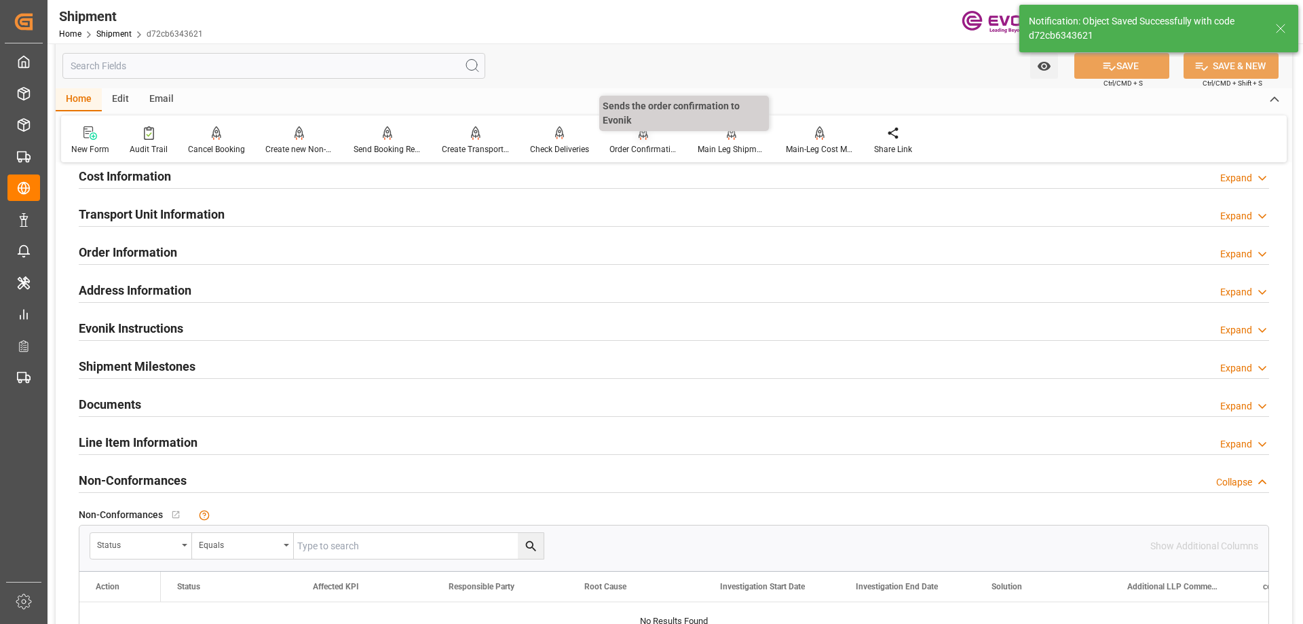
click at [645, 153] on div "Order Confirmation" at bounding box center [643, 149] width 68 height 12
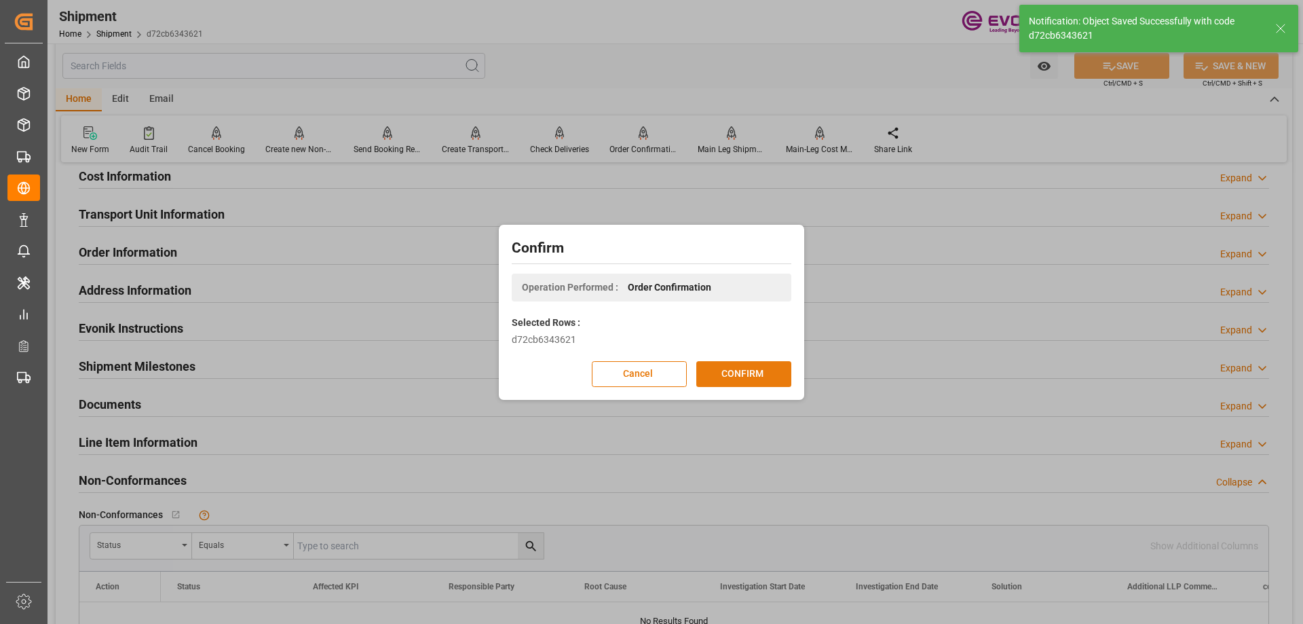
click at [776, 375] on button "CONFIRM" at bounding box center [743, 374] width 95 height 26
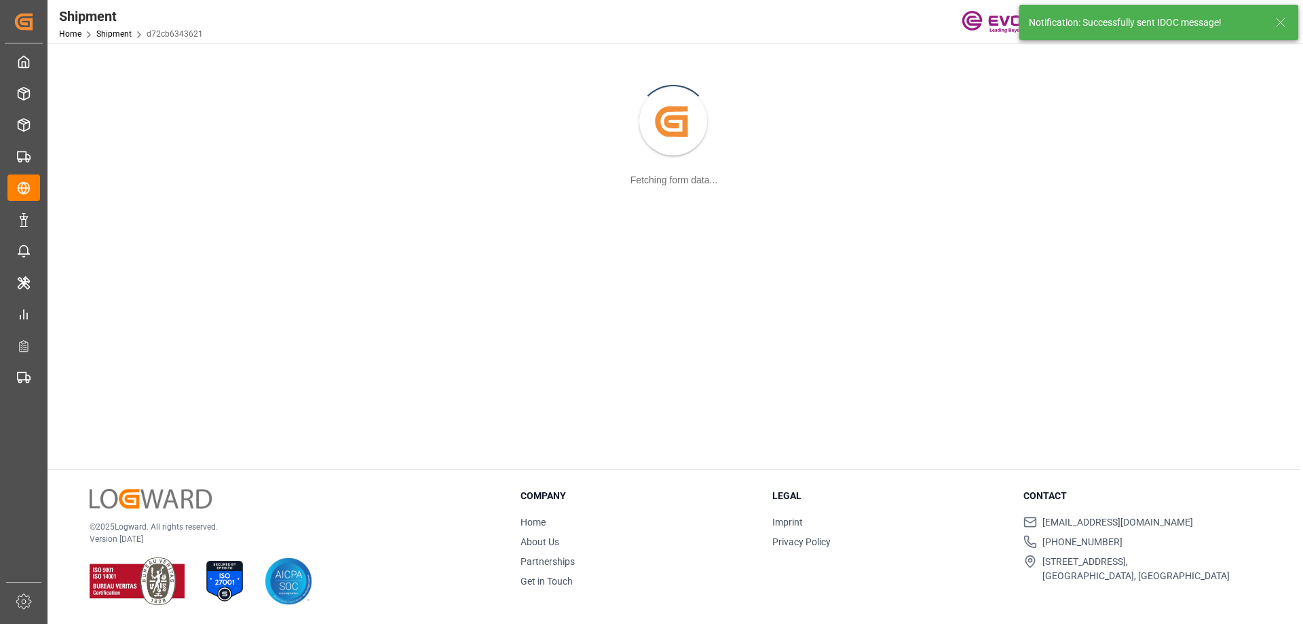
scroll to position [147, 0]
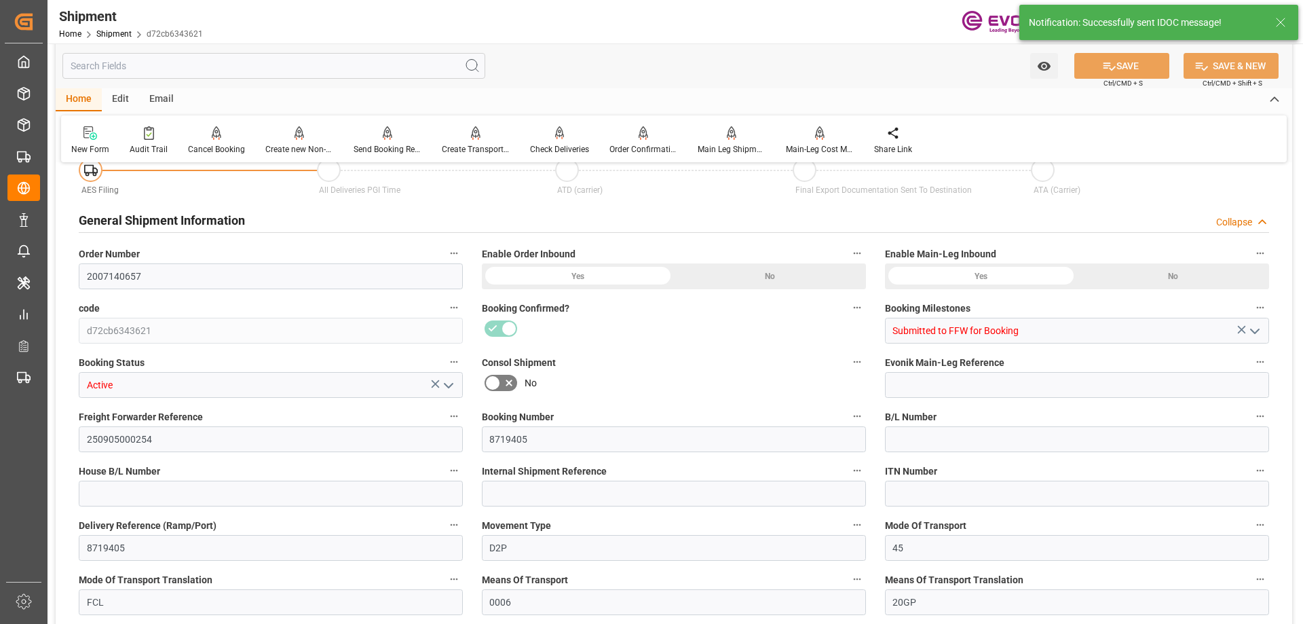
type input "2007140657"
type input "d72cb6343621"
type input "Submitted to FFW for Booking"
type input "Active"
type input "250905000254"
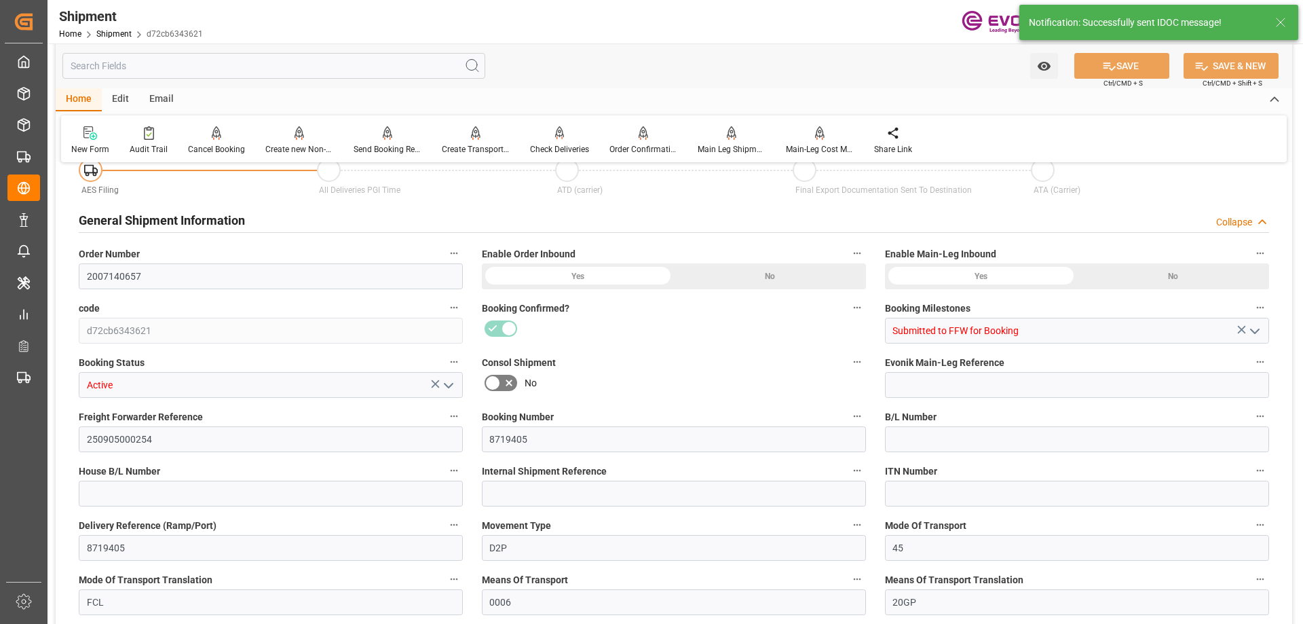
type input "8719405"
type input "D2P"
type input "45"
type input "FCL"
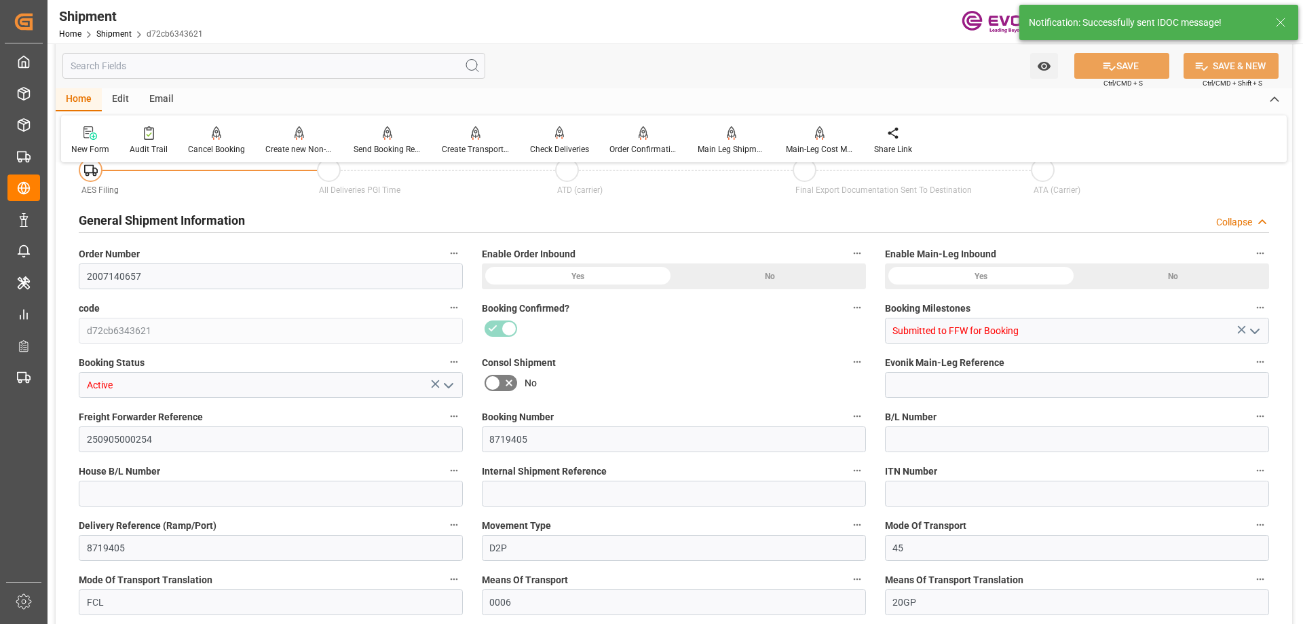
type input "0006"
type input "20GP"
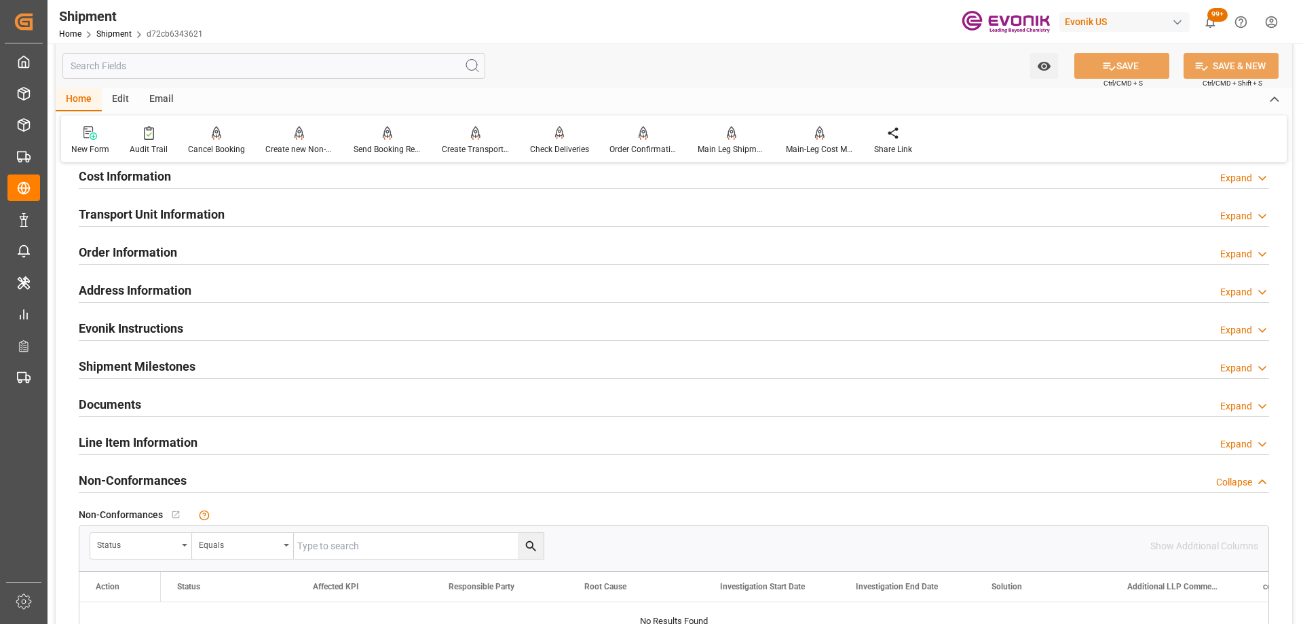
scroll to position [543, 0]
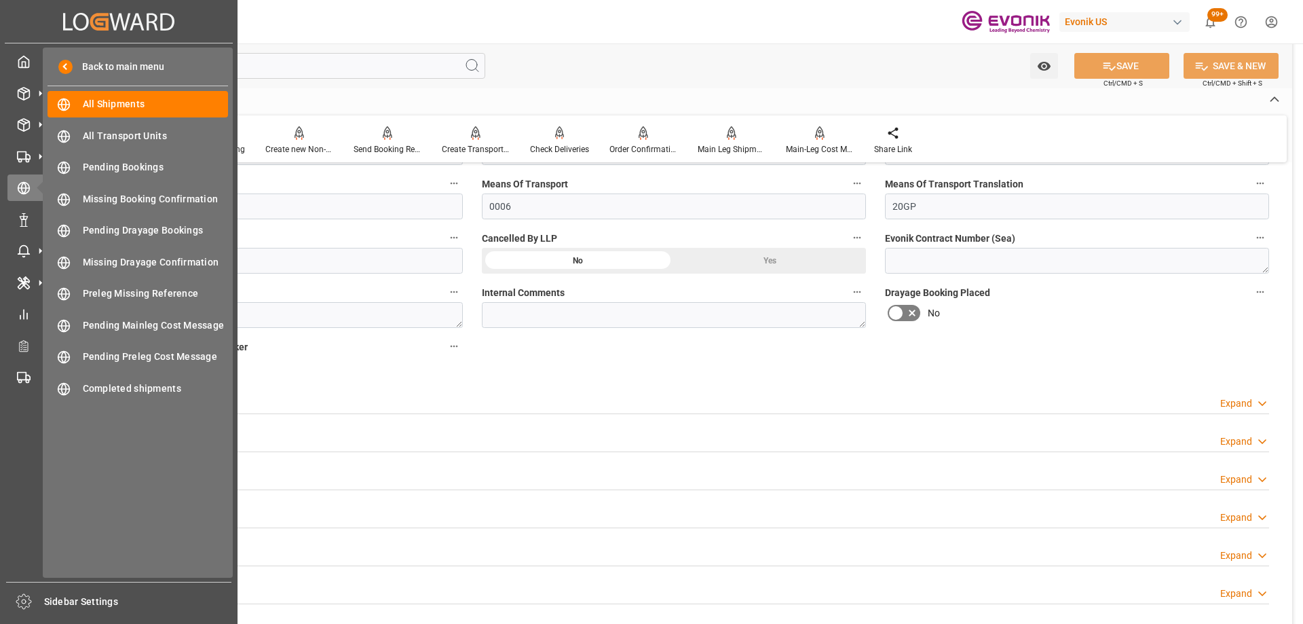
click at [14, 77] on div "My Cockpit My Cockpit Seafreight Order Management Seafreight Order Management A…" at bounding box center [119, 312] width 228 height 538
click at [19, 67] on icon at bounding box center [24, 62] width 10 height 12
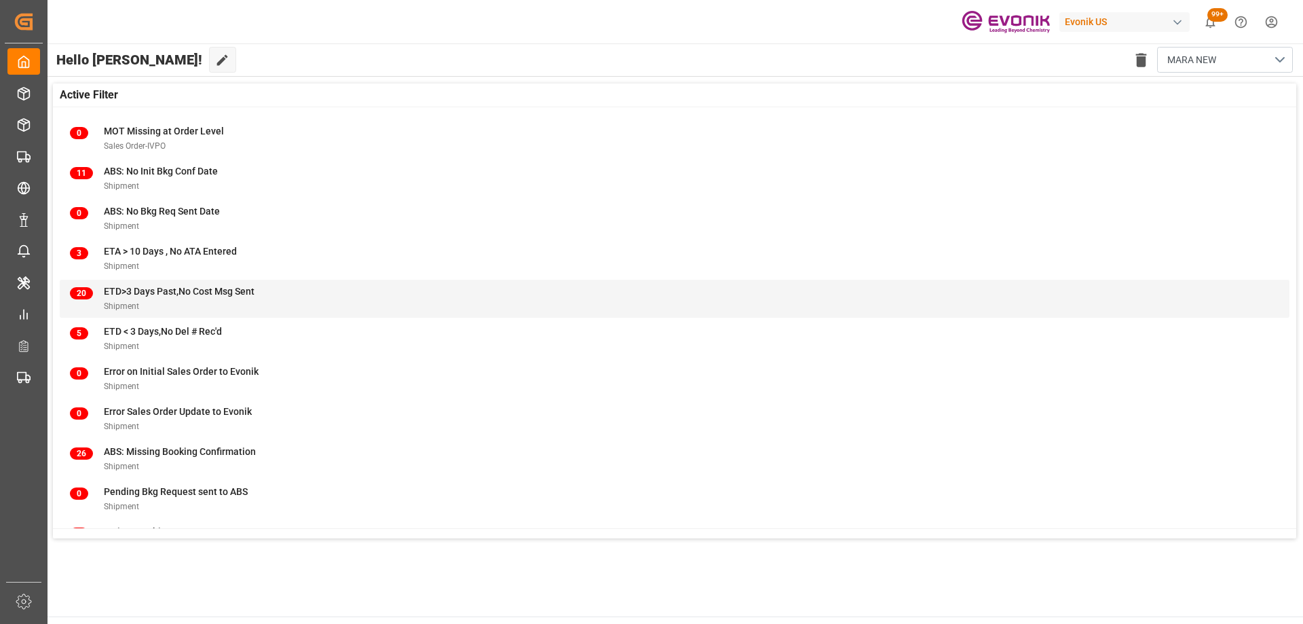
scroll to position [134, 0]
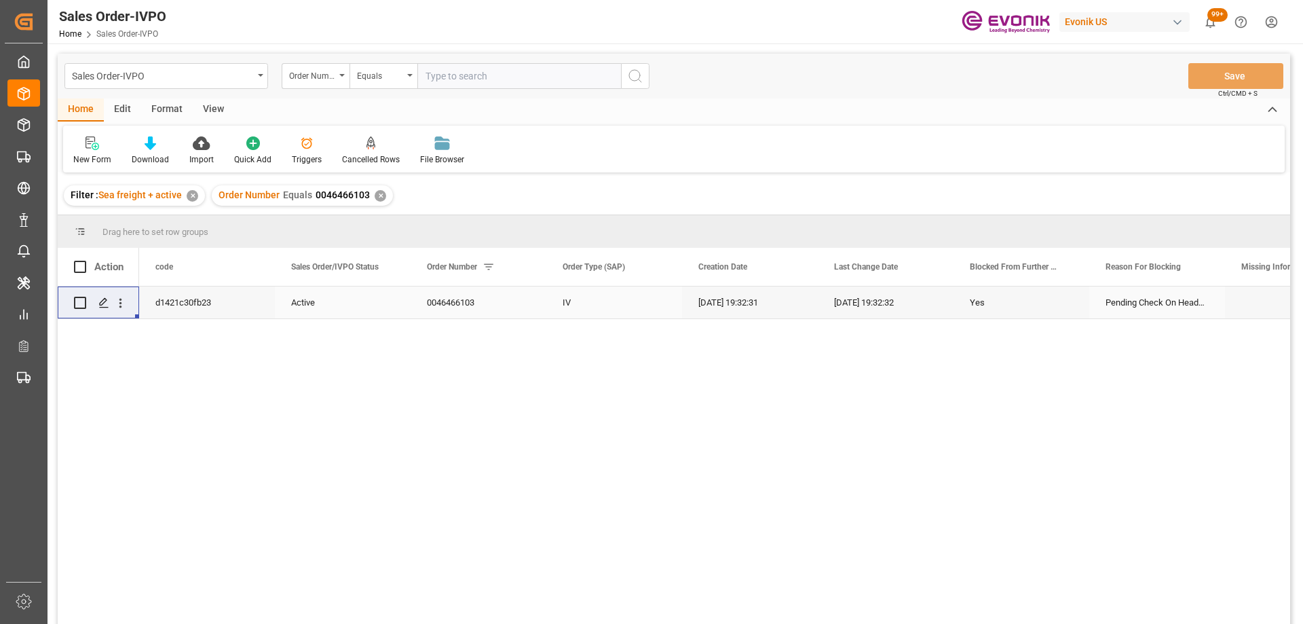
click at [442, 75] on input "text" at bounding box center [519, 76] width 204 height 26
paste input "46466103"
type input "0046466103"
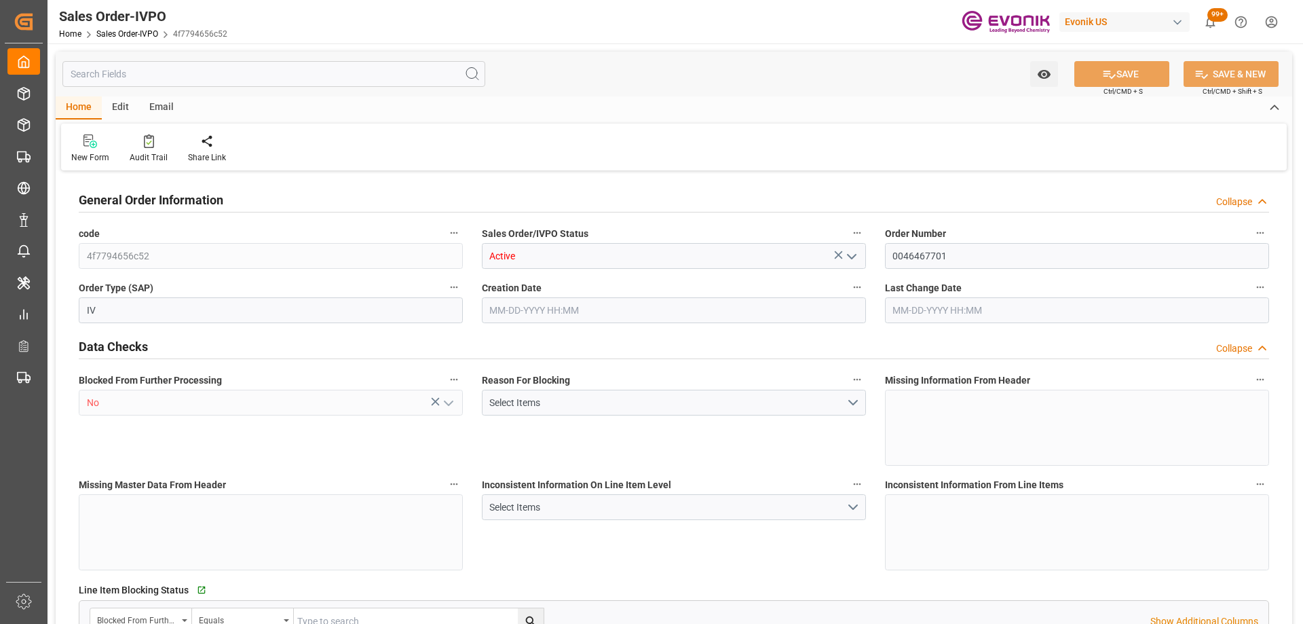
type input "ARBUE"
type input "0"
type input "1"
type input "2"
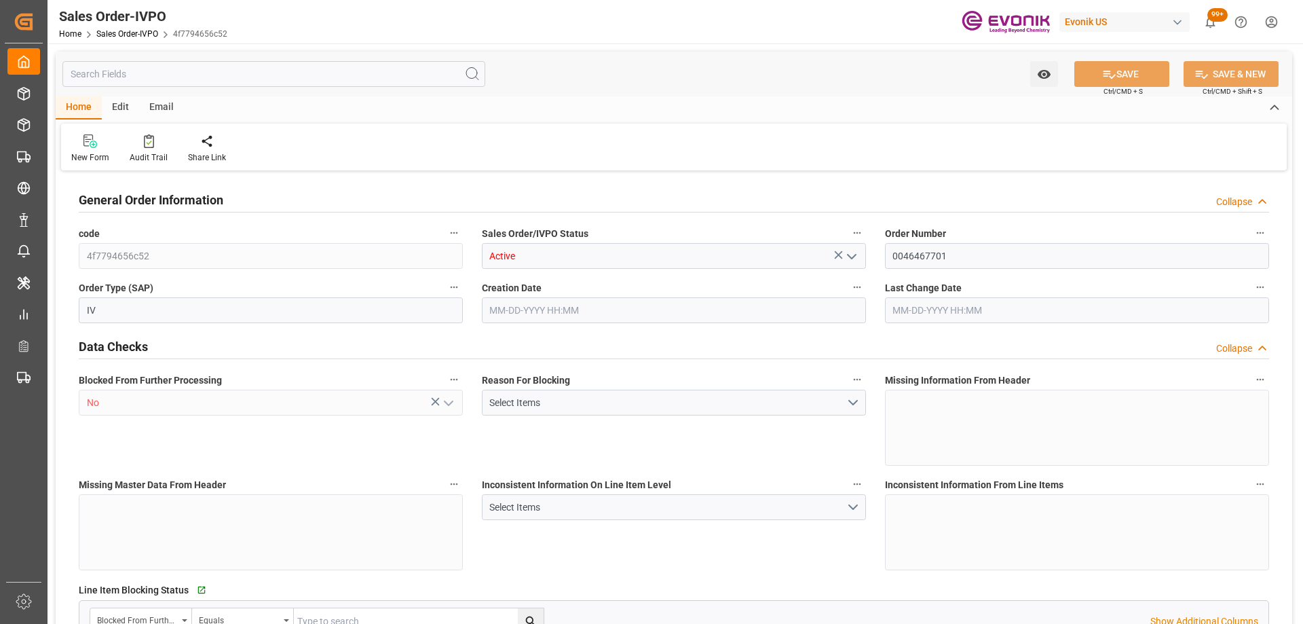
type input "18360.09"
type input "50.095"
type input "17000"
type input "30"
type input "08-12-2025 18:20"
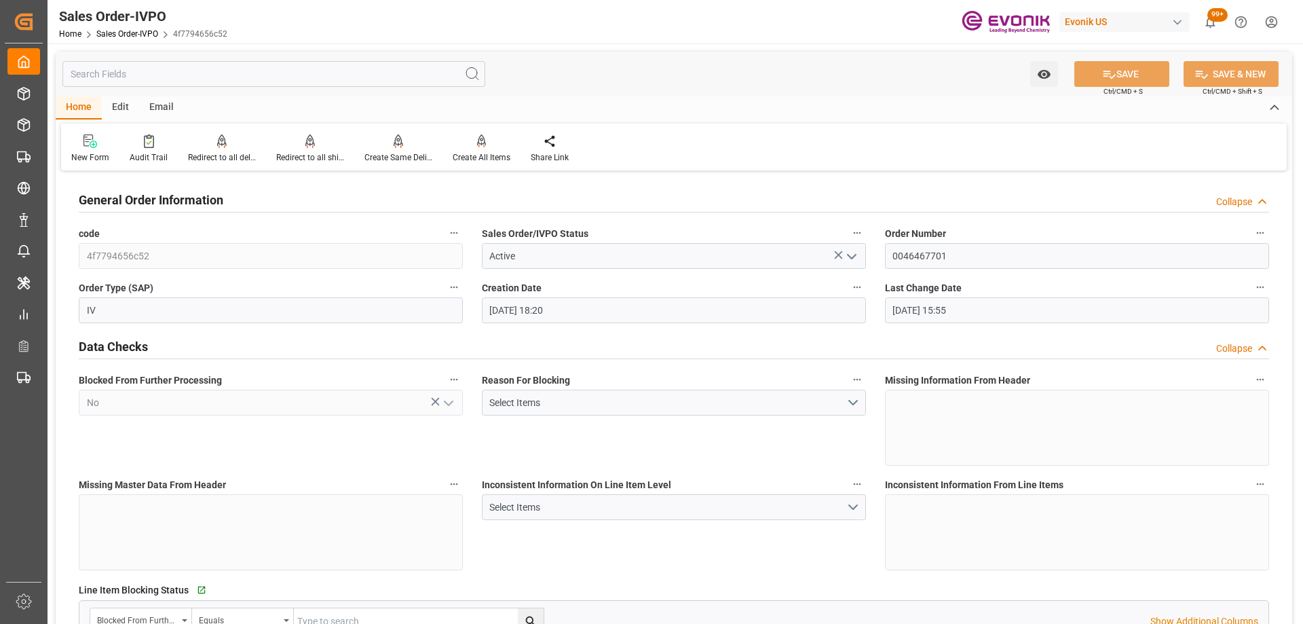
type input "08-15-2025 15:55"
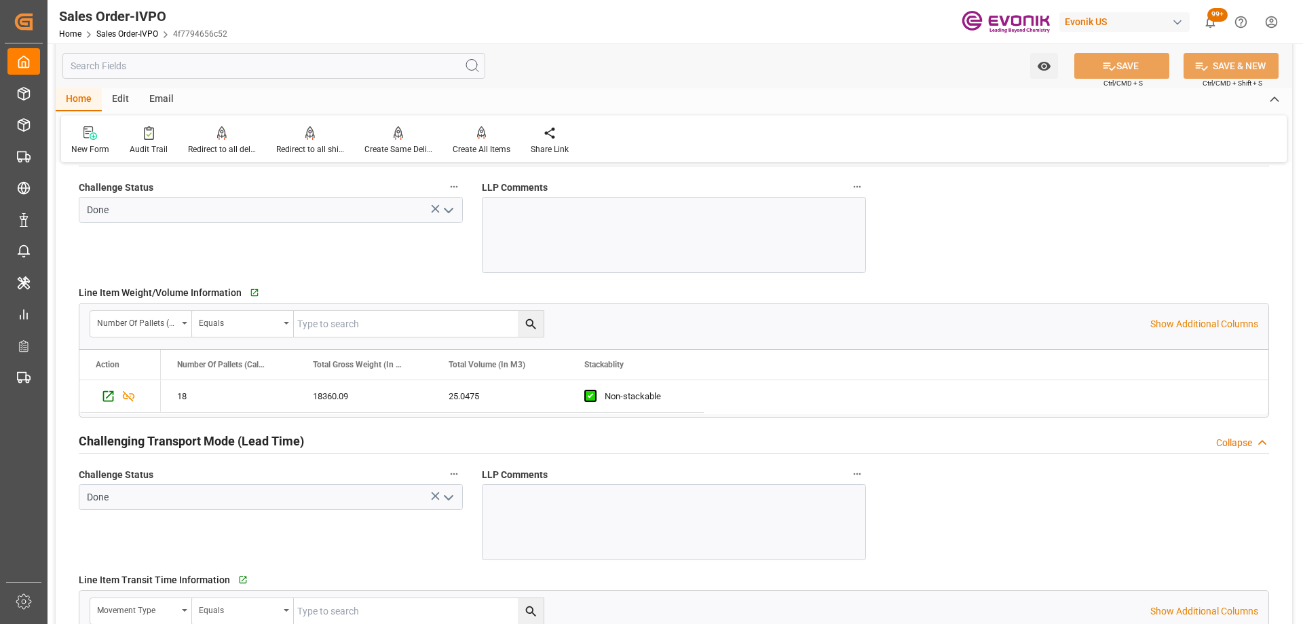
scroll to position [2240, 0]
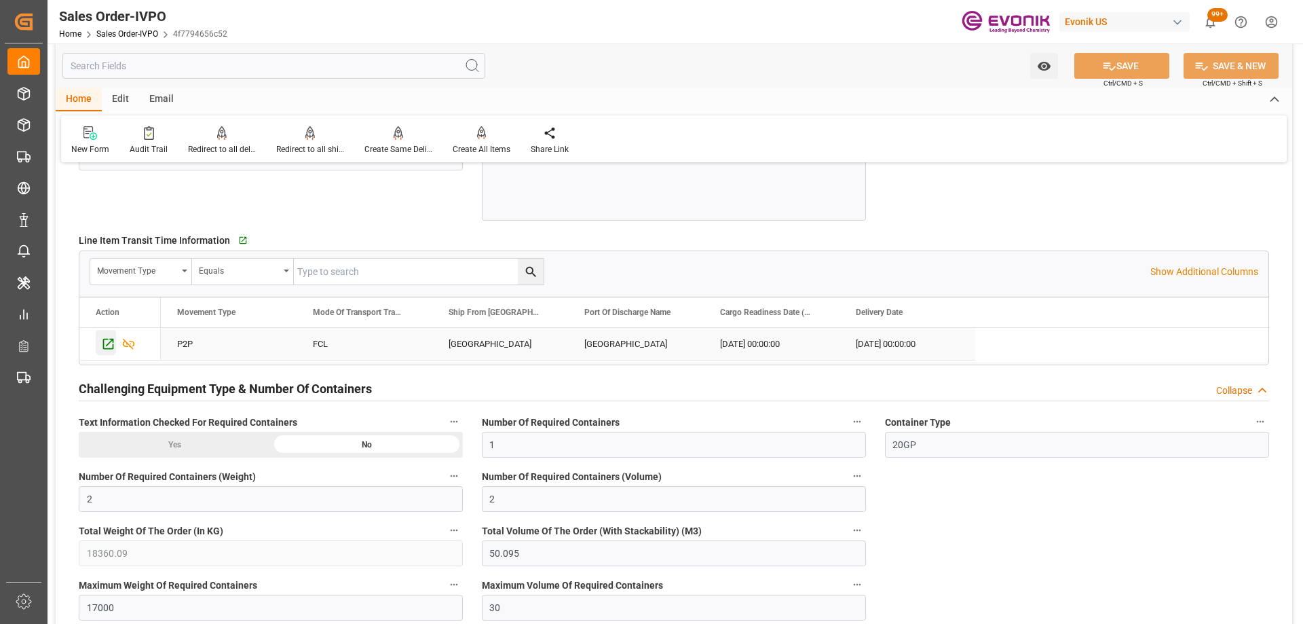
click at [108, 344] on icon "Press SPACE to select this row." at bounding box center [108, 344] width 11 height 11
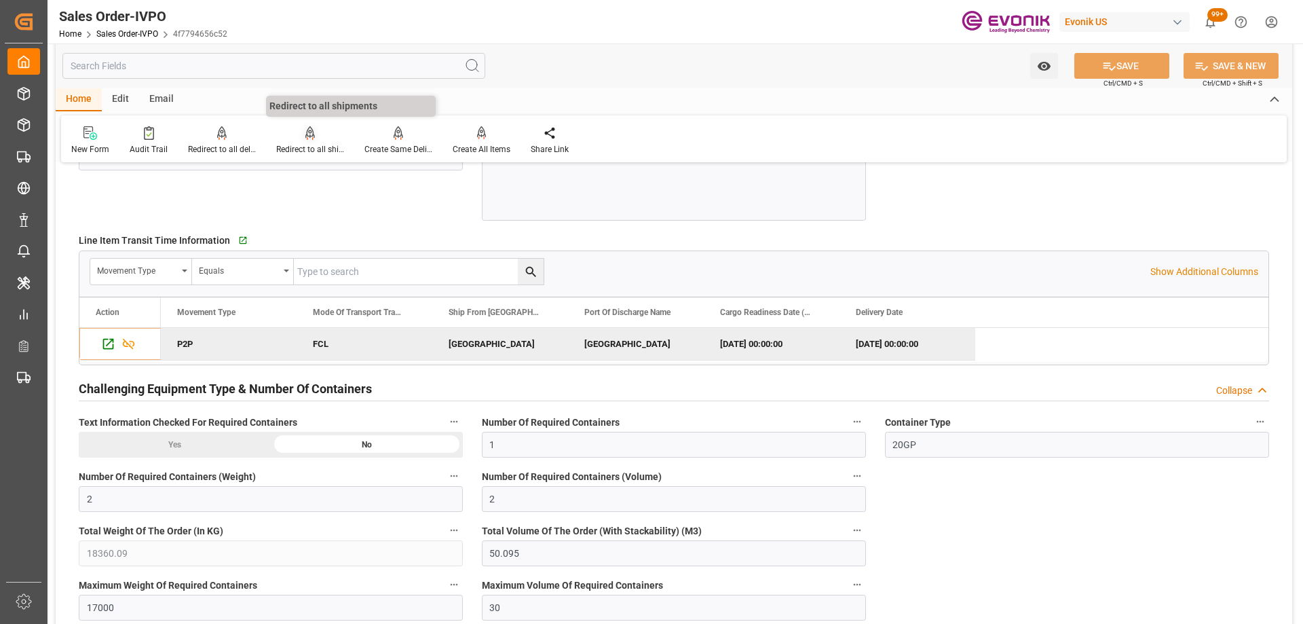
click at [311, 145] on div "Redirect to all shipments" at bounding box center [310, 149] width 68 height 12
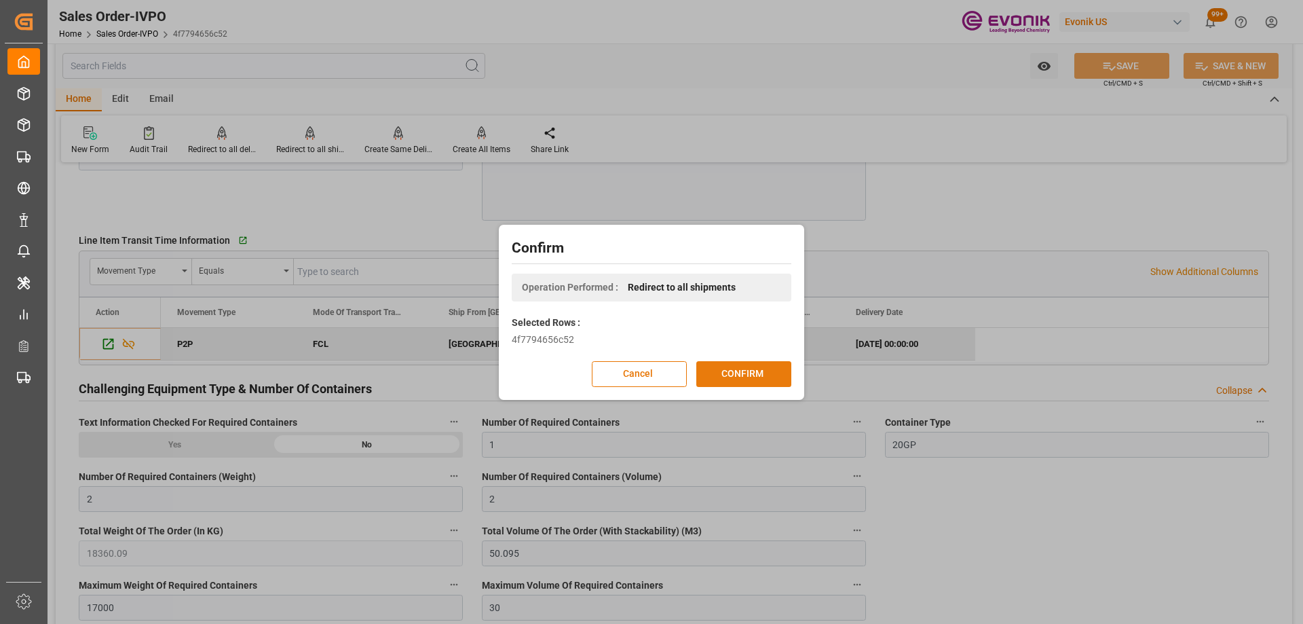
click at [729, 379] on button "CONFIRM" at bounding box center [743, 374] width 95 height 26
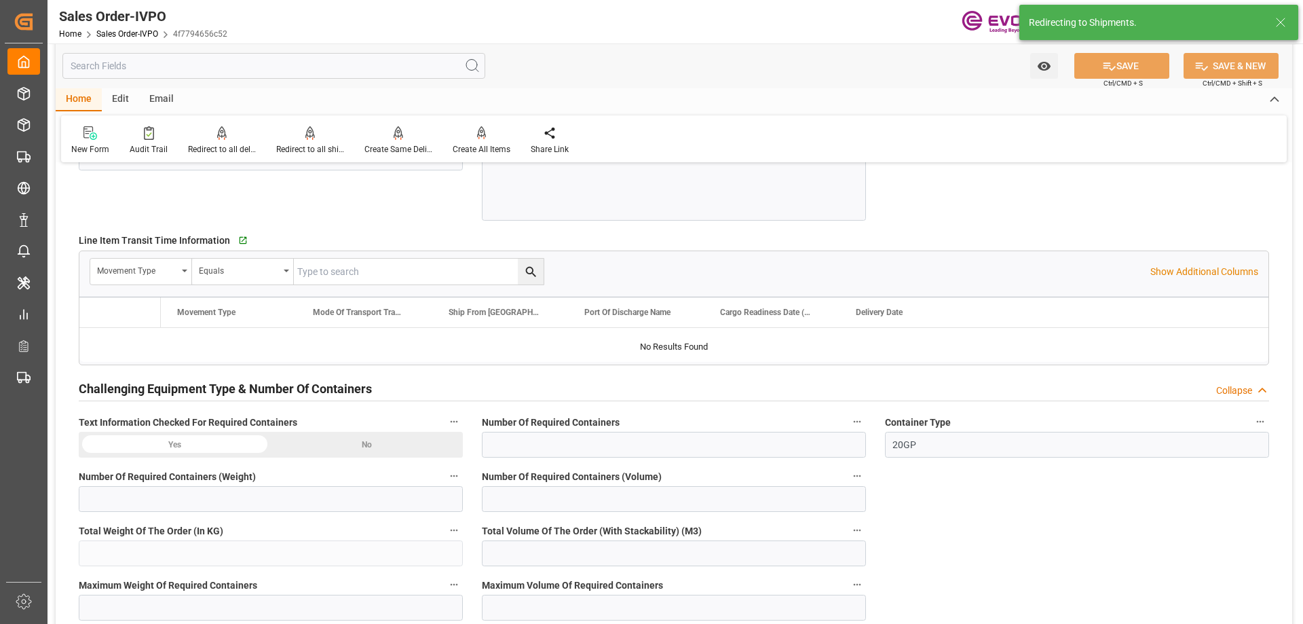
type input "ARBUE"
type input "0"
type input "1"
type input "2"
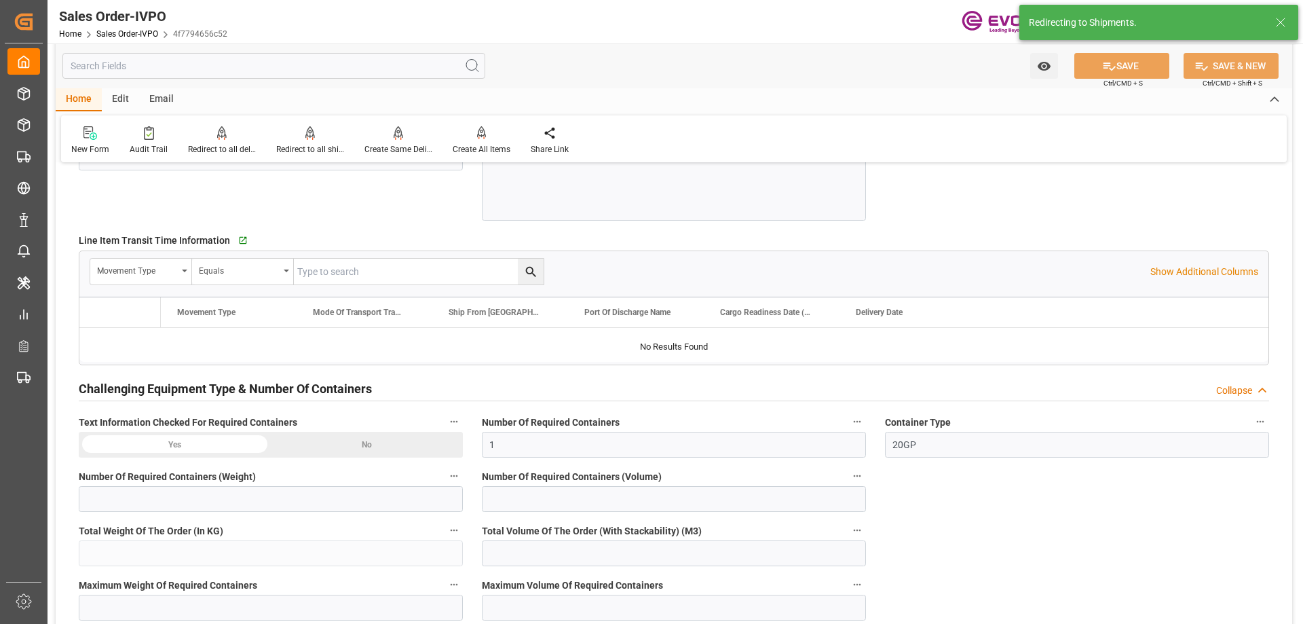
type input "18360.09"
type input "50.095"
type input "17000"
type input "30"
type input "08-12-2025 18:20"
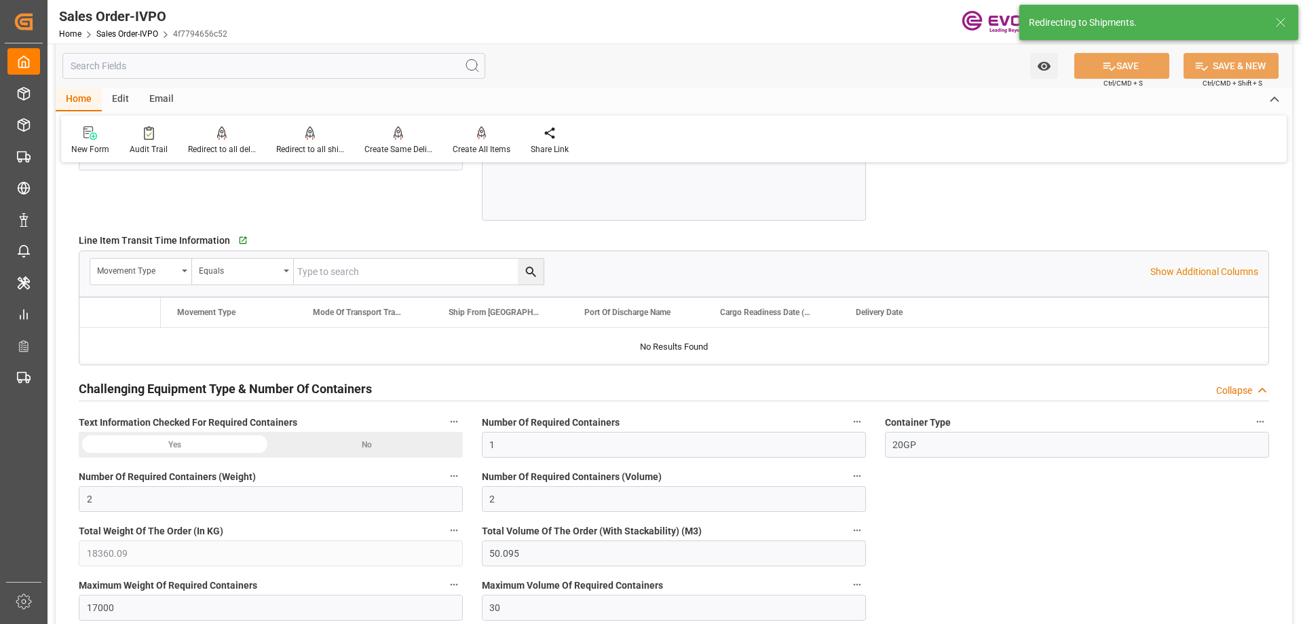
type input "08-15-2025 15:55"
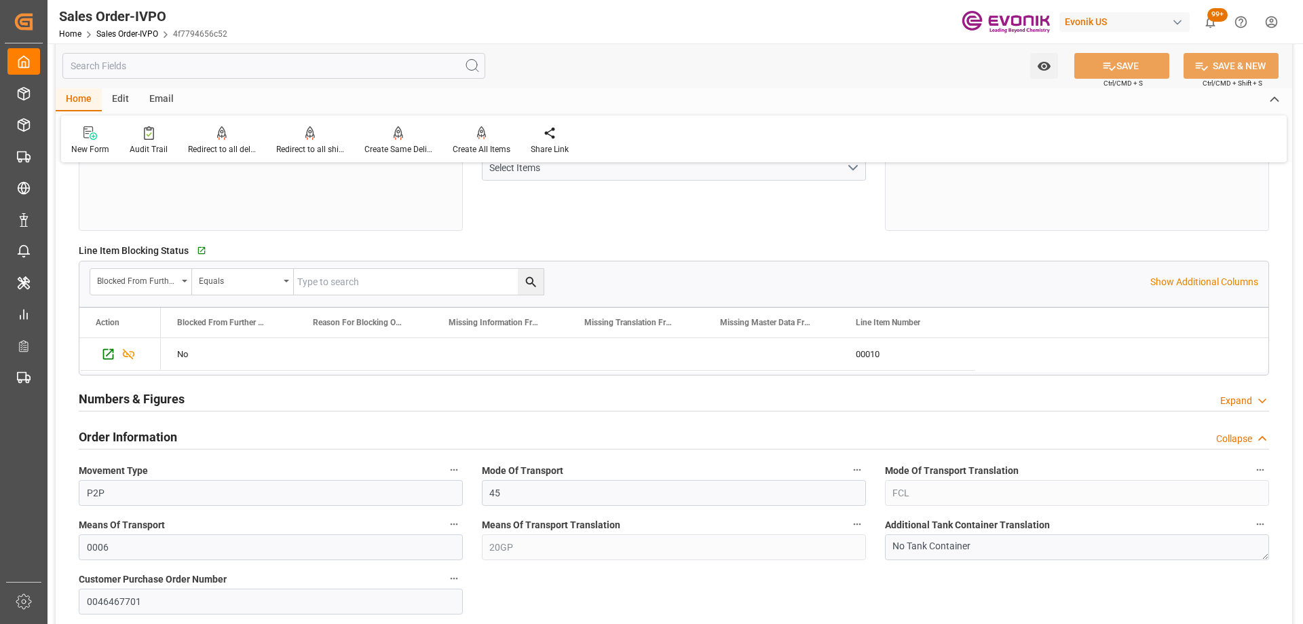
scroll to position [0, 0]
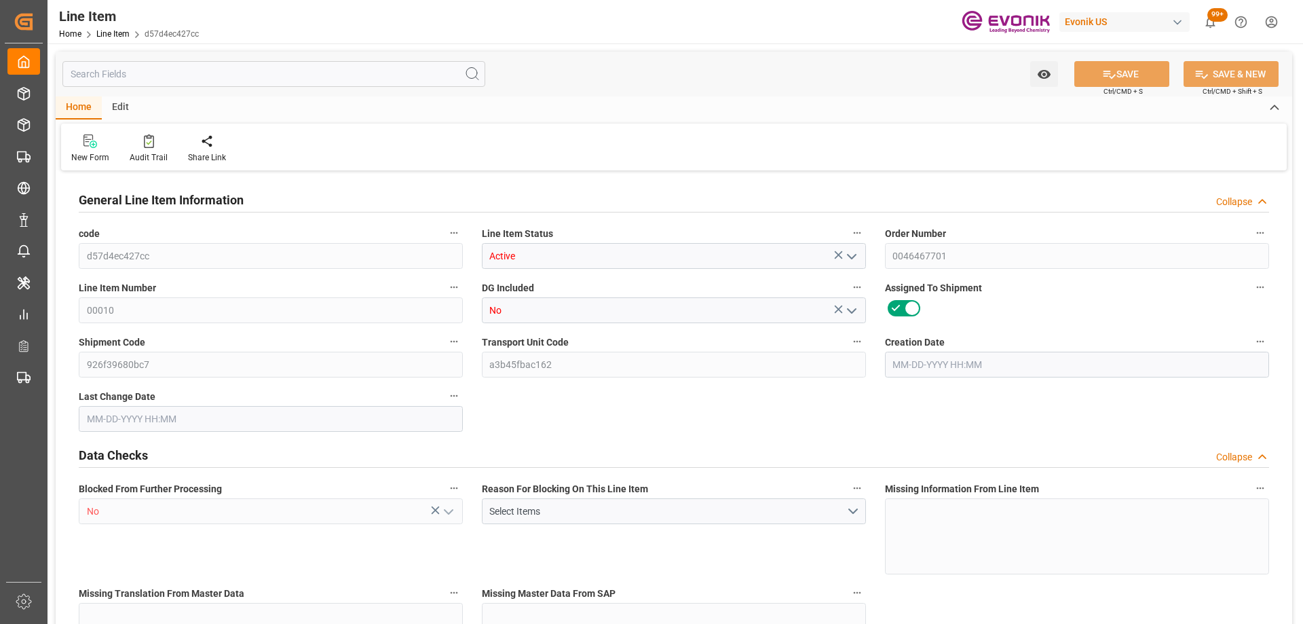
type input "18"
type input "18360.09"
type input "17370"
type input "25.0475"
type input "18"
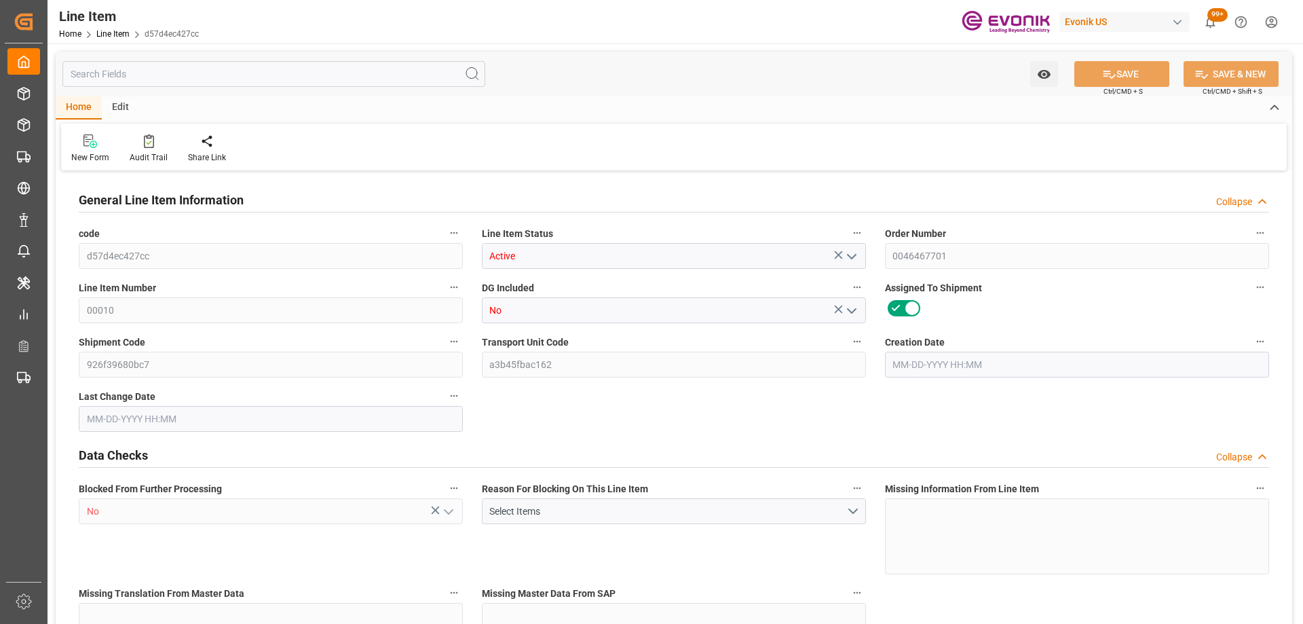
type input "57321"
type input "18"
type input "17370"
type input "18360.09"
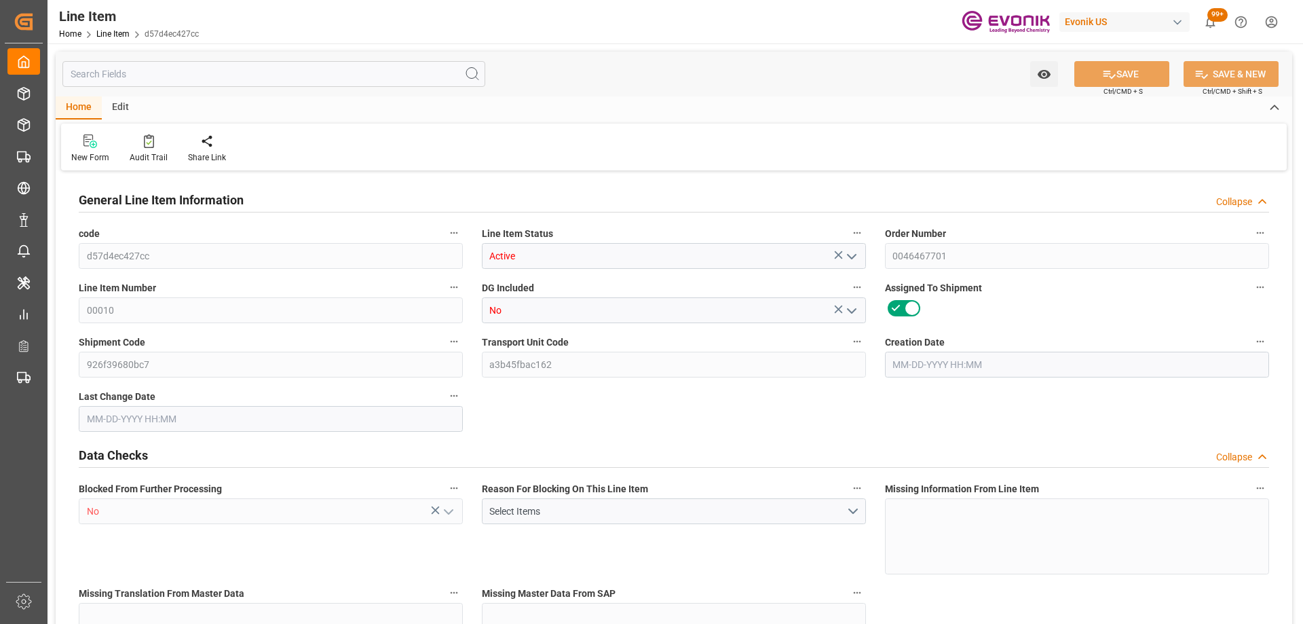
type input "18360.09"
type input "17370"
type input "25.0475"
type input "25047.54"
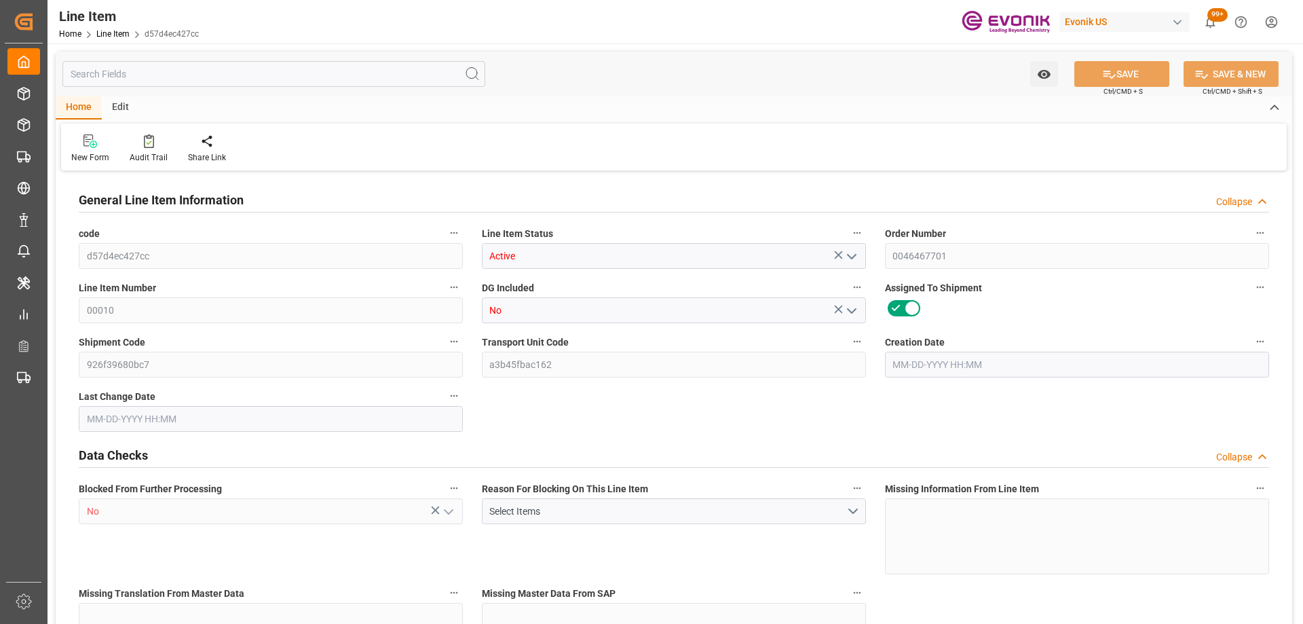
type input "18"
type input "18360.09"
type input "17370"
type input "25.0475"
type input "08-12-2025 18:20"
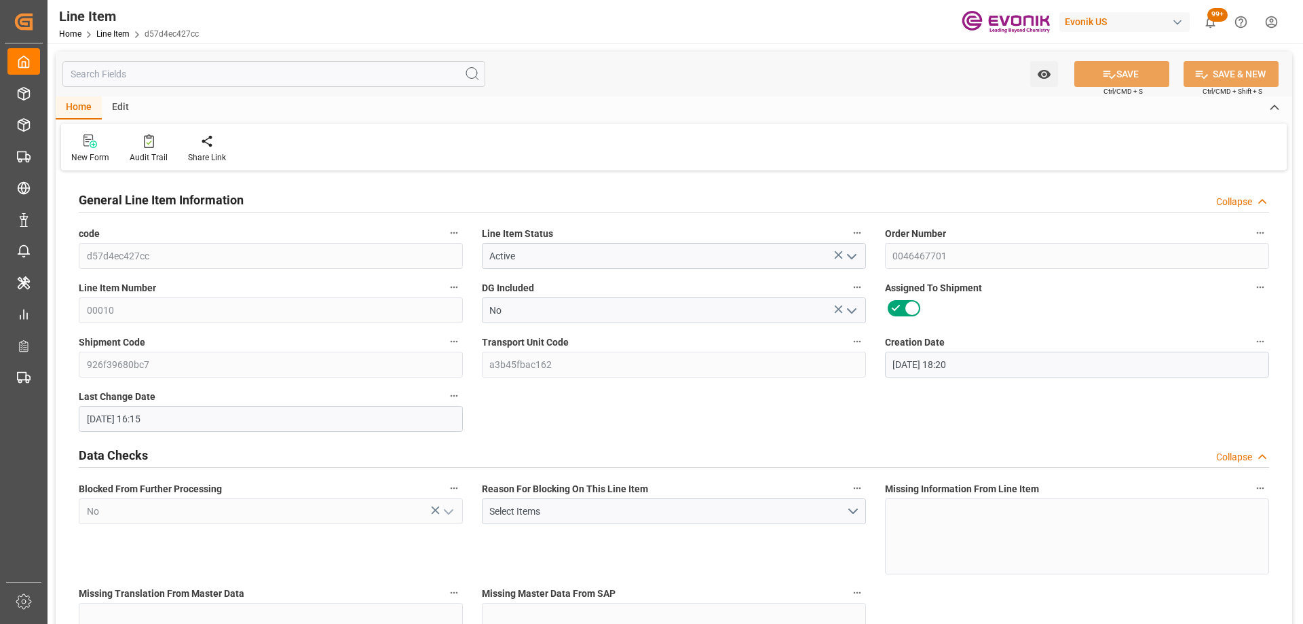
type input "08-15-2025 16:15"
type input "10-12-2025"
type input "08-25-2025"
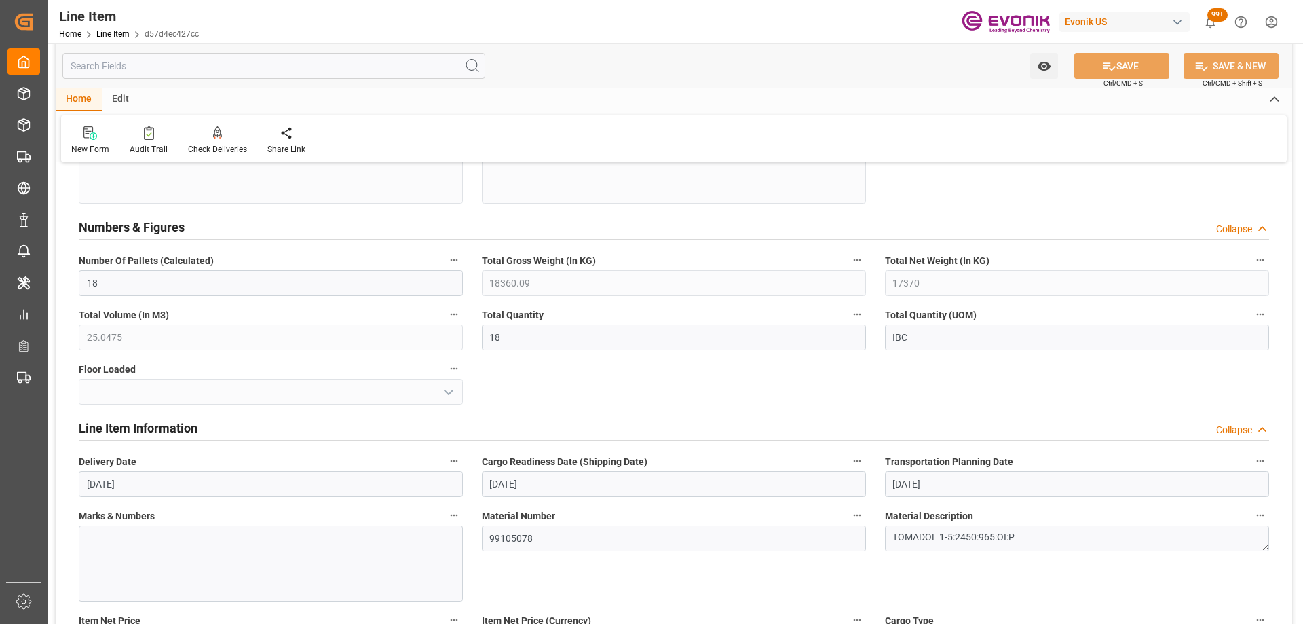
scroll to position [611, 0]
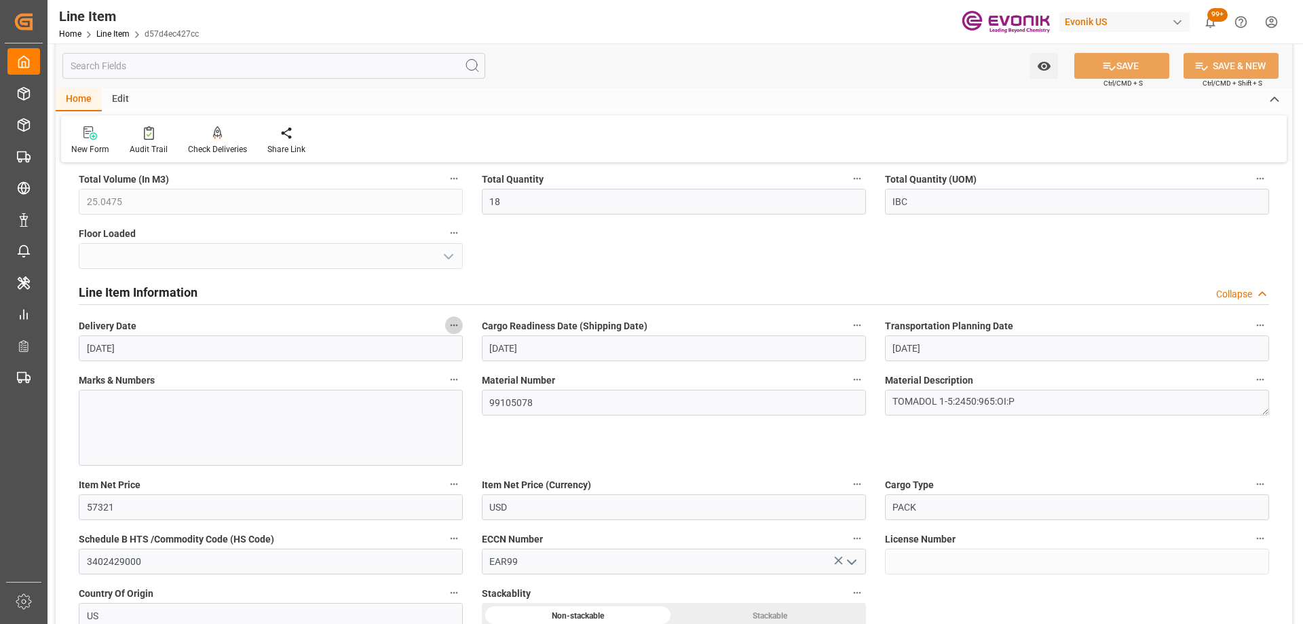
click at [451, 320] on icon "button" at bounding box center [454, 325] width 11 height 11
click at [464, 331] on icon at bounding box center [463, 326] width 12 height 12
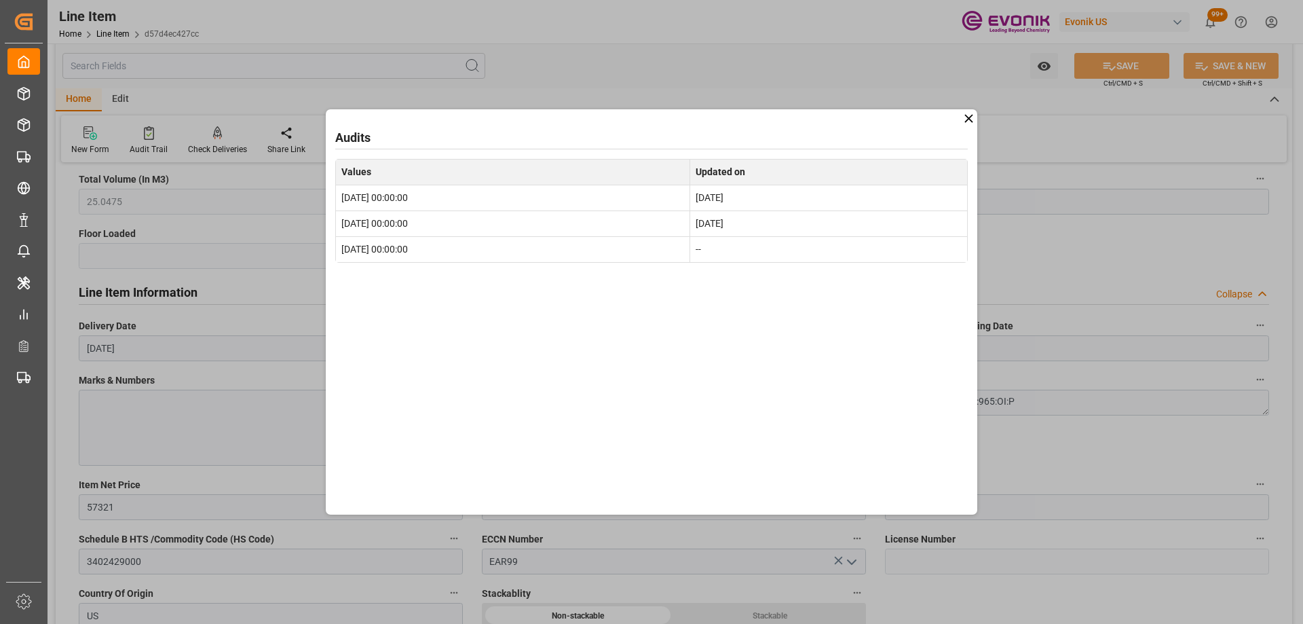
click at [971, 124] on icon at bounding box center [969, 118] width 14 height 14
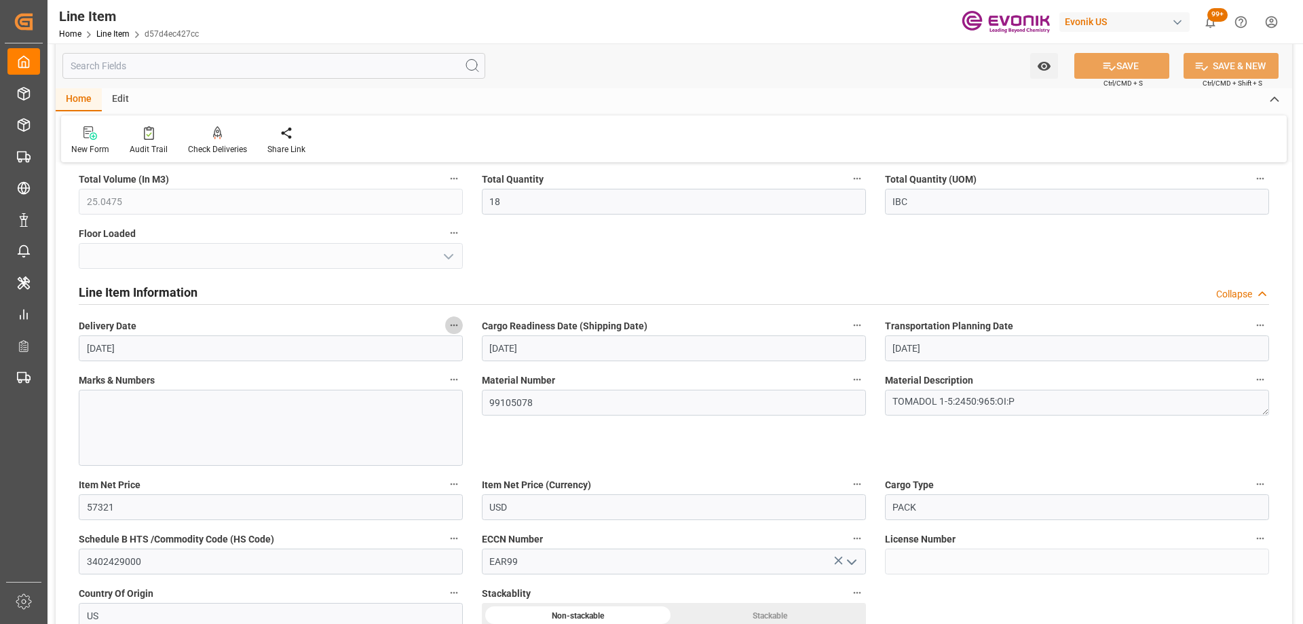
click at [447, 320] on button "Delivery Date" at bounding box center [454, 325] width 18 height 18
click at [464, 324] on icon at bounding box center [463, 325] width 14 height 14
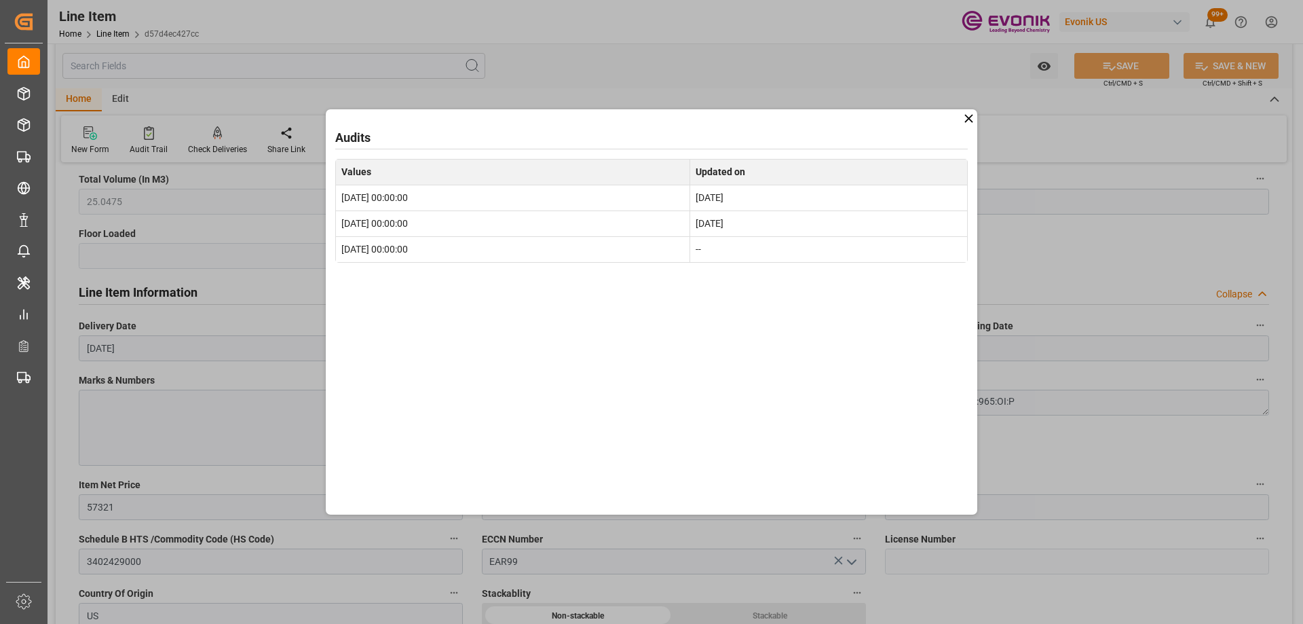
click at [966, 111] on icon at bounding box center [969, 118] width 14 height 14
